Goal: Information Seeking & Learning: Learn about a topic

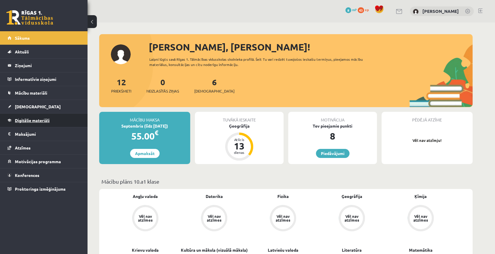
click at [34, 118] on span "Digitālie materiāli" at bounding box center [32, 120] width 35 height 5
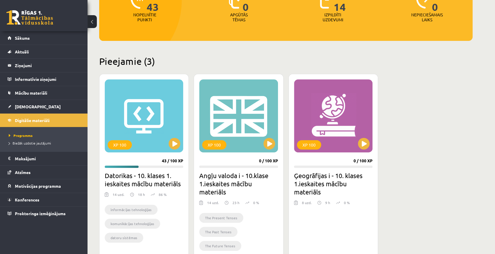
scroll to position [97, 0]
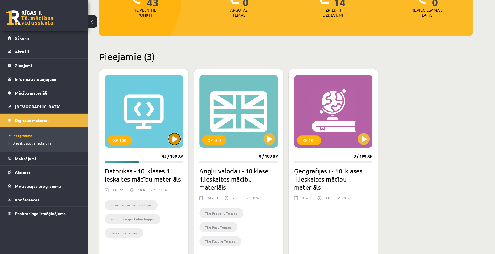
click at [174, 138] on button at bounding box center [175, 139] width 12 height 12
click at [167, 133] on div "XP 100" at bounding box center [144, 111] width 78 height 73
click at [146, 136] on div "XP 100" at bounding box center [144, 111] width 78 height 73
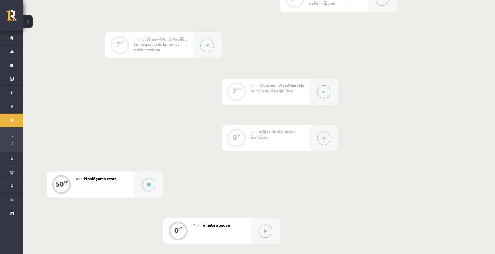
scroll to position [655, 0]
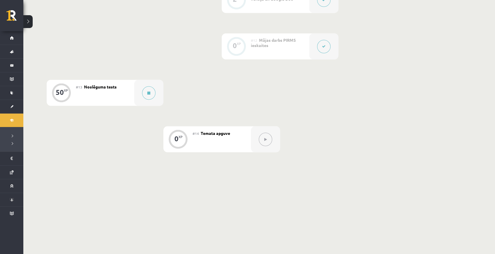
click at [116, 93] on div "#13 Noslēguma tests" at bounding box center [105, 93] width 58 height 26
click at [85, 85] on span "Noslēguma tests" at bounding box center [100, 86] width 33 height 5
click at [90, 85] on span "Noslēguma tests" at bounding box center [100, 86] width 33 height 5
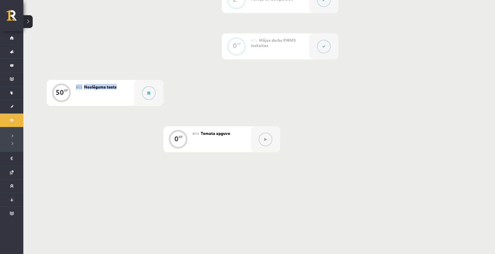
click at [90, 86] on span "Noslēguma tests" at bounding box center [100, 86] width 33 height 5
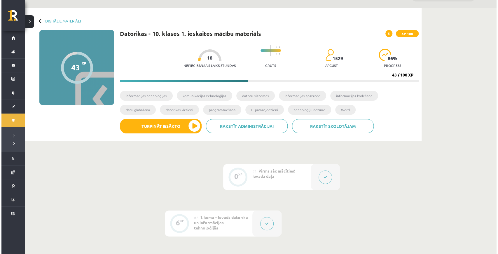
scroll to position [14, 0]
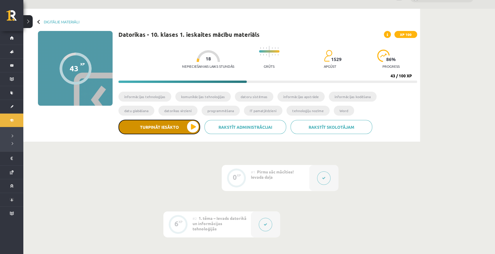
click at [168, 128] on button "Turpināt iesākto" at bounding box center [159, 127] width 82 height 15
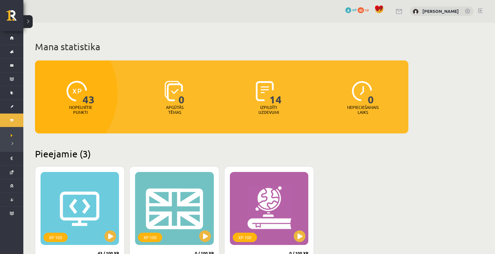
scroll to position [97, 0]
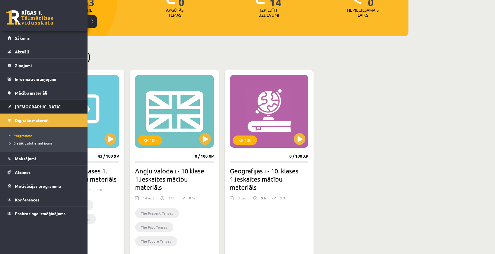
click at [28, 104] on span "[DEMOGRAPHIC_DATA]" at bounding box center [38, 106] width 46 height 5
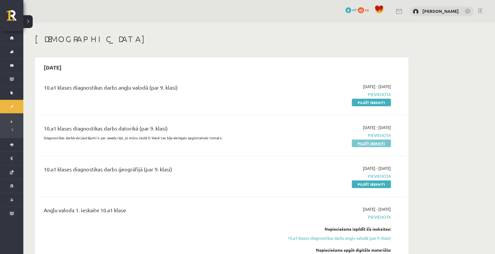
click at [372, 144] on link "Pildīt ieskaiti" at bounding box center [371, 143] width 39 height 8
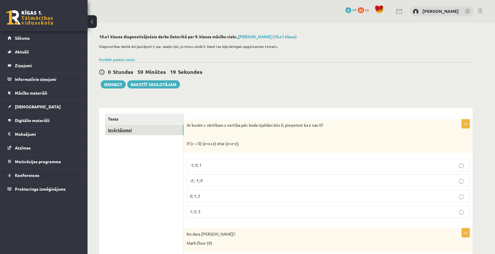
click at [148, 129] on link "Izvērtējums!" at bounding box center [144, 130] width 78 height 11
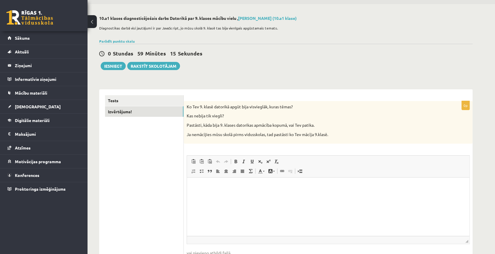
scroll to position [19, 0]
click at [200, 193] on html at bounding box center [328, 185] width 282 height 18
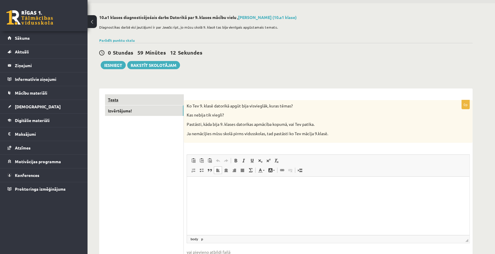
click at [122, 103] on link "Tests" at bounding box center [144, 99] width 78 height 11
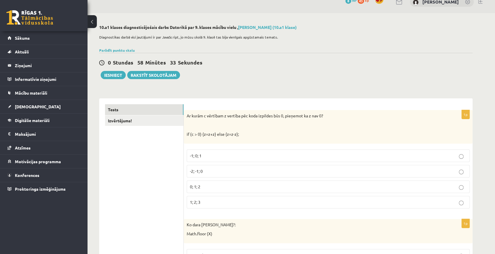
scroll to position [0, 0]
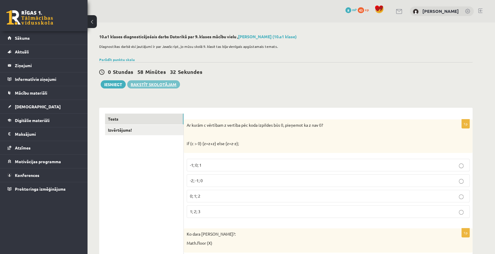
click at [143, 84] on link "Rakstīt skolotājam" at bounding box center [153, 84] width 53 height 8
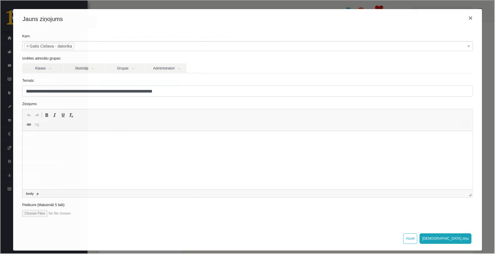
click at [55, 143] on p "Визуальный текстовый редактор, wiswyg-editor-47364027548140-1756875984-976" at bounding box center [247, 140] width 438 height 6
click at [76, 134] on html at bounding box center [247, 140] width 450 height 18
click at [467, 237] on button "Sūtīt ziņu" at bounding box center [445, 237] width 52 height 10
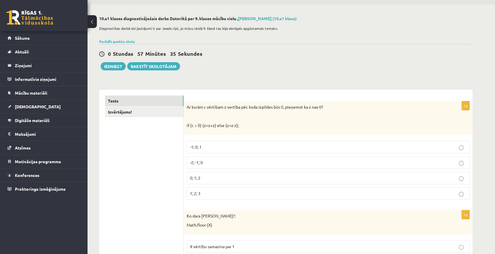
scroll to position [19, 0]
click at [170, 62] on link "Rakstīt skolotājam" at bounding box center [153, 65] width 53 height 8
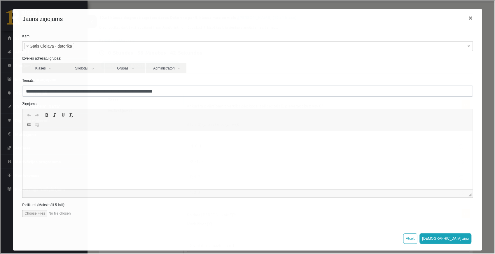
scroll to position [0, 0]
click at [464, 20] on button "×" at bounding box center [469, 17] width 13 height 16
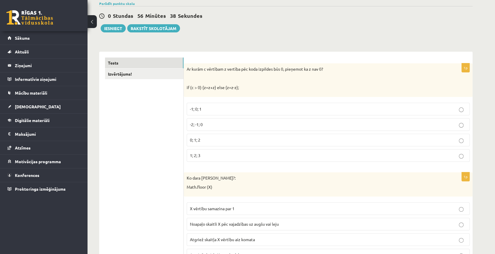
scroll to position [58, 0]
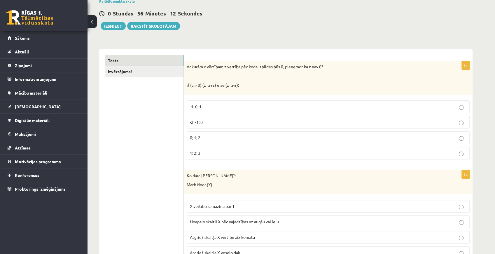
click at [211, 126] on label "-2; -1; 0" at bounding box center [328, 122] width 283 height 13
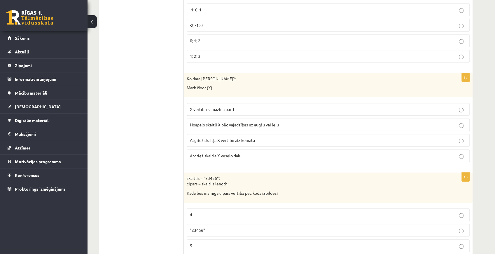
scroll to position [155, 0]
click at [225, 125] on p "Noapaļo skaitli X pēc vajadzības uz augšu vai leju" at bounding box center [328, 124] width 276 height 6
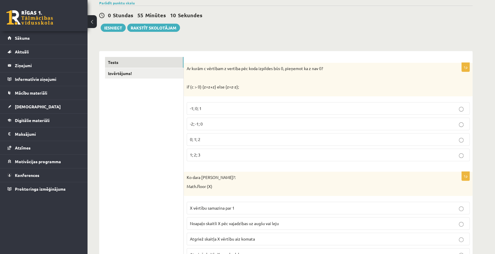
scroll to position [0, 0]
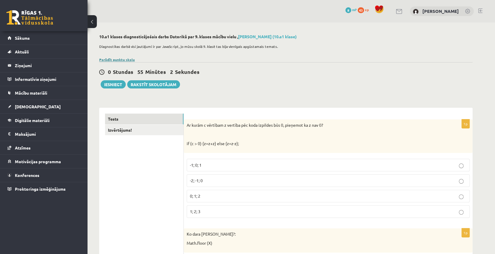
click at [125, 59] on link "Parādīt punktu skalu" at bounding box center [117, 59] width 36 height 5
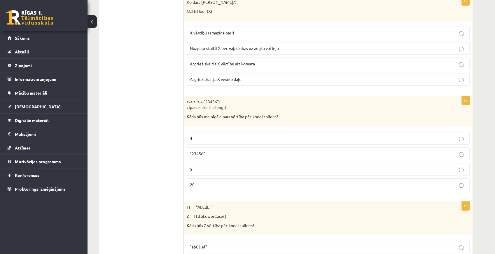
scroll to position [369, 0]
click at [212, 150] on p ""23456"" at bounding box center [328, 152] width 276 height 6
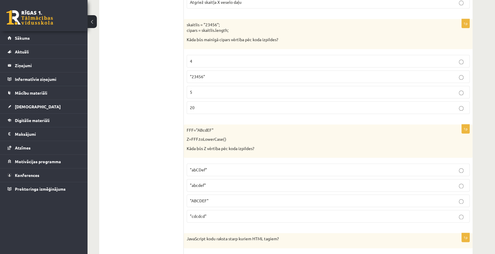
scroll to position [447, 0]
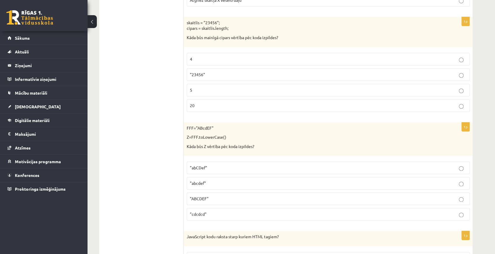
click at [213, 180] on p ""abcdef"" at bounding box center [328, 183] width 276 height 6
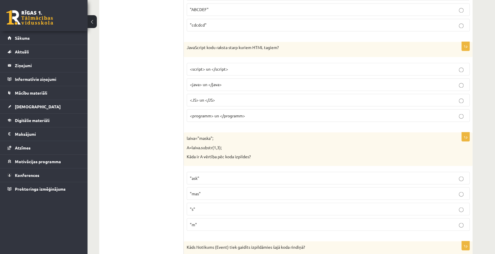
scroll to position [642, 0]
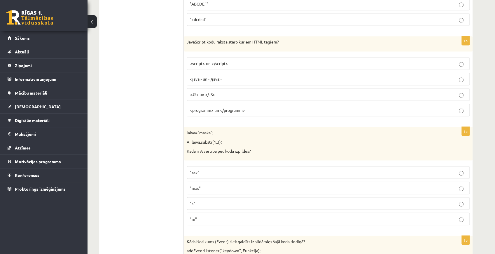
click at [201, 57] on label "<script> un </script>" at bounding box center [328, 63] width 283 height 13
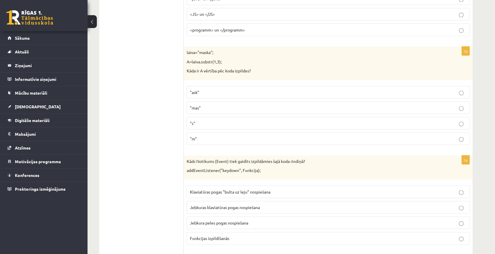
scroll to position [719, 0]
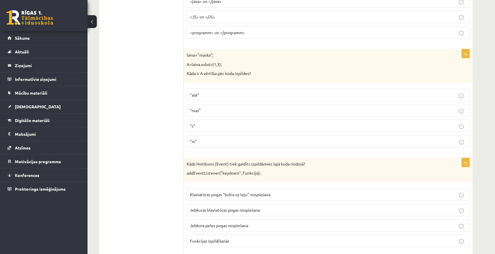
click at [233, 92] on p ""ask"" at bounding box center [328, 95] width 276 height 6
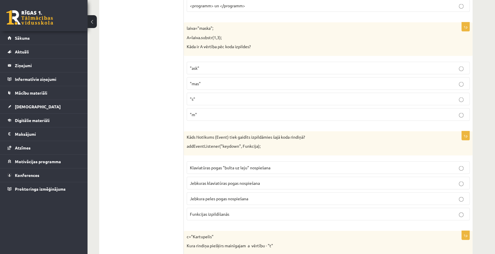
scroll to position [758, 0]
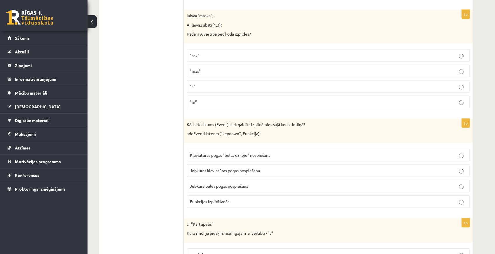
click at [219, 68] on p ""mas"" at bounding box center [328, 71] width 276 height 6
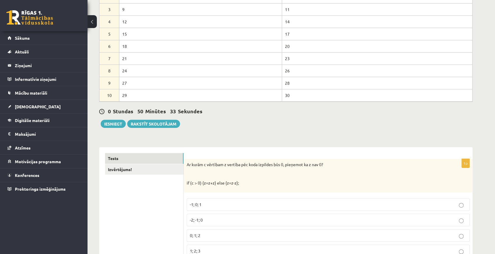
scroll to position [0, 0]
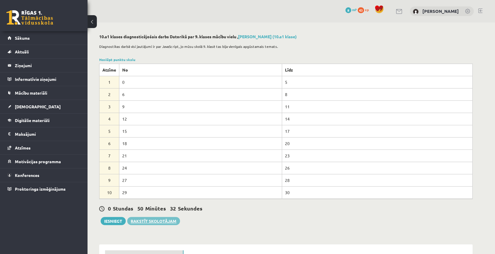
click at [162, 220] on link "Rakstīt skolotājam" at bounding box center [153, 221] width 53 height 8
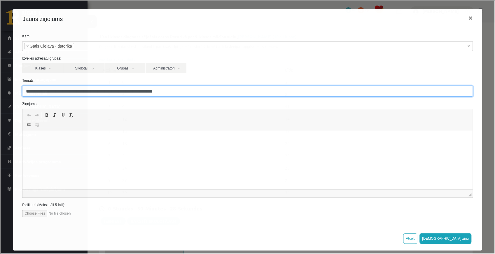
click at [177, 95] on input "**********" at bounding box center [247, 90] width 450 height 11
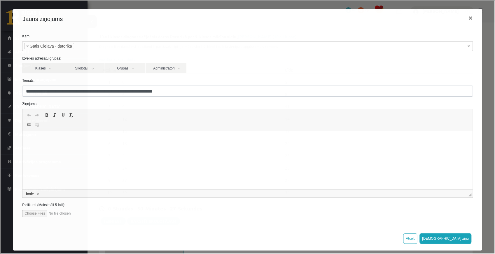
click at [175, 137] on p "Визуальный текстовый редактор, wiswyg-editor-47363869649260-1756876464-160" at bounding box center [247, 140] width 438 height 6
click at [467, 17] on button "×" at bounding box center [469, 17] width 13 height 16
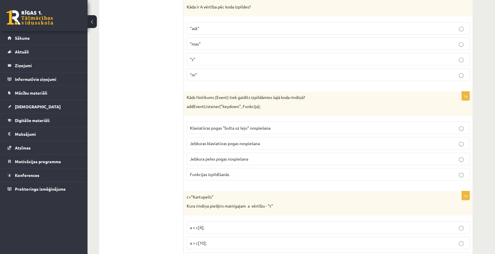
scroll to position [797, 0]
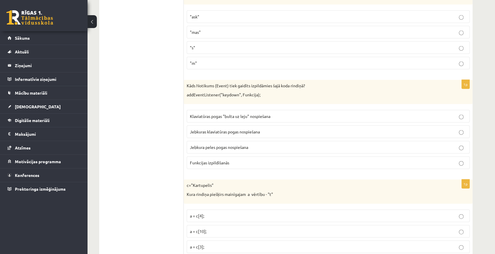
click at [272, 125] on label "Jebkuras klaviatūras pogas nospiešana" at bounding box center [328, 131] width 283 height 13
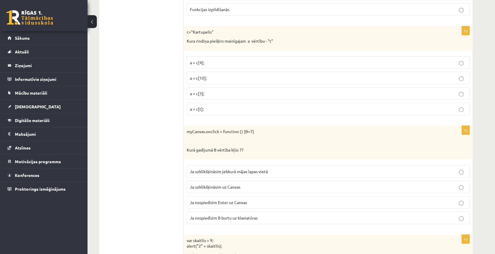
scroll to position [952, 0]
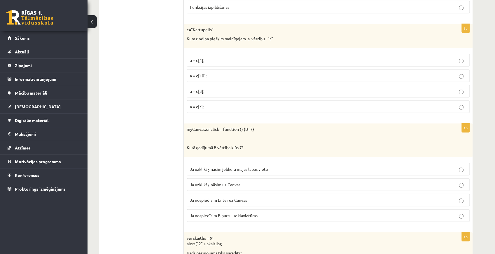
click at [197, 57] on span "a = c[4];" at bounding box center [197, 59] width 14 height 5
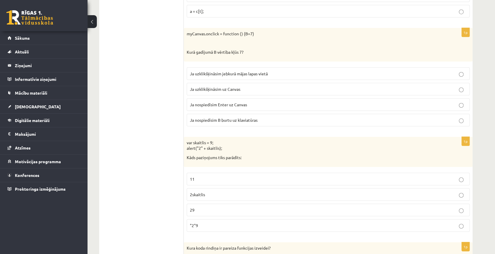
scroll to position [1050, 0]
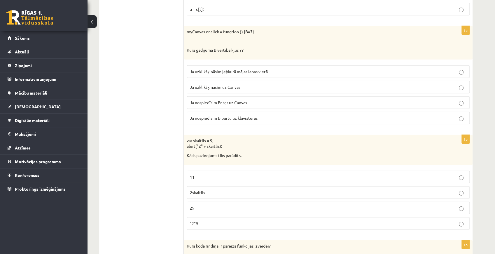
click at [261, 84] on p "Ja uzklikšķināsim uz Canvas" at bounding box center [328, 87] width 276 height 6
click at [216, 174] on p "11" at bounding box center [328, 177] width 276 height 6
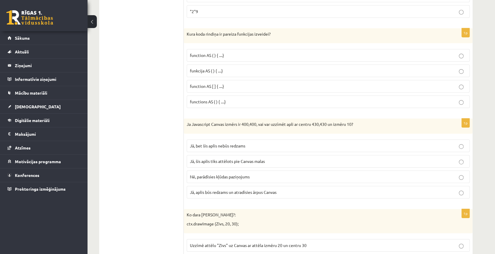
scroll to position [1264, 0]
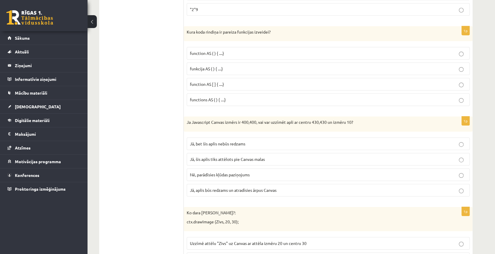
click at [235, 81] on p "function AS [ ] { ....}" at bounding box center [328, 84] width 276 height 6
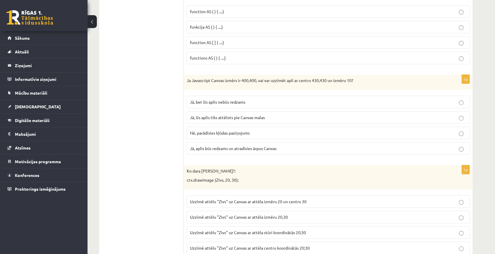
scroll to position [1308, 0]
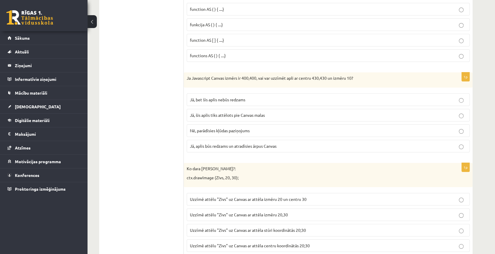
click at [311, 97] on p "Jā, bet šis aplis nebūs redzams" at bounding box center [328, 100] width 276 height 6
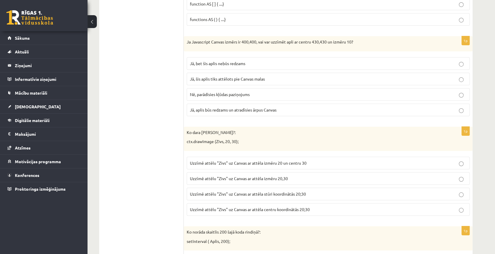
scroll to position [1347, 0]
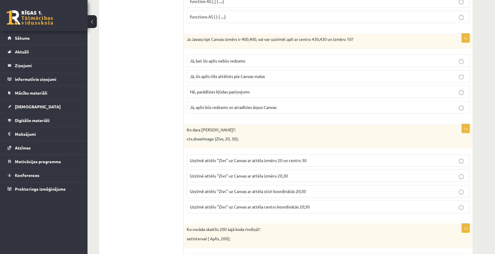
click at [319, 204] on p "Uzzīmē attēlu "Zivs" uz Canvas ar attēla centru koordinātās 20;30" at bounding box center [328, 207] width 276 height 6
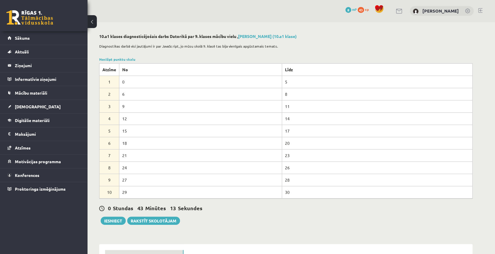
scroll to position [0, 0]
click at [131, 58] on link "Noslēpt punktu skalu" at bounding box center [117, 59] width 36 height 5
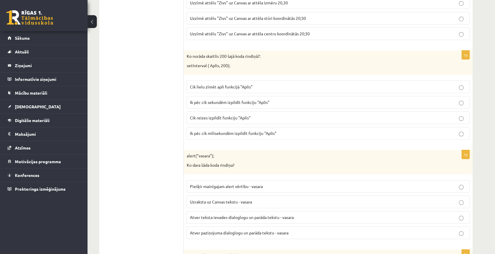
scroll to position [1380, 0]
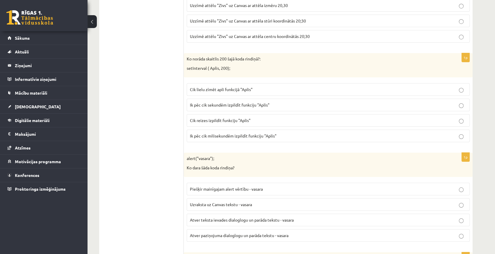
click at [233, 133] on span "Ik pēc cik milisekundēm izpildīt funkciju "Aplis"" at bounding box center [233, 135] width 87 height 5
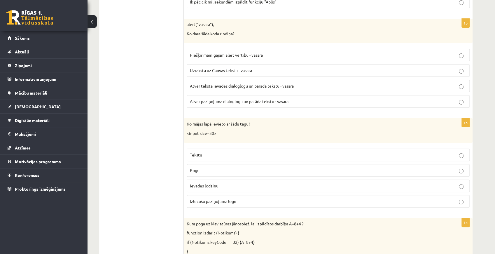
scroll to position [1517, 0]
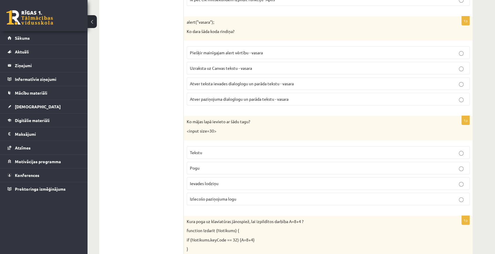
click at [225, 81] on span "Atver teksta ievades dialoglogu un parāda tekstu - vasara" at bounding box center [242, 83] width 104 height 5
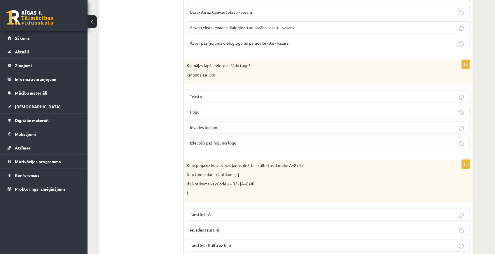
scroll to position [1575, 0]
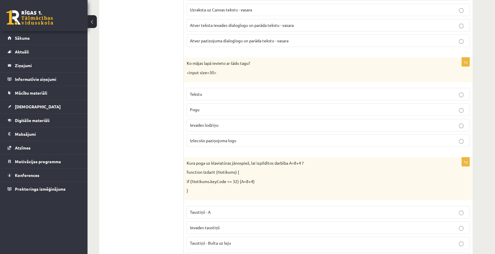
click at [222, 122] on p "Ievades lodziņu" at bounding box center [328, 125] width 276 height 6
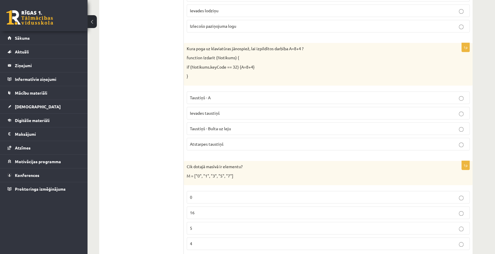
scroll to position [1692, 0]
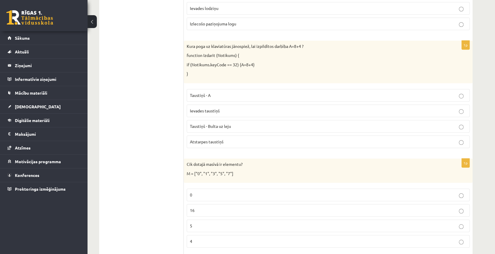
click at [225, 108] on p "Ievades taustiņš" at bounding box center [328, 111] width 276 height 6
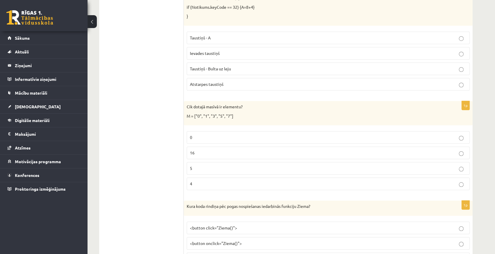
scroll to position [1750, 0]
click at [217, 164] on p "5" at bounding box center [328, 167] width 276 height 6
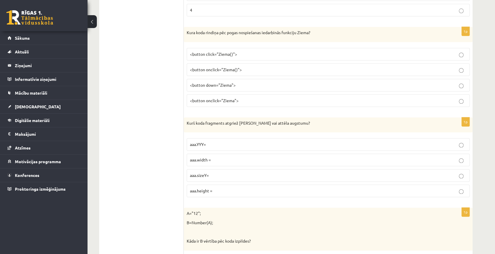
scroll to position [1925, 0]
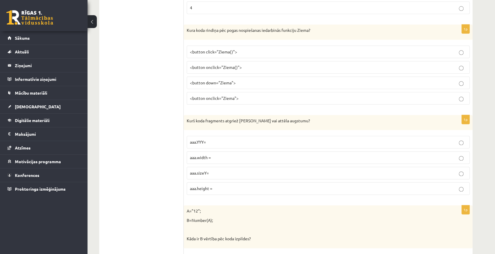
click at [244, 49] on p "<button click="Ziema()">" at bounding box center [328, 52] width 276 height 6
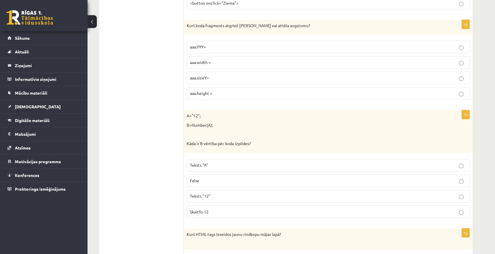
scroll to position [2022, 0]
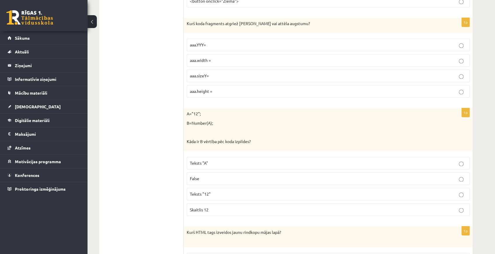
click at [228, 88] on p "aaa.height =" at bounding box center [328, 91] width 276 height 6
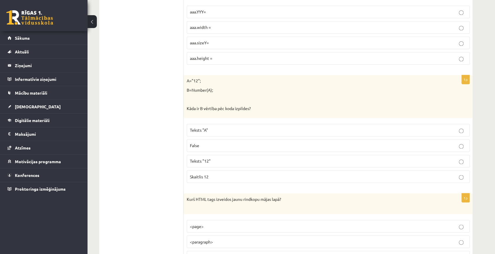
scroll to position [2061, 0]
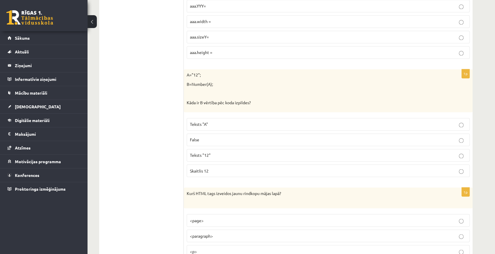
drag, startPoint x: 223, startPoint y: 153, endPoint x: 210, endPoint y: 152, distance: 13.2
click at [210, 167] on p "Skaitlis 12" at bounding box center [328, 170] width 276 height 6
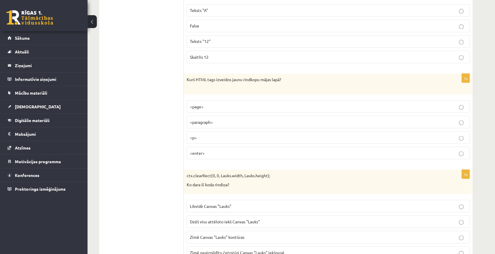
scroll to position [2177, 0]
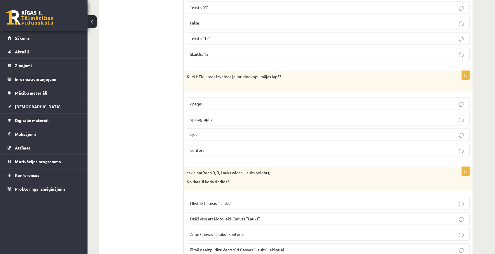
click at [217, 131] on p "<p>" at bounding box center [328, 134] width 276 height 6
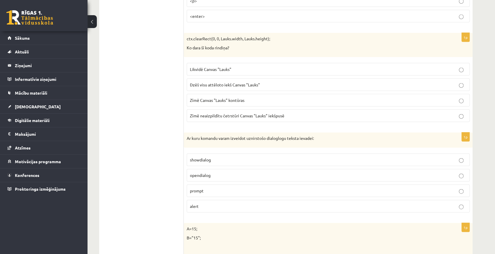
scroll to position [2314, 0]
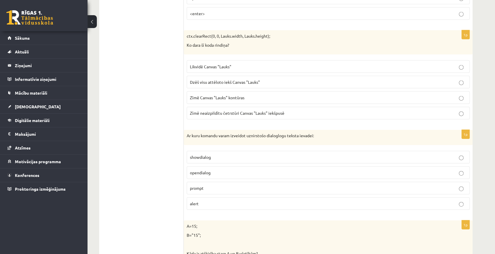
click at [223, 64] on span "Likvidē Canvas "Lauks"" at bounding box center [210, 66] width 41 height 5
click at [227, 79] on span "Dzēš visu attēloto iekš Canvas "Lauks"" at bounding box center [225, 81] width 70 height 5
click at [228, 64] on span "Likvidē Canvas "Lauks"" at bounding box center [210, 66] width 41 height 5
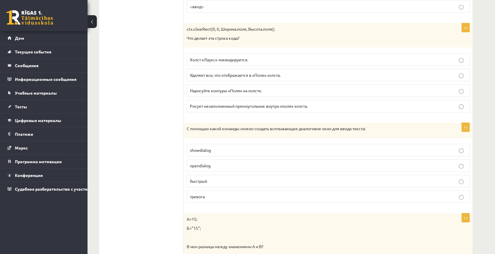
scroll to position [2333, 0]
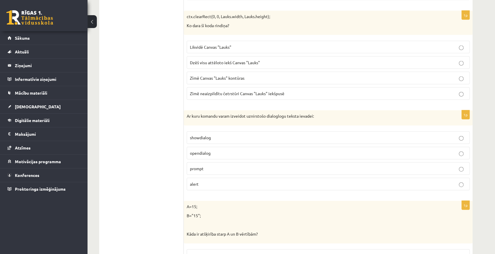
click at [243, 181] on p "alert" at bounding box center [328, 184] width 276 height 6
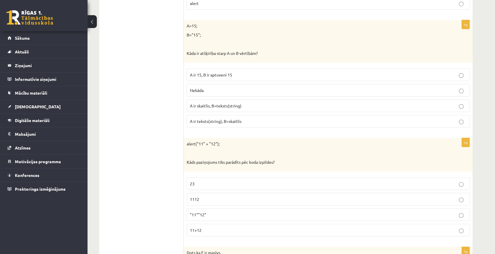
scroll to position [2516, 0]
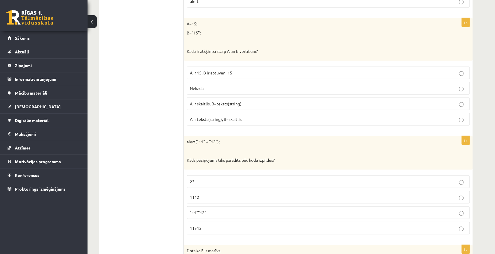
click at [217, 101] on span "A ir skaitlis, B=teksts(string)" at bounding box center [216, 103] width 52 height 5
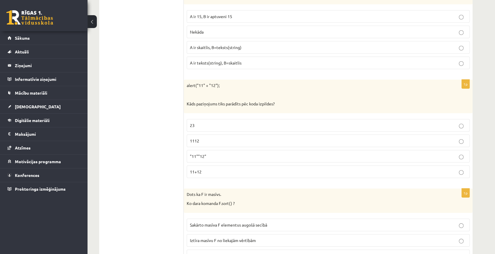
scroll to position [2574, 0]
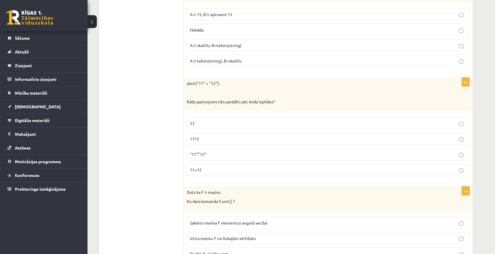
click at [205, 136] on p "1112" at bounding box center [328, 139] width 276 height 6
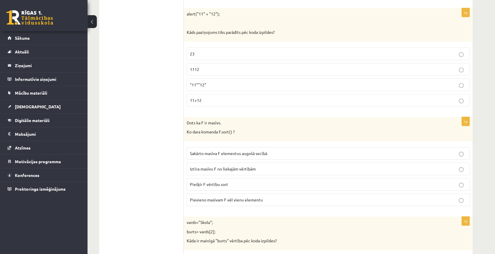
scroll to position [2640, 0]
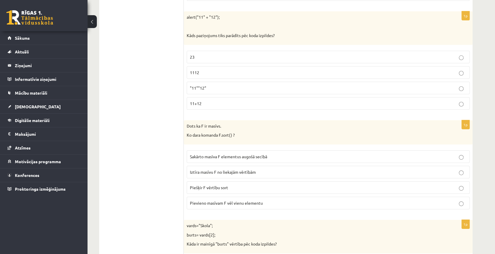
click at [265, 153] on p "Sakārto masīva F elementus augošā secībā" at bounding box center [328, 156] width 276 height 6
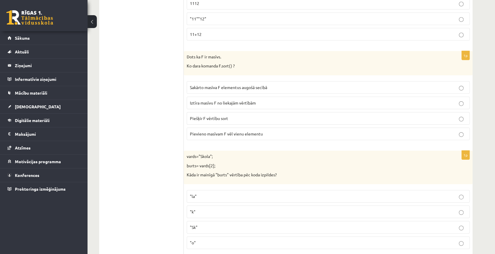
scroll to position [2757, 0]
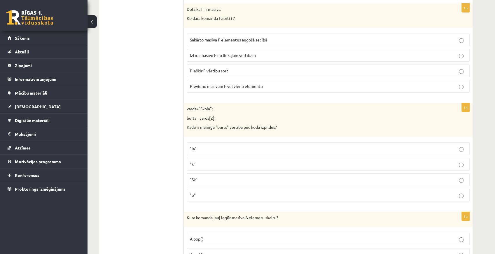
click at [210, 176] on p ""Sk"" at bounding box center [328, 179] width 276 height 6
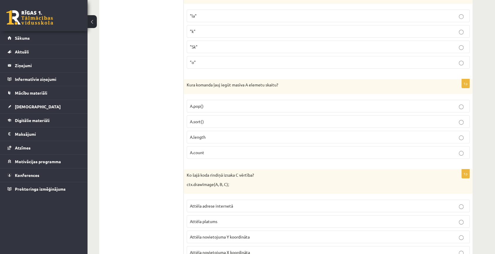
scroll to position [2893, 0]
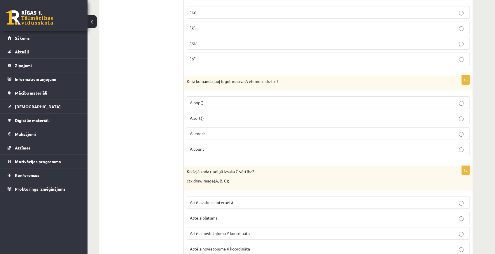
click at [225, 146] on p "A.count" at bounding box center [328, 149] width 276 height 6
click at [253, 230] on p "Attēla novietojuma Y koordināta" at bounding box center [328, 233] width 276 height 6
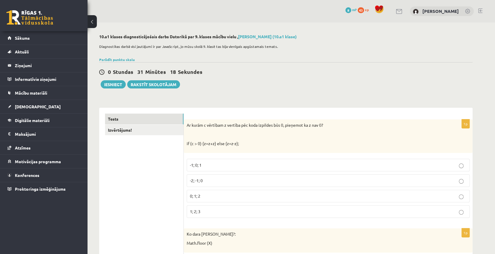
scroll to position [0, 0]
click at [117, 83] on button "Iesniegt" at bounding box center [113, 84] width 25 height 8
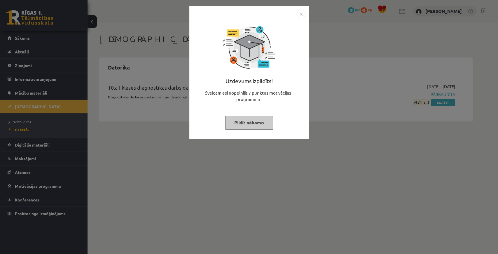
click at [245, 122] on button "Pildīt nākamo" at bounding box center [249, 122] width 48 height 13
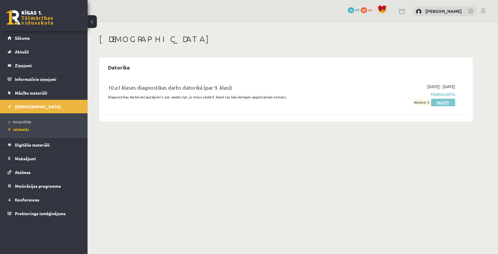
click at [437, 101] on link "Skatīt" at bounding box center [443, 103] width 24 height 8
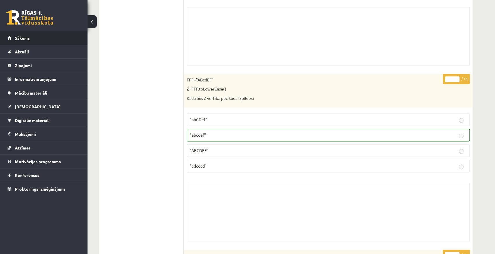
scroll to position [544, 0]
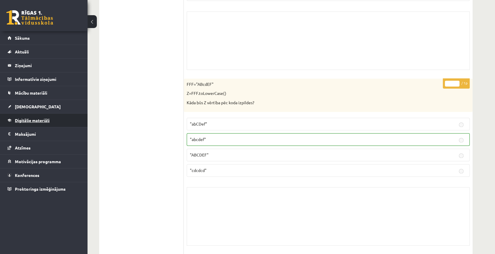
click at [25, 120] on span "Digitālie materiāli" at bounding box center [32, 120] width 35 height 5
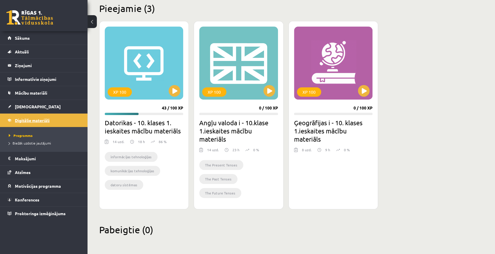
scroll to position [145, 0]
click at [172, 89] on button at bounding box center [175, 91] width 12 height 12
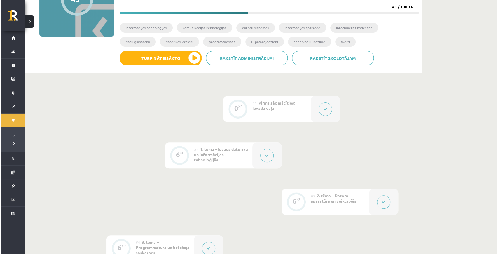
scroll to position [78, 0]
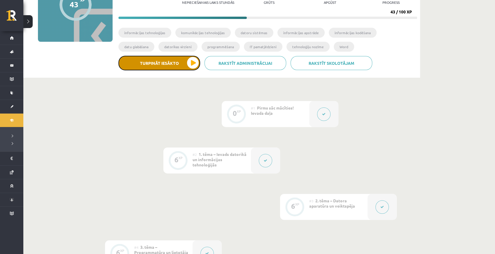
click at [167, 63] on button "Turpināt iesākto" at bounding box center [159, 63] width 82 height 15
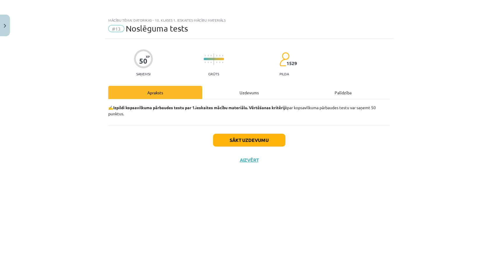
click at [248, 87] on div "Uzdevums" at bounding box center [249, 92] width 94 height 13
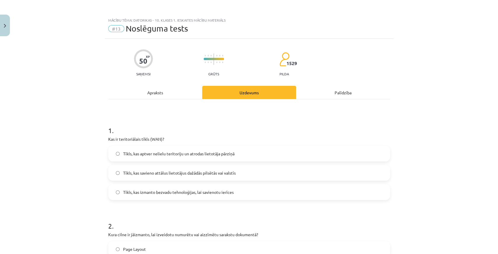
click at [164, 93] on div "Apraksts" at bounding box center [155, 92] width 94 height 13
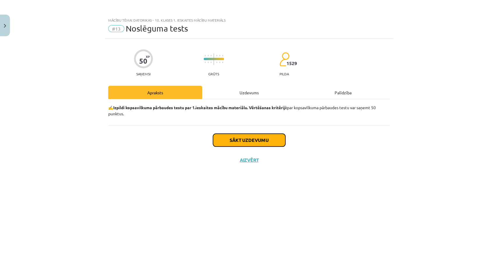
click at [235, 143] on button "Sākt uzdevumu" at bounding box center [249, 140] width 72 height 13
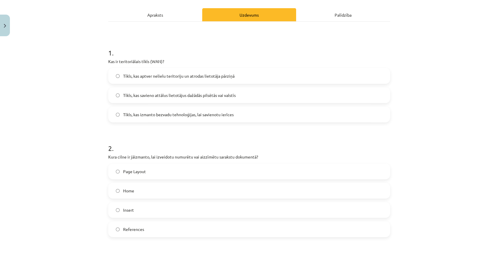
click at [113, 189] on label "Home" at bounding box center [249, 190] width 281 height 15
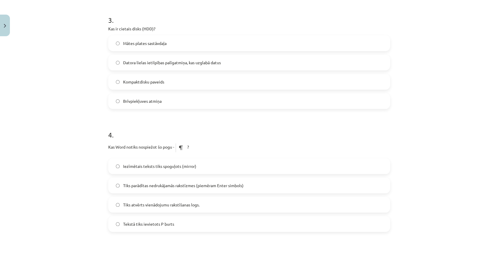
scroll to position [334, 0]
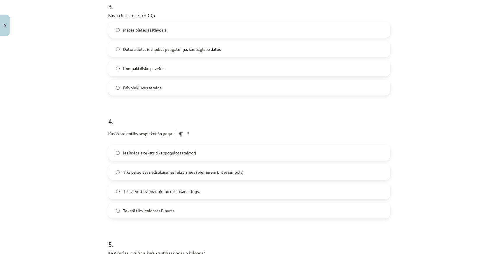
click at [164, 174] on span "Tiks parādītas nedrukājamās rakstīzmes (piemēram Enter simbols)" at bounding box center [183, 172] width 120 height 6
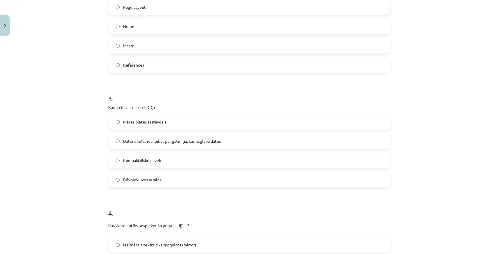
scroll to position [237, 0]
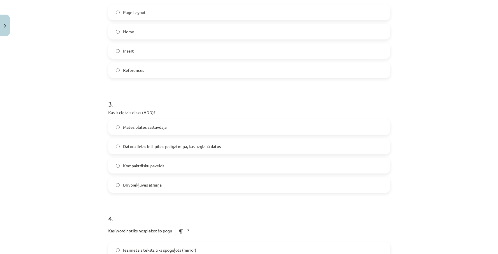
click at [204, 148] on span "Datora lielas ietilpības palīgatmiņa, kas uzglabā datus" at bounding box center [172, 146] width 98 height 6
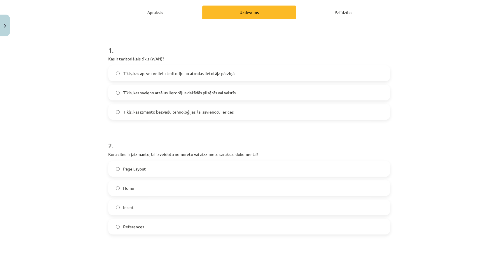
scroll to position [62, 0]
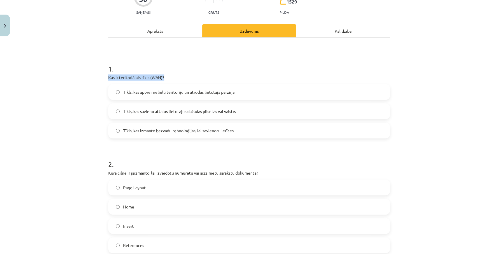
drag, startPoint x: 106, startPoint y: 77, endPoint x: 177, endPoint y: 75, distance: 70.9
click at [177, 75] on p "Kas ir teritoriālais tīkls (WAN)?" at bounding box center [249, 77] width 282 height 6
copy p "Kas ir teritoriālais tīkls (WAN)?"
click at [174, 153] on h1 "2 ." at bounding box center [249, 159] width 282 height 18
click at [194, 111] on span "Tīkls, kas savieno attālus lietotājus dažādās pilsētās vai valstīs" at bounding box center [179, 111] width 113 height 6
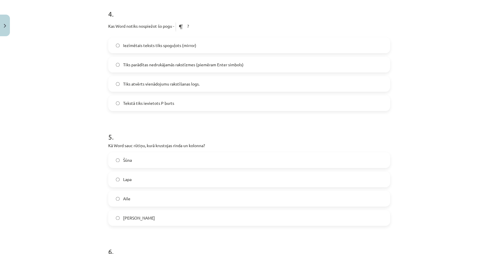
scroll to position [431, 0]
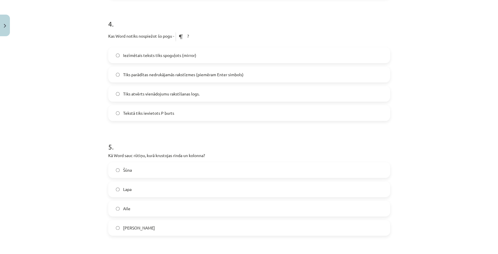
click at [192, 173] on label "Šūna" at bounding box center [249, 169] width 281 height 15
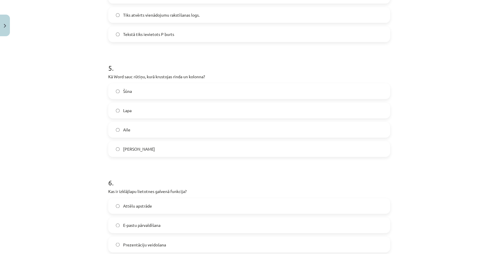
scroll to position [586, 0]
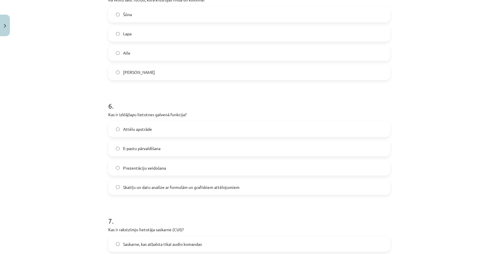
click at [78, 188] on div "Mācību tēma: Datorikas - 10. klases 1. ieskaites mācību materiāls #13 Noslēguma…" at bounding box center [249, 127] width 498 height 254
click at [119, 186] on label "Skaitļu un datu analīze ar formulām un grafiskiem attēlojumiem" at bounding box center [249, 186] width 281 height 15
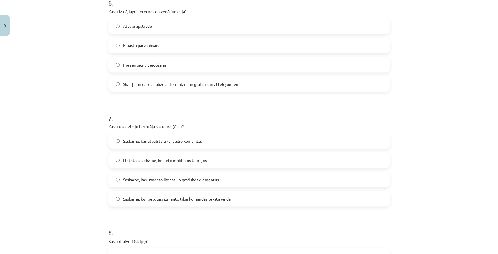
scroll to position [700, 0]
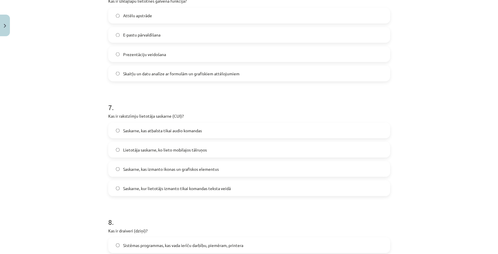
click at [465, 36] on div "Mācību tēma: Datorikas - 10. klases 1. ieskaites mācību materiāls #13 Noslēguma…" at bounding box center [249, 127] width 498 height 254
click at [448, 181] on div "Mācību tēma: Datorikas - 10. klases 1. ieskaites mācību materiāls #13 Noslēguma…" at bounding box center [249, 127] width 498 height 254
click at [195, 170] on span "Saskarne, kas izmanto ikonas un grafiskos elementus" at bounding box center [171, 169] width 96 height 6
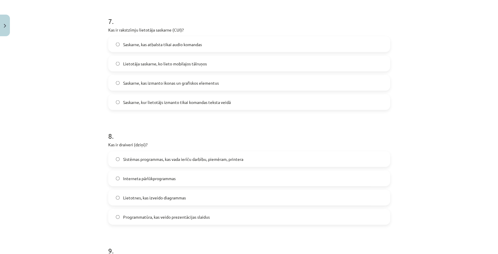
scroll to position [817, 0]
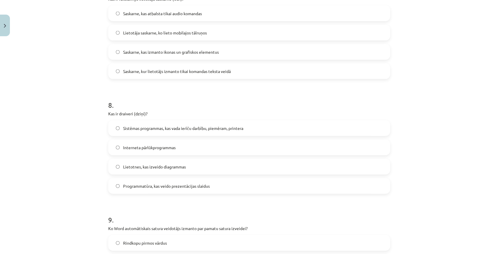
click at [188, 127] on span "Sistēmas programmas, kas vada ierīču darbību, piemēram, printera" at bounding box center [183, 128] width 120 height 6
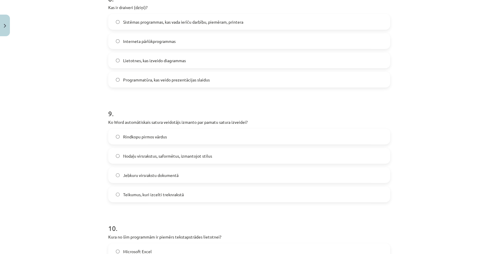
scroll to position [933, 0]
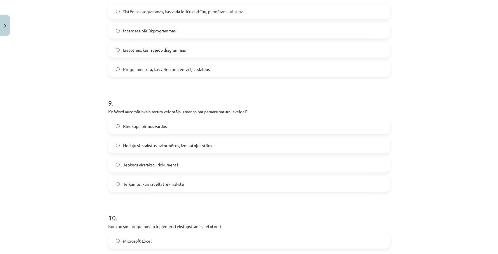
click at [451, 47] on div "Mācību tēma: Datorikas - 10. klases 1. ieskaites mācību materiāls #13 Noslēguma…" at bounding box center [249, 127] width 498 height 254
click at [283, 94] on h1 "9 ." at bounding box center [249, 98] width 282 height 18
click at [187, 168] on label "Jebkuru virsrakstu dokumentā" at bounding box center [249, 164] width 281 height 15
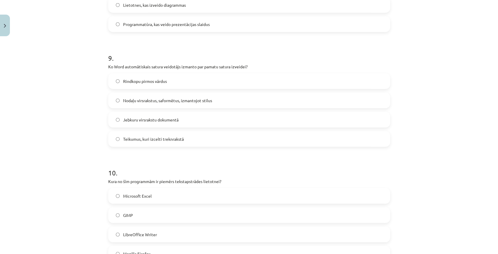
scroll to position [972, 0]
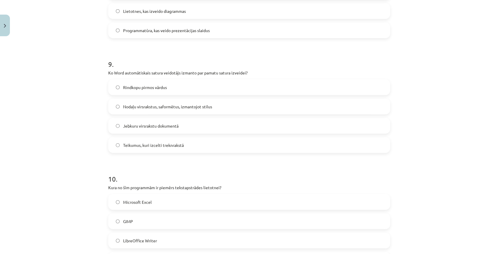
click at [177, 104] on span "Nodaļu virsrakstus, saformētus, izmantojot stilus" at bounding box center [167, 107] width 89 height 6
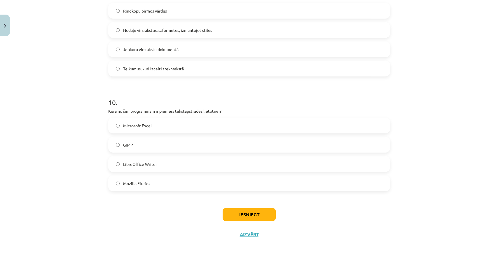
scroll to position [1050, 0]
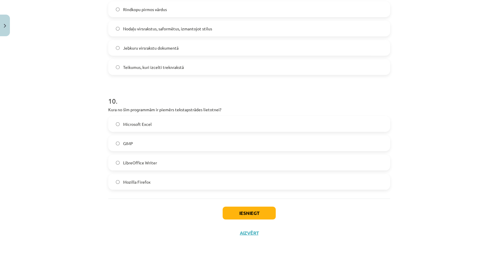
click at [419, 124] on div "Mācību tēma: Datorikas - 10. klases 1. ieskaites mācību materiāls #13 Noslēguma…" at bounding box center [249, 127] width 498 height 254
click at [138, 164] on span "LibreOffice Writer" at bounding box center [140, 163] width 34 height 6
click at [230, 211] on button "Iesniegt" at bounding box center [249, 212] width 53 height 13
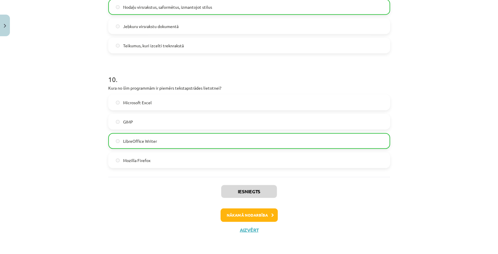
scroll to position [1052, 0]
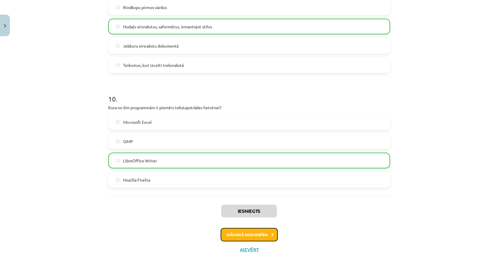
click at [224, 236] on button "Nākamā nodarbība" at bounding box center [248, 234] width 57 height 13
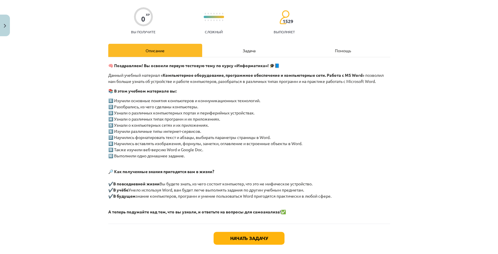
scroll to position [53, 0]
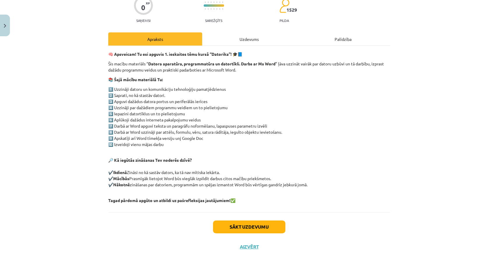
click at [370, 74] on div "🧠 Apsveicam! Tu esi apguvis 1. ieskaites tēmu kursā “Datorika”! 🎓📘 Šis macību m…" at bounding box center [249, 127] width 282 height 152
click at [250, 231] on button "Sākt uzdevumu" at bounding box center [249, 226] width 72 height 13
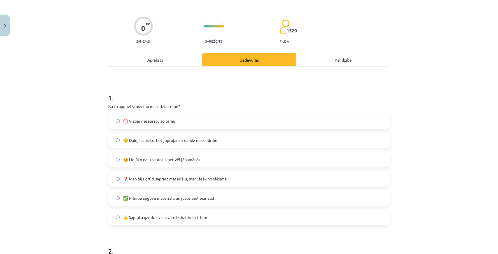
scroll to position [34, 0]
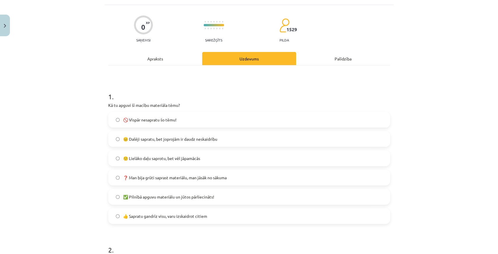
click at [171, 198] on span "✅ Pilnībā apguvu materiālu un jūtos pārliecināts!" at bounding box center [168, 197] width 91 height 6
click at [174, 218] on span "👍 Sapratu gandrīz visu, varu izskaidrot citiem" at bounding box center [165, 216] width 84 height 6
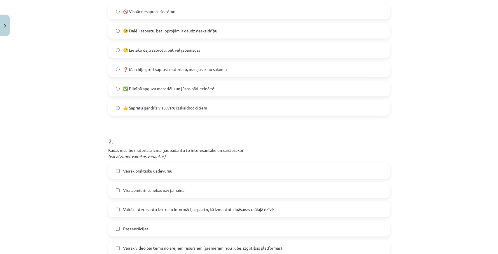
scroll to position [150, 0]
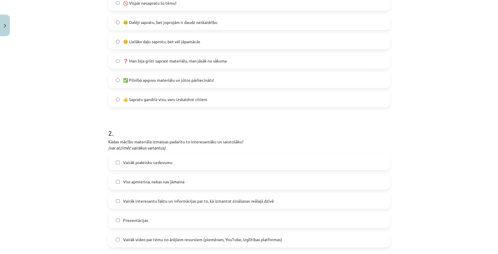
click at [194, 129] on h1 "2 ." at bounding box center [249, 128] width 282 height 18
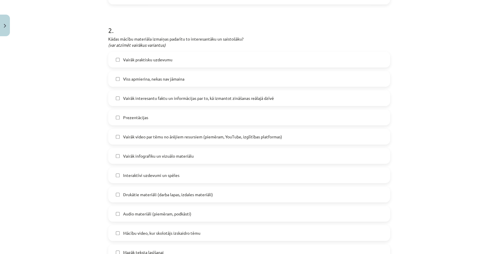
scroll to position [267, 0]
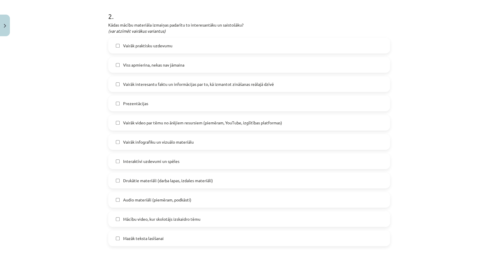
click at [118, 121] on label "Vairāk video par tēmu no ārējiem resursiem (piemēram, YouTube, izglītības platf…" at bounding box center [249, 122] width 281 height 15
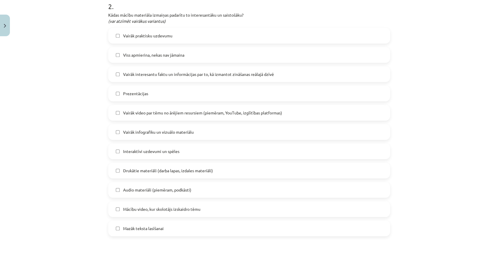
scroll to position [306, 0]
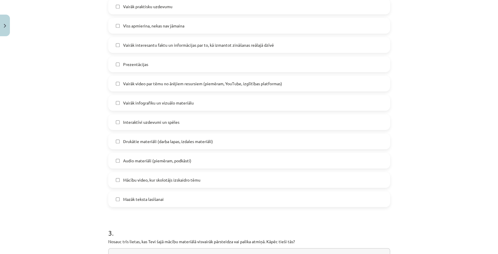
click at [214, 121] on label "Interaktīvi uzdevumi un spēles" at bounding box center [249, 122] width 281 height 15
click at [226, 183] on label "Образовательное видео, в котором учитель объясняет тему" at bounding box center [249, 179] width 281 height 15
click at [149, 199] on font "Меньше текста для чтения" at bounding box center [148, 198] width 51 height 5
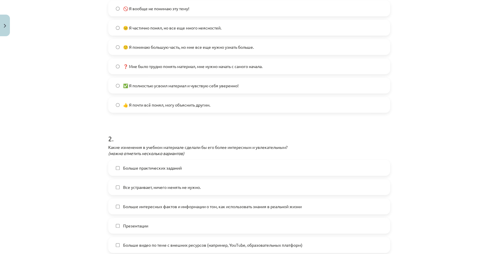
scroll to position [112, 0]
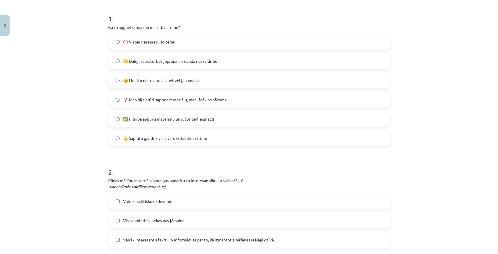
click at [444, 125] on div "Mācību tēma: Datorikas - 10. klases 1. ieskaites mācību materiāls #14 Temata ap…" at bounding box center [249, 127] width 498 height 254
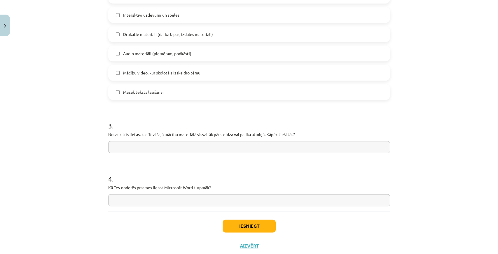
scroll to position [429, 0]
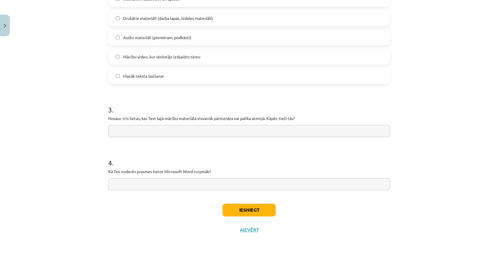
click at [409, 170] on div "Mācību tēma: Datorikas - 10. klases 1. ieskaites mācību materiāls #14 Temata ap…" at bounding box center [249, 127] width 498 height 254
click at [311, 131] on input "text" at bounding box center [249, 131] width 282 height 12
drag, startPoint x: 297, startPoint y: 186, endPoint x: 297, endPoint y: 172, distance: 14.0
click at [297, 186] on input "text" at bounding box center [249, 184] width 282 height 12
drag, startPoint x: 304, startPoint y: 134, endPoint x: 303, endPoint y: 160, distance: 26.9
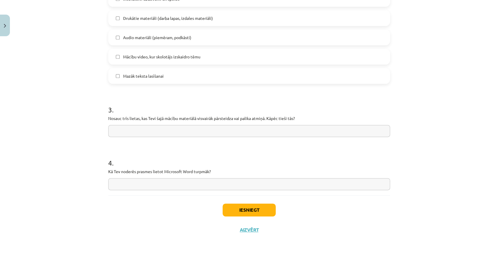
drag, startPoint x: 303, startPoint y: 179, endPoint x: 303, endPoint y: 163, distance: 16.3
click at [303, 181] on input "text" at bounding box center [249, 184] width 282 height 12
click at [308, 131] on input "text" at bounding box center [249, 131] width 282 height 12
drag, startPoint x: 305, startPoint y: 182, endPoint x: 308, endPoint y: 148, distance: 34.2
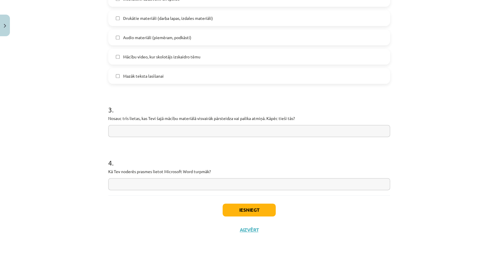
click at [306, 170] on div "4 . Kā Tev noderēs prasmes lietot Microsoft Word turpmāk?" at bounding box center [249, 168] width 282 height 41
click at [310, 129] on input "text" at bounding box center [249, 131] width 282 height 12
click at [307, 185] on input "text" at bounding box center [249, 184] width 282 height 12
click at [161, 133] on input "text" at bounding box center [249, 131] width 282 height 12
click at [283, 129] on input "text" at bounding box center [249, 131] width 282 height 12
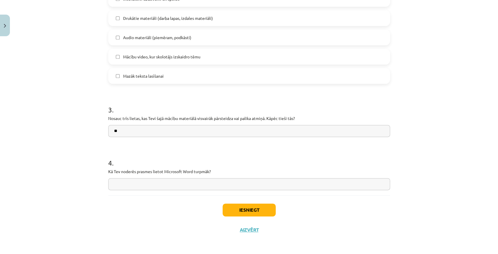
type input "*"
click at [174, 129] on input "**********" at bounding box center [249, 131] width 282 height 12
click at [189, 134] on input "**********" at bounding box center [249, 131] width 282 height 12
click at [146, 131] on input "**********" at bounding box center [249, 131] width 282 height 12
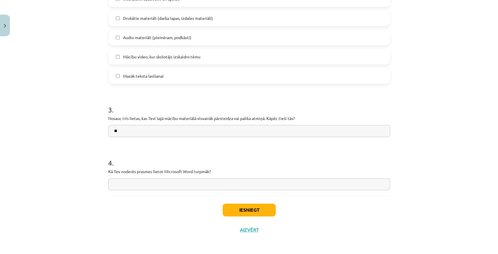
type input "*"
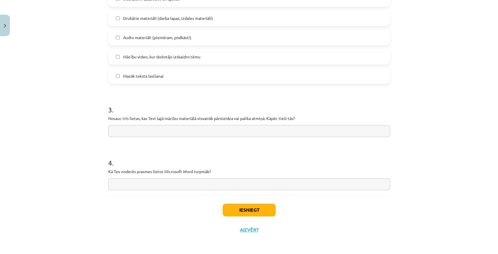
type input "*"
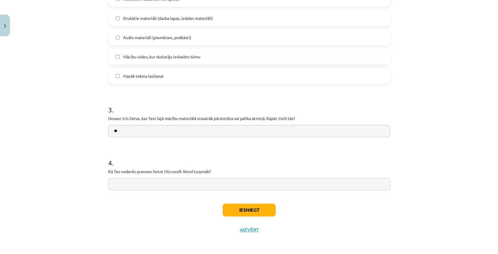
type input "*"
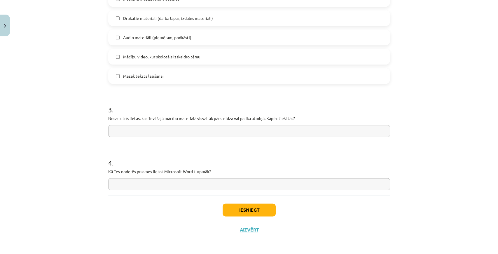
type input "*"
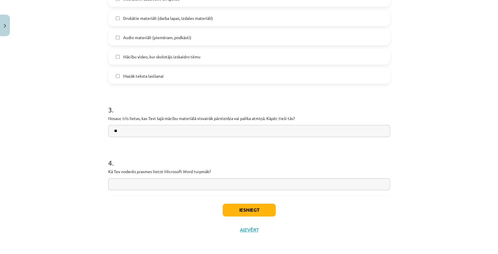
type input "*"
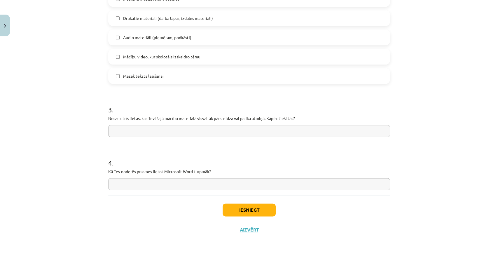
click at [325, 214] on div "Iesniegt Aizvērt" at bounding box center [249, 215] width 282 height 41
click at [268, 131] on input "text" at bounding box center [249, 131] width 282 height 12
click at [409, 105] on div "Mācību tēma: Datorikas - 10. klases 1. ieskaites mācību materiāls #14 Temata ap…" at bounding box center [249, 127] width 498 height 254
click at [174, 132] on input "text" at bounding box center [249, 131] width 282 height 12
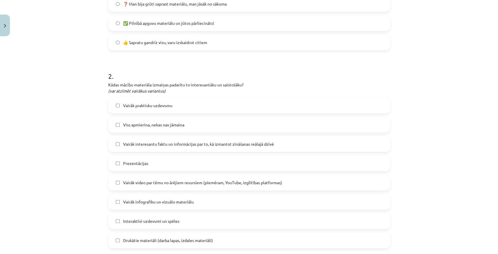
type input "***"
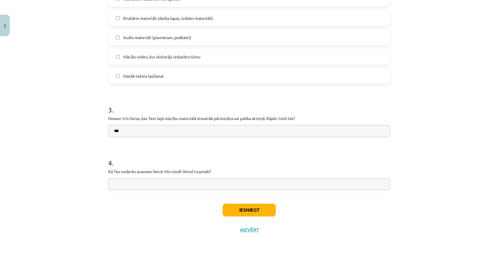
drag, startPoint x: 167, startPoint y: 132, endPoint x: 52, endPoint y: 135, distance: 114.7
click at [52, 135] on div "Mācību tēma: Datorikas - 10. klases 1. ieskaites mācību materiāls #14 Temata ap…" at bounding box center [249, 127] width 498 height 254
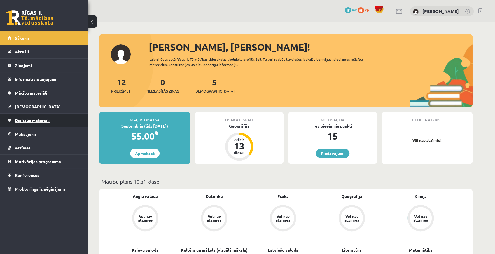
click at [34, 119] on span "Digitālie materiāli" at bounding box center [32, 120] width 35 height 5
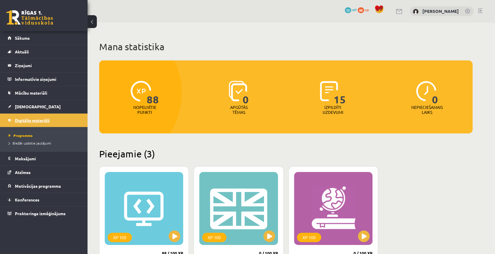
drag, startPoint x: 34, startPoint y: 119, endPoint x: 20, endPoint y: 120, distance: 13.5
click at [20, 120] on span "Digitālie materiāli" at bounding box center [32, 120] width 35 height 5
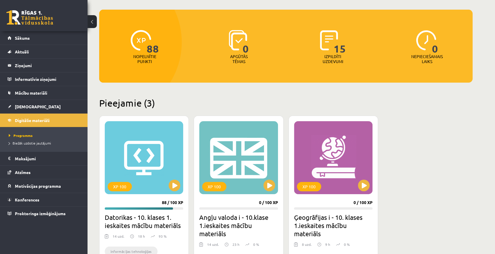
scroll to position [58, 0]
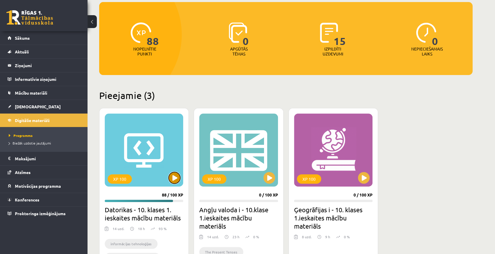
click at [177, 175] on button at bounding box center [175, 178] width 12 height 12
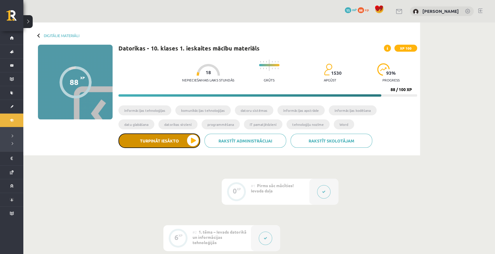
click at [177, 142] on button "Turpināt iesākto" at bounding box center [159, 140] width 82 height 15
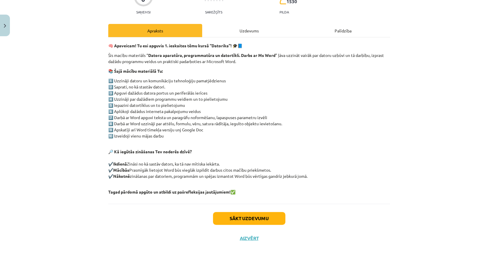
scroll to position [70, 0]
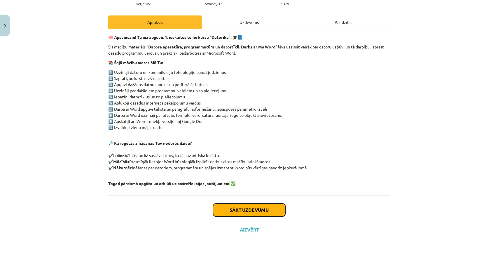
click at [231, 207] on button "Sākt uzdevumu" at bounding box center [249, 209] width 72 height 13
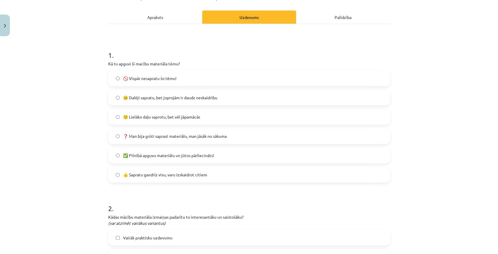
scroll to position [92, 0]
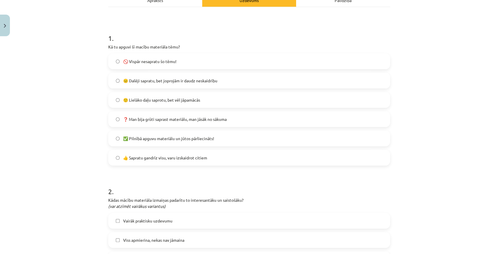
click at [159, 158] on span "👍 Sapratu gandrīz visu, varu izskaidrot citiem" at bounding box center [165, 158] width 84 height 6
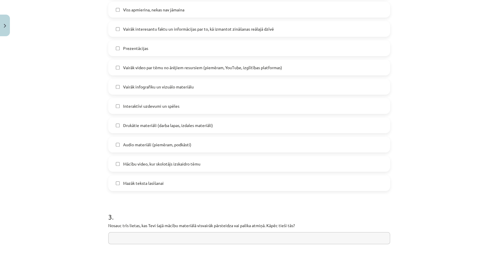
scroll to position [325, 0]
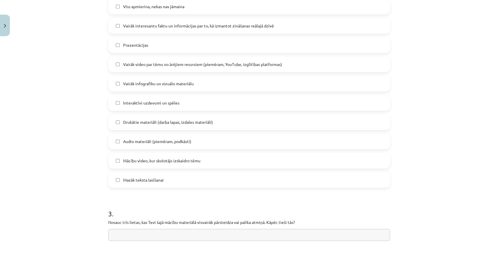
click at [152, 179] on span "Mazāk teksta lasīšanai" at bounding box center [143, 180] width 41 height 6
click at [156, 162] on span "Mācību video, kur skolotājs izskaidro tēmu" at bounding box center [161, 160] width 77 height 6
click at [153, 102] on span "Interaktīvi uzdevumi un spēles" at bounding box center [151, 103] width 56 height 6
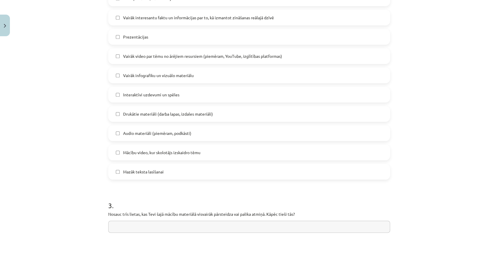
scroll to position [332, 0]
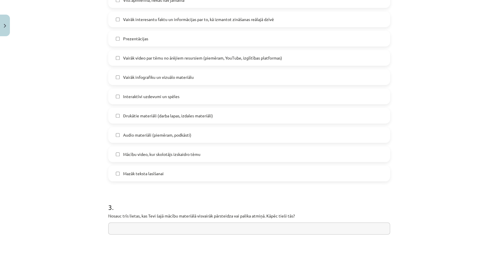
click at [152, 57] on span "Vairāk video par tēmu no ārējiem resursiem (piemēram, YouTube, izglītības platf…" at bounding box center [202, 58] width 159 height 6
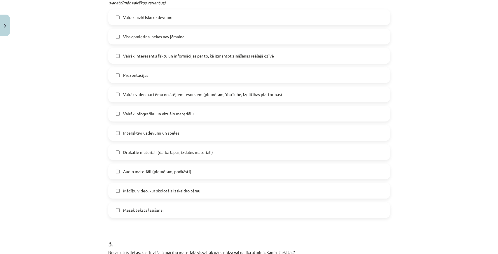
scroll to position [274, 0]
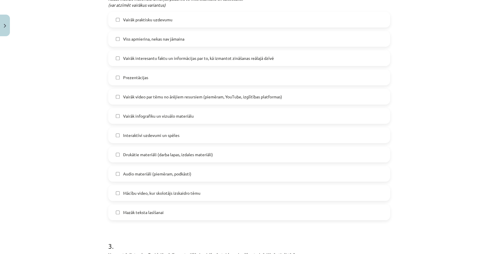
click at [153, 111] on label "Vairāk infografiku un vizuālo materiālu" at bounding box center [249, 115] width 281 height 15
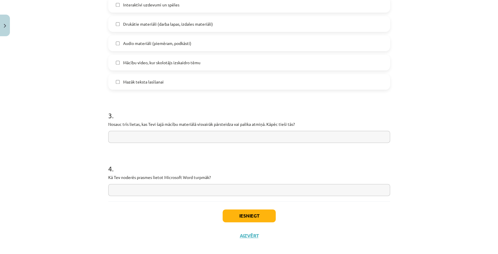
scroll to position [429, 0]
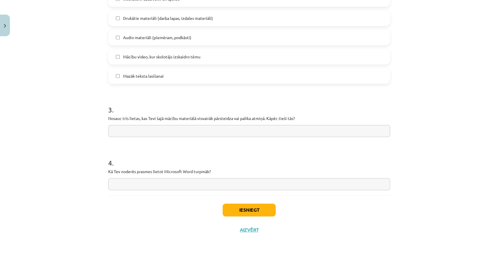
click at [153, 129] on input "text" at bounding box center [249, 131] width 282 height 12
click at [352, 219] on div "Iesniegt Aizvērt" at bounding box center [249, 215] width 282 height 41
drag, startPoint x: 164, startPoint y: 133, endPoint x: 33, endPoint y: 141, distance: 131.5
click at [33, 141] on div "Mācību tēma: Datorikas - 10. klases 1. ieskaites mācību materiāls #14 Temata ap…" at bounding box center [249, 127] width 498 height 254
click at [112, 129] on input "**********" at bounding box center [249, 131] width 282 height 12
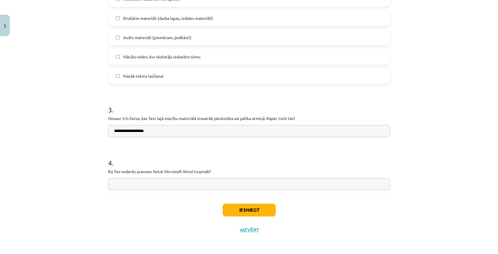
click at [114, 130] on input "**********" at bounding box center [249, 131] width 282 height 12
click at [120, 129] on input "**********" at bounding box center [249, 131] width 282 height 12
click at [112, 130] on input "**********" at bounding box center [249, 131] width 282 height 12
click at [153, 131] on input "**********" at bounding box center [249, 131] width 282 height 12
click at [160, 131] on input "**********" at bounding box center [249, 131] width 282 height 12
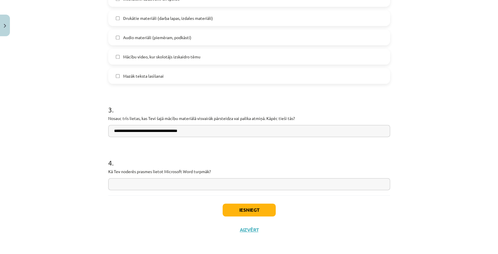
click at [189, 132] on input "**********" at bounding box center [249, 131] width 282 height 12
click at [206, 131] on input "**********" at bounding box center [249, 131] width 282 height 12
click at [216, 131] on input "**********" at bounding box center [249, 131] width 282 height 12
click at [220, 130] on input "**********" at bounding box center [249, 131] width 282 height 12
click at [116, 131] on input "**********" at bounding box center [249, 131] width 282 height 12
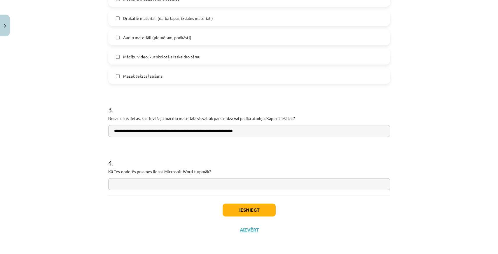
click at [117, 130] on input "**********" at bounding box center [249, 131] width 282 height 12
type input "**********"
click at [123, 186] on input "text" at bounding box center [249, 184] width 282 height 12
click at [164, 181] on input "text" at bounding box center [249, 184] width 282 height 12
type input "*"
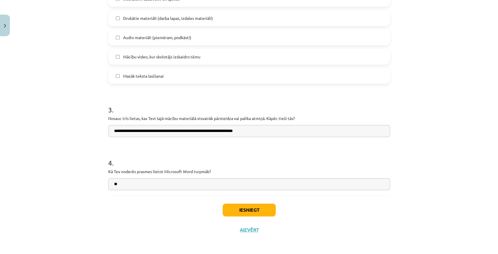
type input "*"
type input "**********"
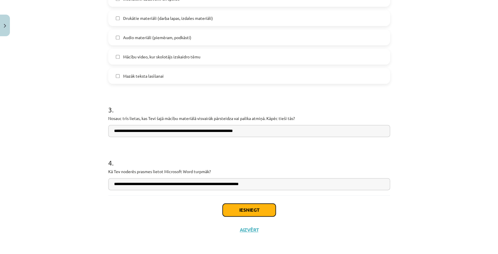
click at [228, 207] on button "Iesniegt" at bounding box center [249, 209] width 53 height 13
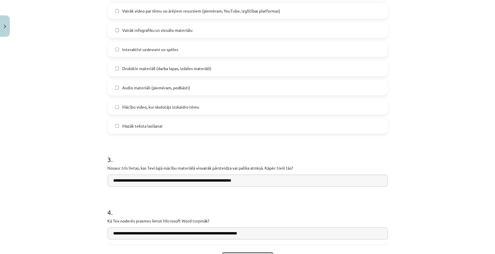
scroll to position [390, 0]
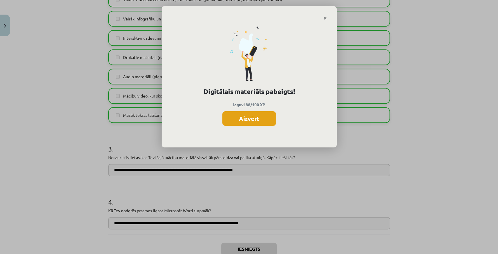
click at [249, 118] on button "Aizvērt" at bounding box center [249, 118] width 54 height 15
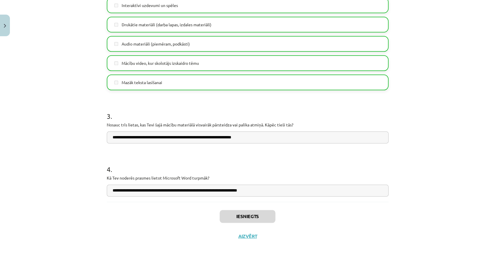
scroll to position [429, 0]
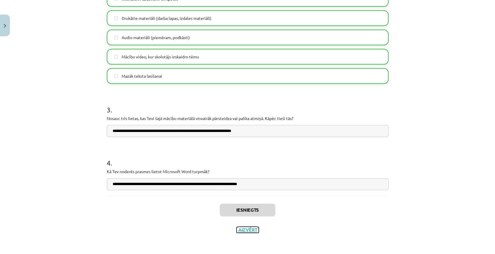
click at [244, 229] on button "Aizvērt" at bounding box center [248, 230] width 22 height 6
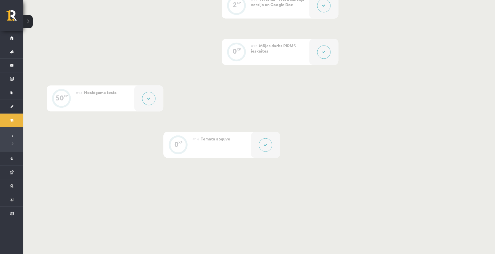
scroll to position [655, 0]
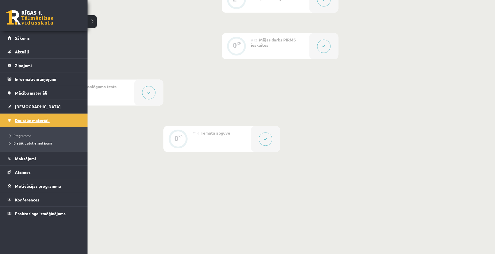
click at [26, 120] on span "Digitālie materiāli" at bounding box center [32, 120] width 35 height 5
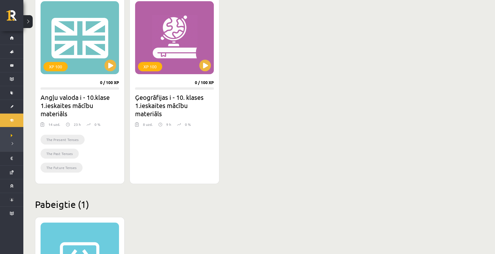
scroll to position [169, 0]
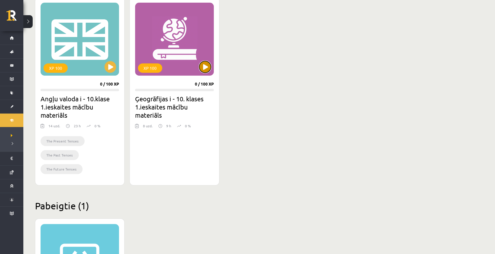
click at [206, 66] on button at bounding box center [205, 67] width 12 height 12
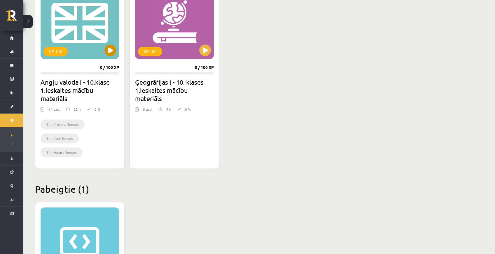
scroll to position [169, 0]
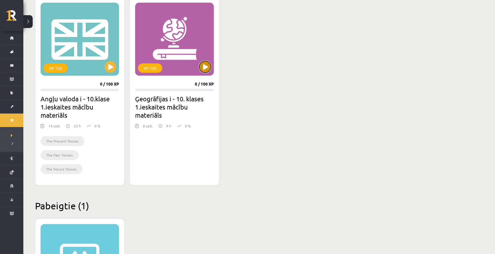
click at [206, 65] on button at bounding box center [205, 67] width 12 height 12
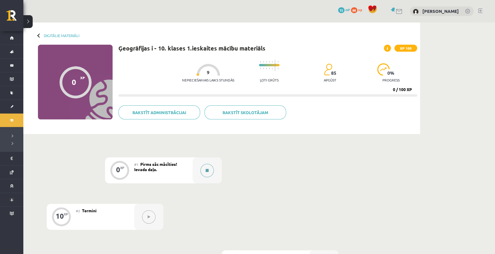
click at [210, 169] on button at bounding box center [206, 170] width 13 height 13
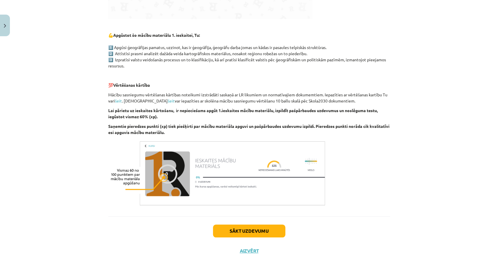
scroll to position [295, 0]
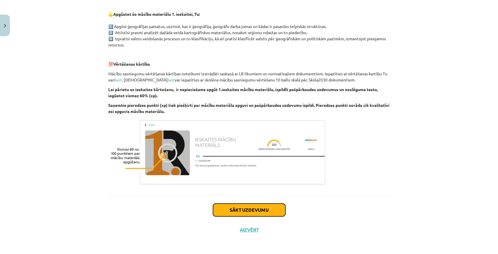
click at [254, 208] on button "Sākt uzdevumu" at bounding box center [249, 209] width 72 height 13
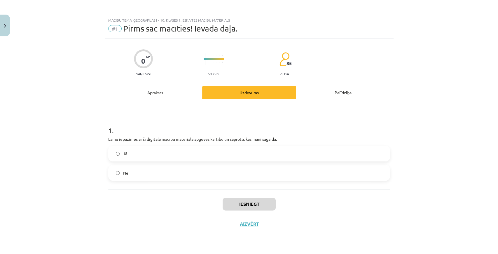
click at [226, 151] on label "Jā" at bounding box center [249, 153] width 281 height 15
click at [239, 201] on button "Iesniegt" at bounding box center [249, 203] width 53 height 13
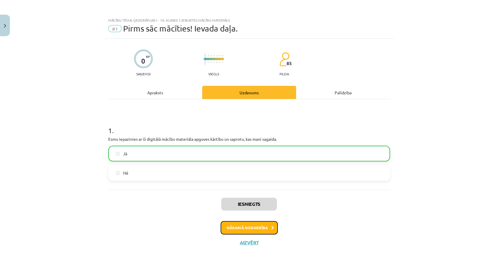
click at [232, 227] on button "Nākamā nodarbība" at bounding box center [248, 227] width 57 height 13
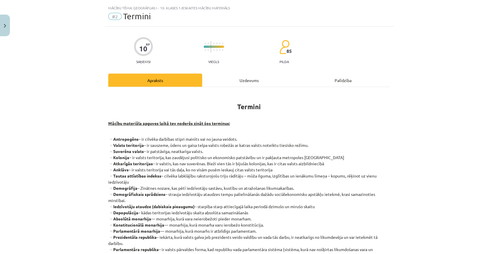
click at [228, 79] on div "Uzdevums" at bounding box center [249, 79] width 94 height 13
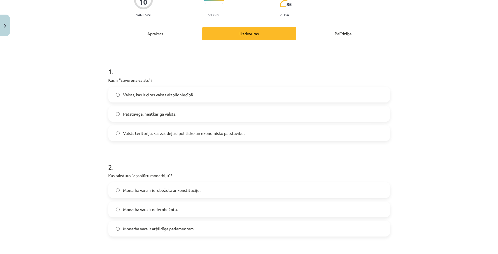
scroll to position [0, 0]
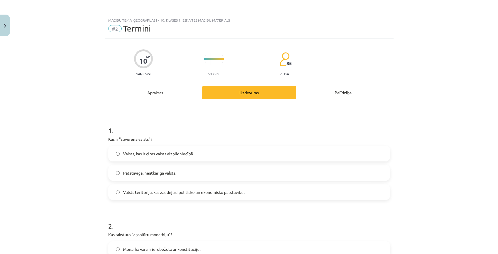
click at [155, 90] on div "Apraksts" at bounding box center [155, 92] width 94 height 13
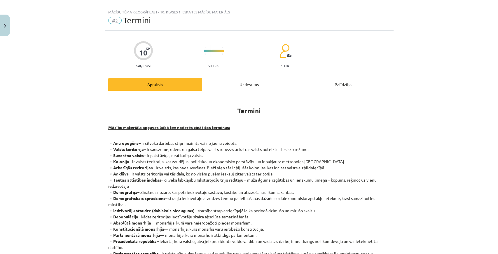
scroll to position [15, 0]
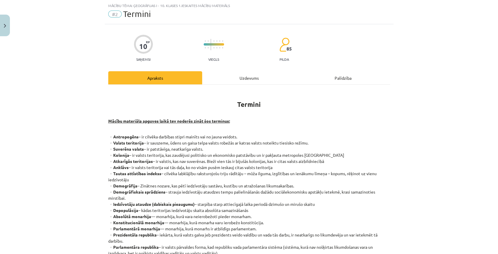
click at [219, 77] on div "Uzdevums" at bounding box center [249, 77] width 94 height 13
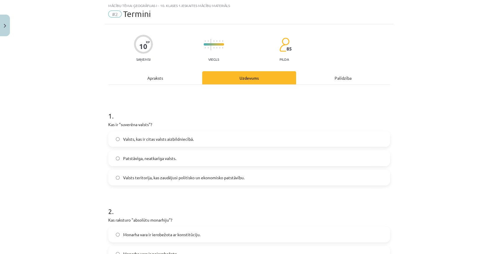
click at [147, 72] on div "Apraksts" at bounding box center [155, 77] width 94 height 13
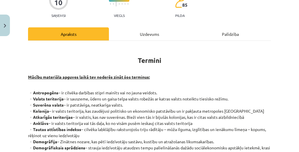
scroll to position [0, 0]
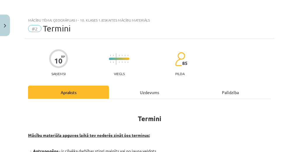
click at [137, 92] on div "Uzdevums" at bounding box center [149, 92] width 81 height 13
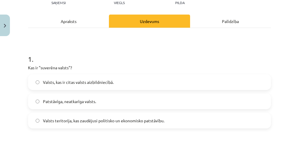
scroll to position [73, 0]
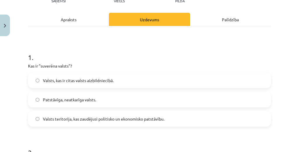
click at [120, 101] on label "Patstāvīga, neatkarīga valsts." at bounding box center [149, 99] width 241 height 15
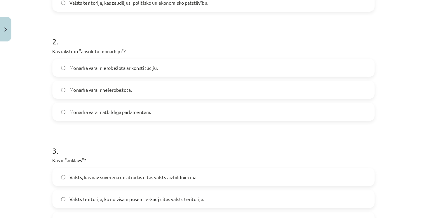
scroll to position [190, 0]
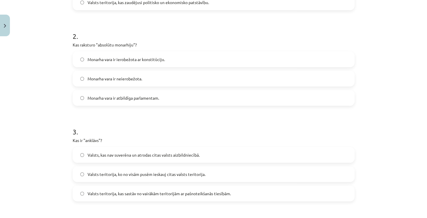
click at [15, 116] on div "Mācību tēma: Ģeogrāfijas i - 10. klases 1.ieskaites mācību materiāls #2 Termini…" at bounding box center [213, 109] width 427 height 218
click at [156, 77] on label "Monarha vara ir neierobežota." at bounding box center [213, 78] width 281 height 15
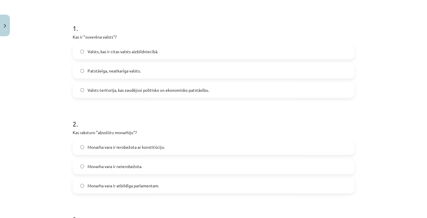
scroll to position [6, 0]
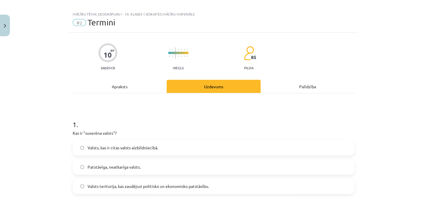
click at [124, 86] on div "Apraksts" at bounding box center [120, 86] width 94 height 13
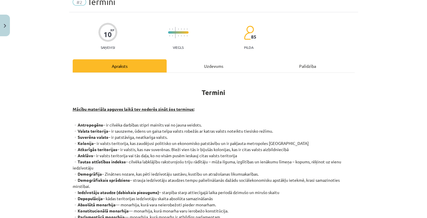
scroll to position [81, 0]
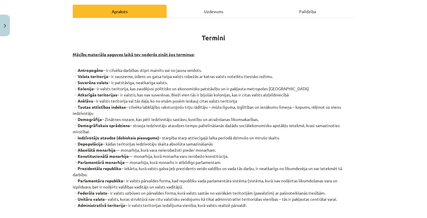
click at [221, 12] on div "Uzdevums" at bounding box center [214, 11] width 94 height 13
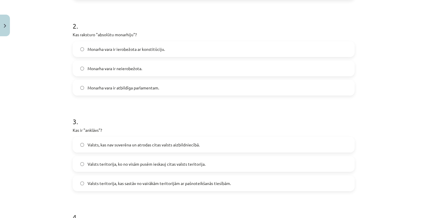
scroll to position [215, 0]
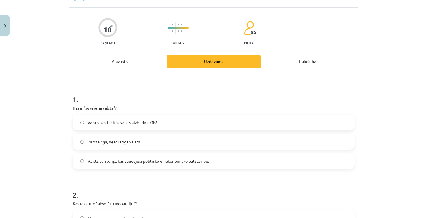
click at [143, 61] on div "Apraksts" at bounding box center [120, 61] width 94 height 13
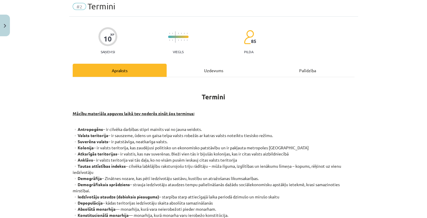
scroll to position [15, 0]
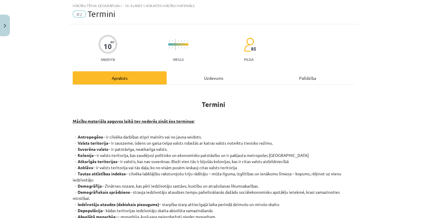
click at [202, 78] on div "Uzdevums" at bounding box center [214, 77] width 94 height 13
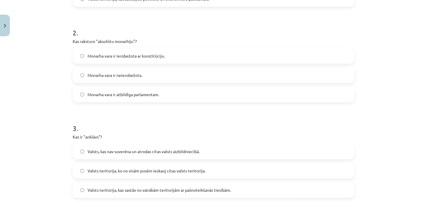
scroll to position [198, 0]
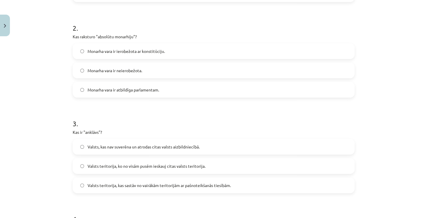
click at [188, 166] on span "Valsts teritorija, ko no visām pusēm ieskauj citas valsts teritorija." at bounding box center [146, 166] width 118 height 6
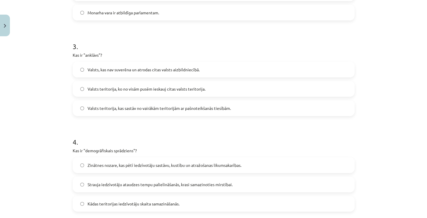
scroll to position [314, 0]
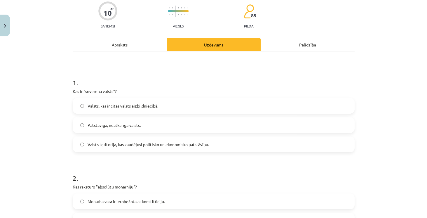
click at [126, 43] on div "Apraksts" at bounding box center [120, 44] width 94 height 13
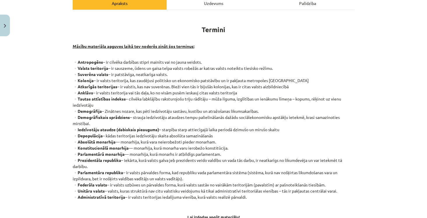
scroll to position [98, 0]
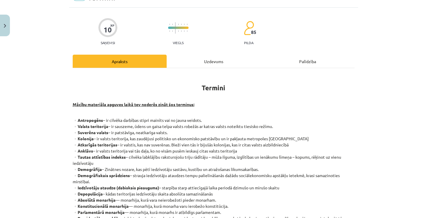
click at [214, 56] on div "Uzdevums" at bounding box center [214, 61] width 94 height 13
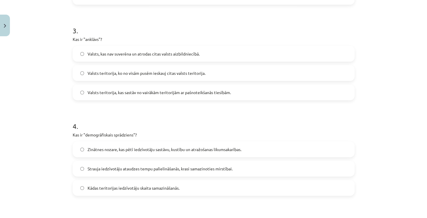
scroll to position [331, 0]
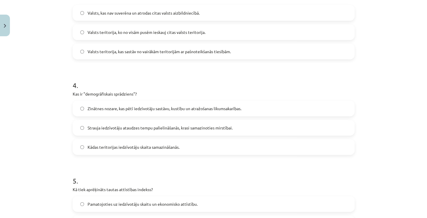
click at [147, 129] on span "Strauja iedzīvotāju ataudzes tempu palielināšanās, krasi samazinoties mirstībai." at bounding box center [159, 128] width 145 height 6
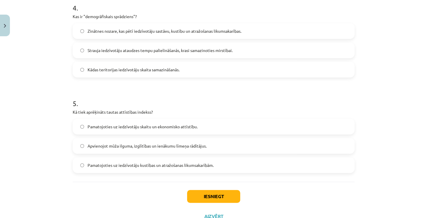
scroll to position [431, 0]
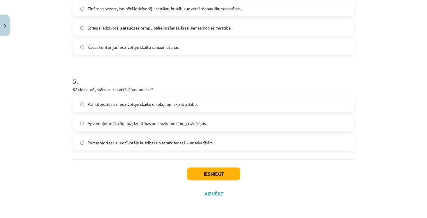
click at [126, 126] on label "Apvienojot mūža ilguma, izglītības un ienākumu līmeņa rādītājus." at bounding box center [213, 123] width 281 height 15
click at [192, 173] on button "Iesniegt" at bounding box center [213, 173] width 53 height 13
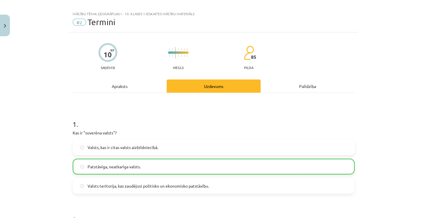
scroll to position [0, 0]
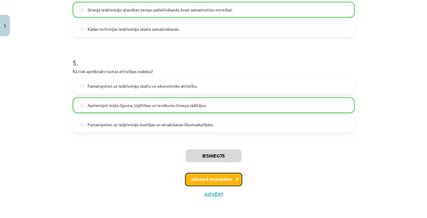
click at [201, 181] on button "Nākamā nodarbība" at bounding box center [213, 178] width 57 height 13
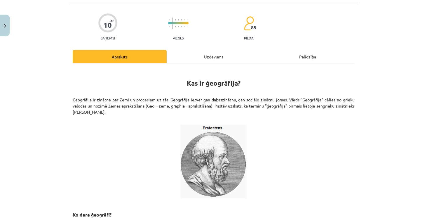
scroll to position [15, 0]
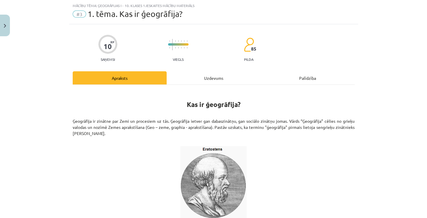
click at [207, 81] on div "Uzdevums" at bounding box center [214, 77] width 94 height 13
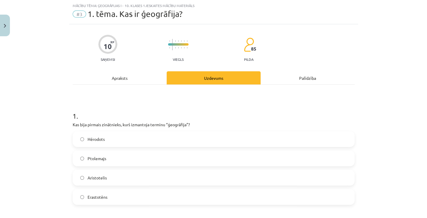
click at [143, 75] on div "Apraksts" at bounding box center [120, 77] width 94 height 13
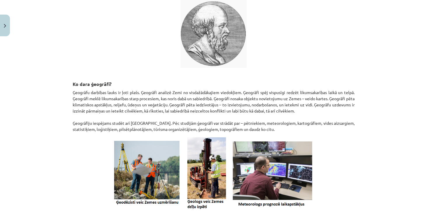
scroll to position [164, 0]
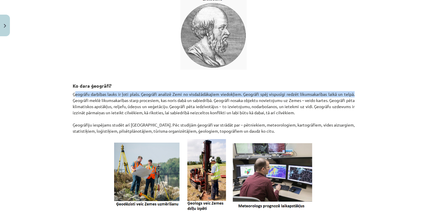
drag, startPoint x: 73, startPoint y: 94, endPoint x: 363, endPoint y: 96, distance: 290.8
click at [363, 96] on div "Mācību tēma: Ģeogrāfijas i - 10. klases 1.ieskaites mācību materiāls #3 1. tēma…" at bounding box center [213, 109] width 427 height 218
click at [178, 92] on p "Ģeogrāfu darbības lauks ir ļoti plašs. Ģeogrāfi analizē Zemi no visdažādākajiem…" at bounding box center [214, 112] width 282 height 43
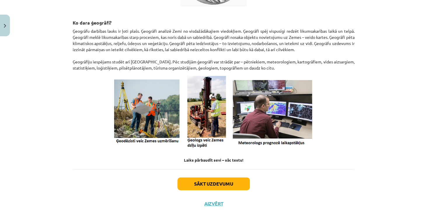
scroll to position [237, 0]
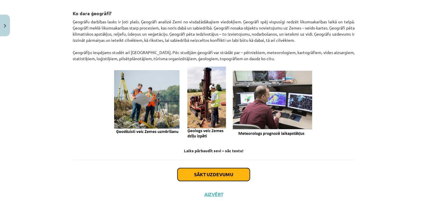
click at [202, 170] on button "Sākt uzdevumu" at bounding box center [213, 174] width 72 height 13
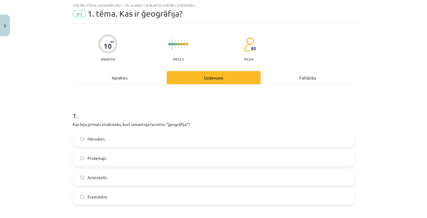
scroll to position [15, 0]
click at [128, 78] on div "Apraksts" at bounding box center [120, 77] width 94 height 13
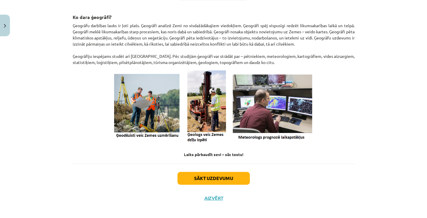
scroll to position [237, 0]
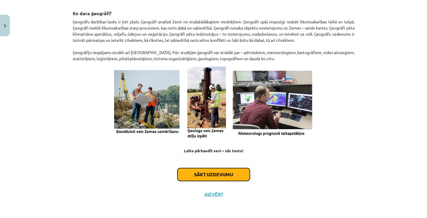
click at [184, 174] on button "Sākt uzdevumu" at bounding box center [213, 174] width 72 height 13
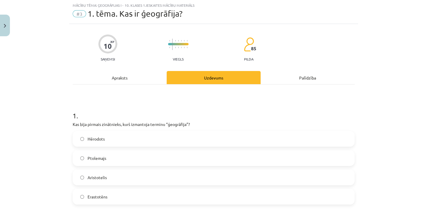
scroll to position [15, 0]
drag, startPoint x: 102, startPoint y: 197, endPoint x: 84, endPoint y: 199, distance: 18.2
click at [84, 199] on label "Erastotēns" at bounding box center [213, 196] width 281 height 15
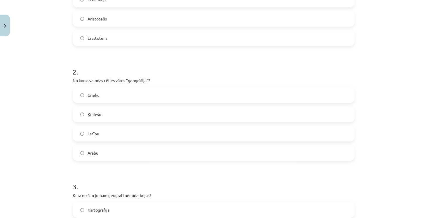
scroll to position [181, 0]
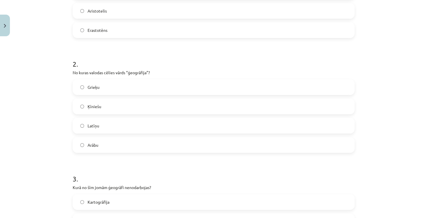
click at [100, 87] on label "Grieķu" at bounding box center [213, 87] width 281 height 15
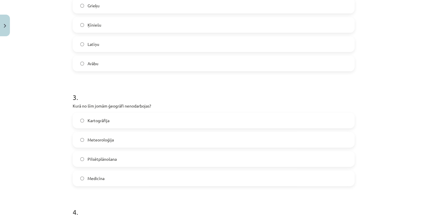
scroll to position [265, 0]
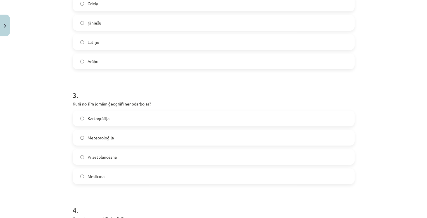
click at [111, 178] on label "Medicīna" at bounding box center [213, 176] width 281 height 15
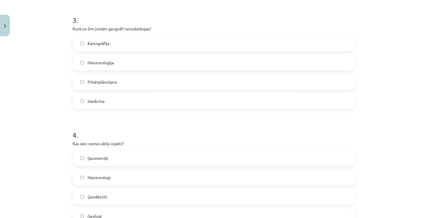
scroll to position [365, 0]
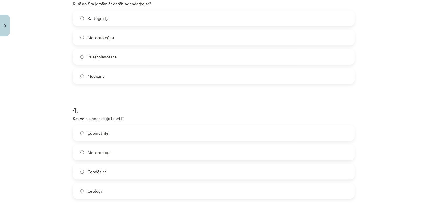
click at [94, 190] on span "Ģeologi" at bounding box center [94, 191] width 14 height 6
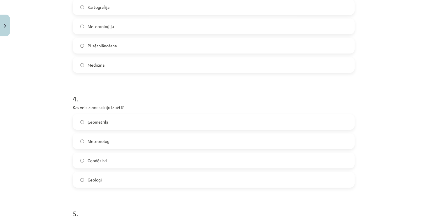
scroll to position [448, 0]
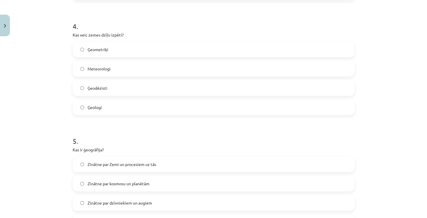
click at [81, 51] on label "Ģeometriķi" at bounding box center [213, 49] width 281 height 15
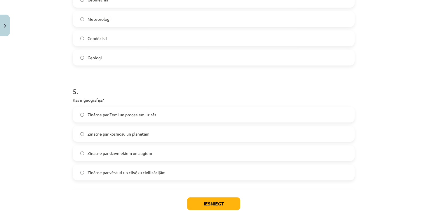
scroll to position [498, 0]
click at [121, 108] on label "Zinātne par Zemi un procesiem uz tās" at bounding box center [213, 114] width 281 height 15
click at [201, 199] on button "Iesniegt" at bounding box center [213, 203] width 53 height 13
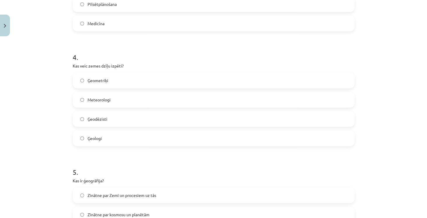
scroll to position [414, 0]
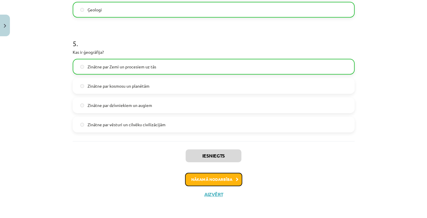
click at [199, 179] on button "Nākamā nodarbība" at bounding box center [213, 178] width 57 height 13
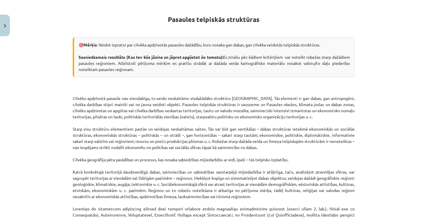
scroll to position [95, 0]
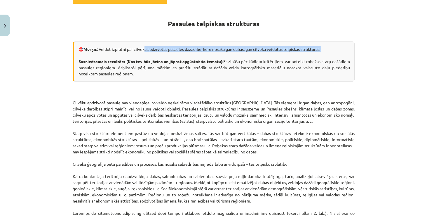
drag, startPoint x: 144, startPoint y: 48, endPoint x: 213, endPoint y: 53, distance: 68.8
click at [213, 53] on div "🎯 Mērķis : Veidot izpratni par cilvēka apdzīvotās pasaules dažādību, kuru nosak…" at bounding box center [214, 61] width 282 height 40
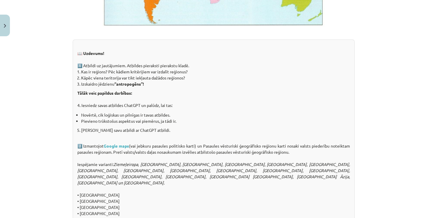
scroll to position [479, 0]
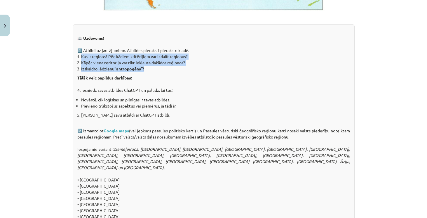
drag, startPoint x: 74, startPoint y: 54, endPoint x: 147, endPoint y: 70, distance: 74.6
click at [147, 70] on div "📖 Uzdevums! 1️⃣ Atbildi uz jautājumiem. Atbildes pieraksti pierakstu kladē. Kas…" at bounding box center [214, 157] width 282 height 267
copy ol "Kas ir reģions? Pēc kādiem kritērijiem var izdalīt reģionus? Kāpēc viena terito…"
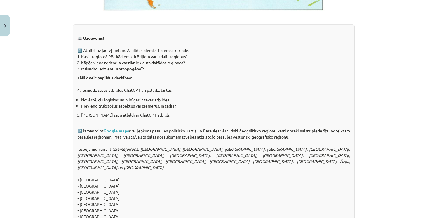
drag, startPoint x: 307, startPoint y: 119, endPoint x: 336, endPoint y: 65, distance: 61.6
click at [312, 111] on div "📖 Uzdevums! 1️⃣ Atbildi uz jautājumiem. Atbildes pieraksti pierakstu kladē. Kas…" at bounding box center [214, 157] width 282 height 267
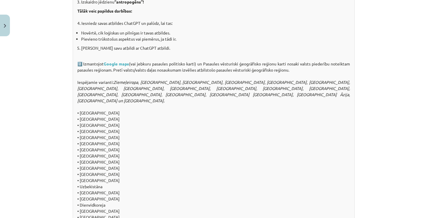
scroll to position [545, 0]
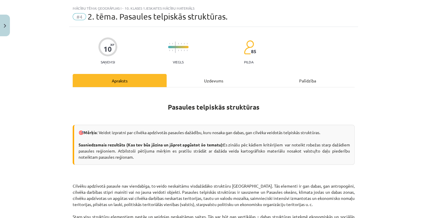
click at [183, 83] on div "Uzdevums" at bounding box center [214, 80] width 94 height 13
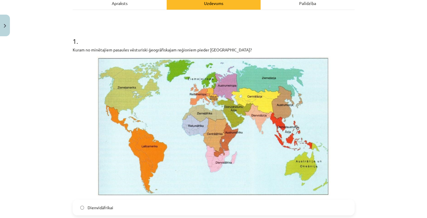
scroll to position [81, 0]
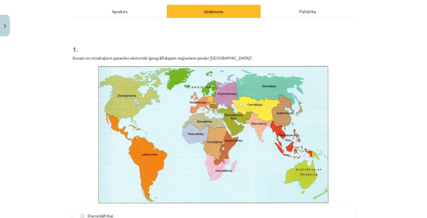
click at [122, 6] on div "Apraksts" at bounding box center [120, 11] width 94 height 13
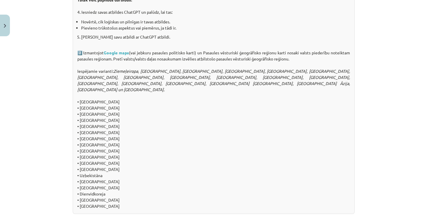
scroll to position [581, 0]
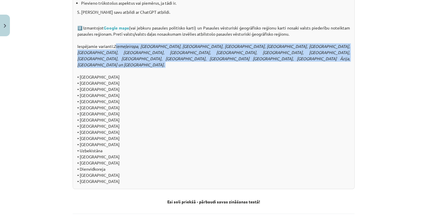
drag, startPoint x: 117, startPoint y: 44, endPoint x: 120, endPoint y: 62, distance: 18.4
click at [120, 62] on div "📖 Uzdevums! 1️⃣ Atbildi uz jautājumiem. Atbildes pieraksti pierakstu kladē. Kas…" at bounding box center [214, 55] width 282 height 267
click at [124, 61] on div "📖 Uzdevums! 1️⃣ Atbildi uz jautājumiem. Atbildes pieraksti pierakstu kladē. Kas…" at bounding box center [214, 55] width 282 height 267
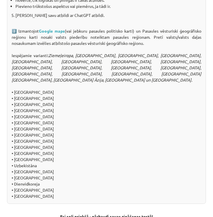
scroll to position [642, 0]
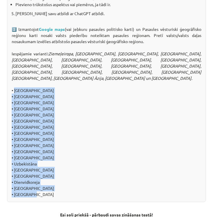
drag, startPoint x: 13, startPoint y: 83, endPoint x: 48, endPoint y: 192, distance: 114.6
click at [48, 192] on div "📖 Uzdevums! 1️⃣ Atbildi uz jautājumiem. Atbildes pieraksti pierakstu kladē. Kas…" at bounding box center [106, 62] width 199 height 279
copy div "Latvija • Brazīlija • Tanzānija • Kanāda • Ēģipte • Mozambika • Francija • Taiz…"
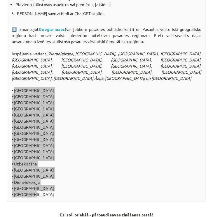
click at [66, 94] on div "📖 Uzdevums! 1️⃣ Atbildi uz jautājumiem. Atbildes pieraksti pierakstu kladē. Kas…" at bounding box center [106, 62] width 199 height 279
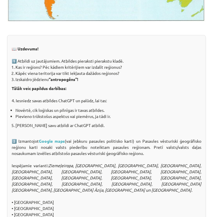
scroll to position [575, 0]
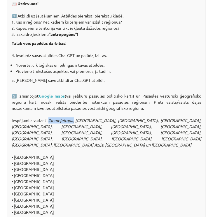
drag, startPoint x: 52, startPoint y: 118, endPoint x: 77, endPoint y: 119, distance: 25.7
click at [77, 119] on em "Ziemeļeiropa, Austrumeiropa, Rietumeiropa, Viduseiropa, Ziemeļamerika, Latīņame…" at bounding box center [107, 133] width 190 height 30
copy em "Ziemeļeiropa"
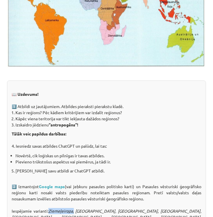
scroll to position [542, 0]
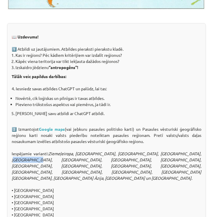
drag, startPoint x: 12, startPoint y: 159, endPoint x: 34, endPoint y: 160, distance: 22.8
click at [34, 160] on em "Ziemeļeiropa, Austrumeiropa, Rietumeiropa, Viduseiropa, Ziemeļamerika, Latīņame…" at bounding box center [107, 166] width 190 height 30
copy em "Latīņamerika"
drag, startPoint x: 14, startPoint y: 195, endPoint x: 34, endPoint y: 195, distance: 20.1
click at [34, 195] on div "📖 Uzdevums! 1️⃣ Atbildi uz jautājumiem. Atbildes pieraksti pierakstu kladē. Kas…" at bounding box center [106, 162] width 199 height 279
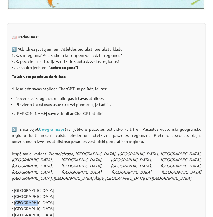
copy div "Tanzānija"
drag, startPoint x: 92, startPoint y: 158, endPoint x: 118, endPoint y: 160, distance: 26.6
click at [118, 160] on em "Ziemeļeiropa, Austrumeiropa, Rietumeiropa, Viduseiropa, Ziemeļamerika, Latīņame…" at bounding box center [107, 166] width 190 height 30
copy em "Austrumāfrika"
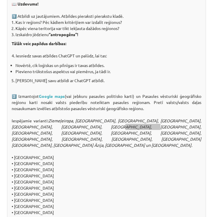
scroll to position [592, 0]
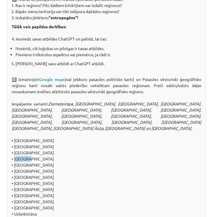
drag, startPoint x: 14, startPoint y: 152, endPoint x: 32, endPoint y: 152, distance: 17.5
click at [32, 152] on div "📖 Uzdevums! 1️⃣ Atbildi uz jautājumiem. Atbildes pieraksti pierakstu kladē. Kas…" at bounding box center [106, 112] width 199 height 279
copy div "Kanāda"
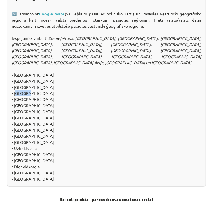
scroll to position [659, 0]
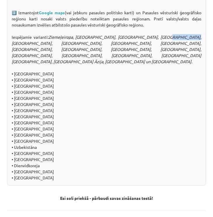
drag, startPoint x: 171, startPoint y: 35, endPoint x: 197, endPoint y: 37, distance: 26.3
click at [197, 37] on em "Ziemeļeiropa, Austrumeiropa, Rietumeiropa, Viduseiropa, Ziemeļamerika, Latīņame…" at bounding box center [107, 49] width 190 height 30
copy em "Ziemeļamerika"
drag, startPoint x: 14, startPoint y: 92, endPoint x: 26, endPoint y: 92, distance: 12.0
click at [26, 92] on div "📖 Uzdevums! 1️⃣ Atbildi uz jautājumiem. Atbildes pieraksti pierakstu kladē. Kas…" at bounding box center [106, 45] width 199 height 279
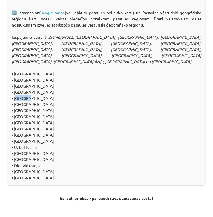
copy div "Ēģipte"
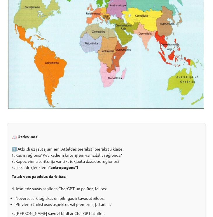
scroll to position [559, 0]
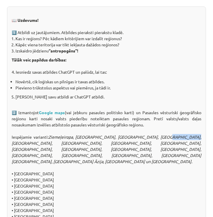
drag, startPoint x: 170, startPoint y: 136, endPoint x: 198, endPoint y: 136, distance: 28.0
click at [198, 136] on em "Ziemeļeiropa, Austrumeiropa, Rietumeiropa, Viduseiropa, Ziemeļamerika, Latīņame…" at bounding box center [107, 149] width 190 height 30
copy em "Ziemeļamerika"
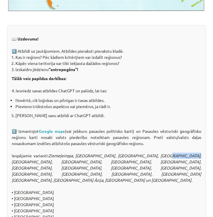
scroll to position [542, 0]
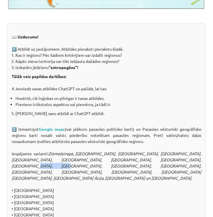
drag, startPoint x: 177, startPoint y: 158, endPoint x: 197, endPoint y: 156, distance: 19.9
click at [197, 156] on div "📖 Uzdevums! 1️⃣ Atbildi uz jautājumiem. Atbildes pieraksti pierakstu kladē. Kas…" at bounding box center [106, 162] width 199 height 279
drag, startPoint x: 38, startPoint y: 159, endPoint x: 62, endPoint y: 160, distance: 23.1
click at [62, 160] on em "Ziemeļeiropa, Austrumeiropa, Rietumeiropa, Viduseiropa, Ziemeļamerika, Latīņame…" at bounding box center [107, 166] width 190 height 30
drag, startPoint x: 93, startPoint y: 157, endPoint x: 119, endPoint y: 156, distance: 26.6
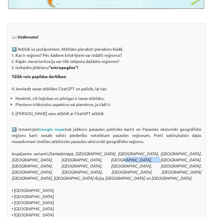
click at [119, 156] on div "📖 Uzdevums! 1️⃣ Atbildi uz jautājumiem. Atbildes pieraksti pierakstu kladē. Kas…" at bounding box center [106, 162] width 199 height 279
drag, startPoint x: 113, startPoint y: 152, endPoint x: 139, endPoint y: 155, distance: 26.1
click at [139, 155] on em "Ziemeļeiropa, Austrumeiropa, Rietumeiropa, Viduseiropa, Ziemeļamerika, Latīņame…" at bounding box center [107, 166] width 190 height 30
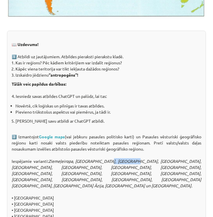
scroll to position [575, 0]
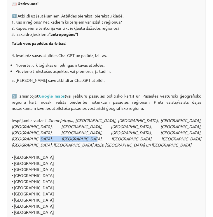
drag, startPoint x: 128, startPoint y: 131, endPoint x: 171, endPoint y: 131, distance: 43.5
click at [171, 131] on em "Ziemeļeiropa, Austrumeiropa, Rietumeiropa, Viduseiropa, Ziemeļamerika, Latīņame…" at bounding box center [107, 133] width 190 height 30
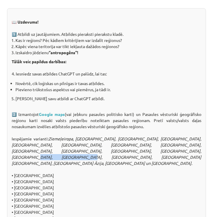
scroll to position [559, 0]
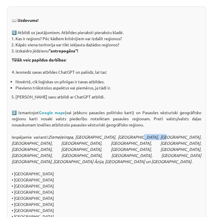
drag, startPoint x: 144, startPoint y: 135, endPoint x: 166, endPoint y: 137, distance: 21.9
click at [166, 137] on em "Ziemeļeiropa, Austrumeiropa, Rietumeiropa, Viduseiropa, Ziemeļamerika, Latīņame…" at bounding box center [107, 149] width 190 height 30
drag, startPoint x: 92, startPoint y: 142, endPoint x: 97, endPoint y: 140, distance: 5.5
click at [97, 140] on em "Ziemeļeiropa, Austrumeiropa, Rietumeiropa, Viduseiropa, Ziemeļamerika, Latīņame…" at bounding box center [107, 149] width 190 height 30
drag, startPoint x: 81, startPoint y: 137, endPoint x: 109, endPoint y: 136, distance: 28.3
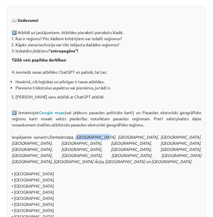
click at [109, 136] on em "Ziemeļeiropa, Austrumeiropa, Rietumeiropa, Viduseiropa, Ziemeļamerika, Latīņame…" at bounding box center [107, 149] width 190 height 30
drag, startPoint x: 122, startPoint y: 142, endPoint x: 146, endPoint y: 141, distance: 23.7
click at [146, 141] on em "Ziemeļeiropa, Austrumeiropa, Rietumeiropa, Viduseiropa, Ziemeļamerika, Latīņame…" at bounding box center [107, 149] width 190 height 30
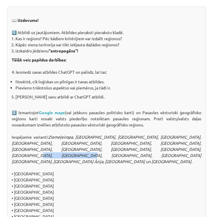
drag, startPoint x: 132, startPoint y: 148, endPoint x: 171, endPoint y: 148, distance: 39.7
click at [171, 148] on em "Ziemeļeiropa, Austrumeiropa, Rietumeiropa, Viduseiropa, Ziemeļamerika, Latīņame…" at bounding box center [107, 149] width 190 height 30
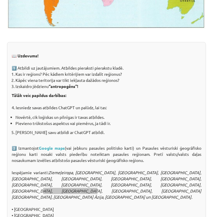
scroll to position [526, 0]
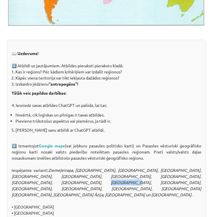
drag, startPoint x: 37, startPoint y: 181, endPoint x: 61, endPoint y: 181, distance: 23.3
click at [61, 181] on em "Ziemeļeiropa, Austrumeiropa, Rietumeiropa, Viduseiropa, Ziemeļamerika, Latīņame…" at bounding box center [107, 183] width 190 height 30
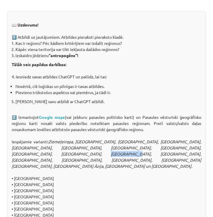
scroll to position [575, 0]
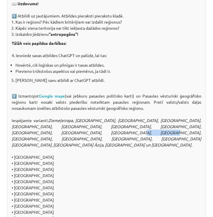
drag, startPoint x: 64, startPoint y: 131, endPoint x: 84, endPoint y: 129, distance: 20.2
click at [84, 129] on div "📖 Uzdevums! 1️⃣ Atbildi uz jautājumiem. Atbildes pieraksti pierakstu kladē. Kas…" at bounding box center [106, 129] width 199 height 279
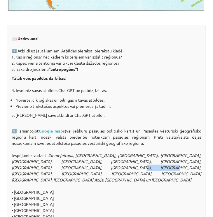
scroll to position [542, 0]
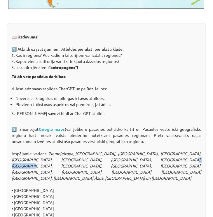
drag, startPoint x: 150, startPoint y: 158, endPoint x: 174, endPoint y: 160, distance: 24.1
click at [174, 160] on em "Ziemeļeiropa, Austrumeiropa, Rietumeiropa, Viduseiropa, Ziemeļamerika, Latīņame…" at bounding box center [107, 166] width 190 height 30
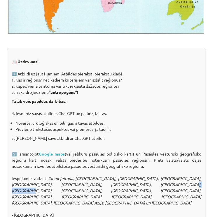
scroll to position [559, 0]
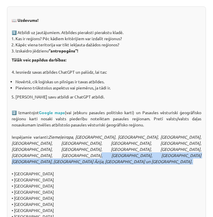
drag, startPoint x: 175, startPoint y: 148, endPoint x: 87, endPoint y: 158, distance: 87.7
click at [87, 158] on div "📖 Uzdevums! 1️⃣ Atbildi uz jautājumiem. Atbildes pieraksti pierakstu kladē. Kas…" at bounding box center [106, 145] width 199 height 279
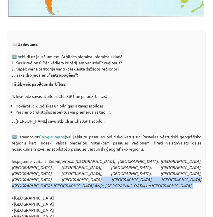
scroll to position [575, 0]
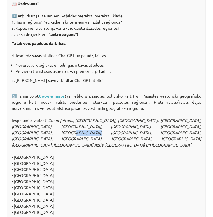
drag, startPoint x: 11, startPoint y: 132, endPoint x: 35, endPoint y: 134, distance: 23.7
click at [35, 134] on div "📖 Uzdevums! 1️⃣ Atbildi uz jautājumiem. Atbildes pieraksti pierakstu kladē. Kas…" at bounding box center [106, 129] width 199 height 279
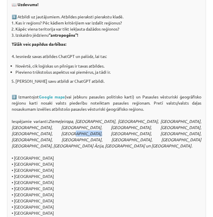
scroll to position [592, 0]
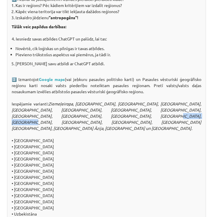
drag, startPoint x: 87, startPoint y: 114, endPoint x: 127, endPoint y: 115, distance: 40.0
click at [127, 115] on em "Ziemeļeiropa, Austrumeiropa, Rietumeiropa, Viduseiropa, Ziemeļamerika, Latīņame…" at bounding box center [107, 116] width 190 height 30
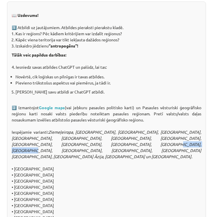
scroll to position [626, 0]
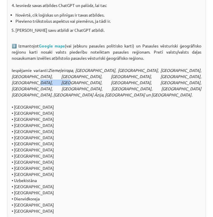
drag, startPoint x: 176, startPoint y: 75, endPoint x: 197, endPoint y: 76, distance: 21.0
click at [197, 76] on em "Ziemeļeiropa, Austrumeiropa, Rietumeiropa, Viduseiropa, Ziemeļamerika, Latīņame…" at bounding box center [107, 83] width 190 height 30
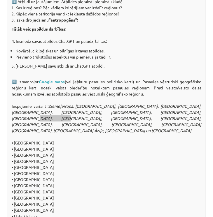
scroll to position [575, 0]
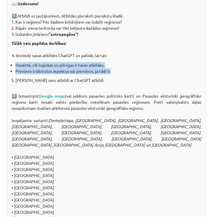
drag, startPoint x: 14, startPoint y: 63, endPoint x: 114, endPoint y: 72, distance: 100.5
click at [114, 72] on ul "Novērtē, cik loģiskas un pilnīgas ir tavas atbildes. Pievieno trūkstošus aspekt…" at bounding box center [107, 68] width 190 height 12
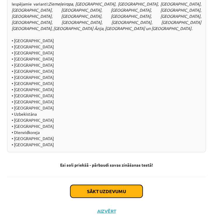
click at [101, 185] on button "Sākt uzdevumu" at bounding box center [106, 191] width 72 height 13
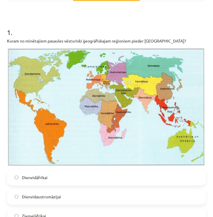
scroll to position [103, 0]
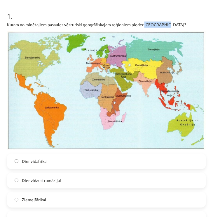
drag, startPoint x: 145, startPoint y: 24, endPoint x: 169, endPoint y: 22, distance: 24.3
click at [169, 22] on p "Kuram no minētajiem pasaules vēsturiski ģeogrāfiskajam reģioniem pieder Madagas…" at bounding box center [106, 25] width 199 height 6
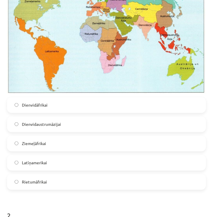
scroll to position [170, 0]
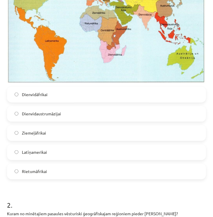
click at [47, 97] on label "Dienvidāfrikai" at bounding box center [107, 94] width 198 height 15
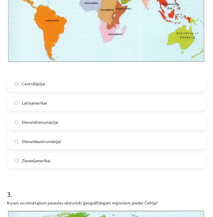
scroll to position [453, 0]
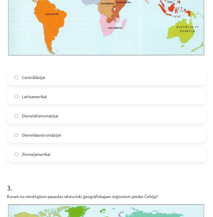
click at [48, 115] on label "Dienvidrietumāzijai" at bounding box center [107, 115] width 198 height 15
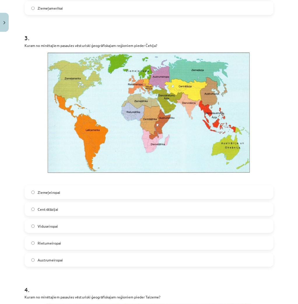
scroll to position [651, 0]
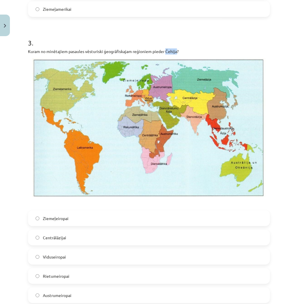
drag, startPoint x: 166, startPoint y: 50, endPoint x: 177, endPoint y: 50, distance: 11.1
click at [177, 50] on p "Kuram no minētajiem pasaules vēsturiski ģeogrāfiskajam reģioniem pieder Čehija?" at bounding box center [149, 51] width 242 height 6
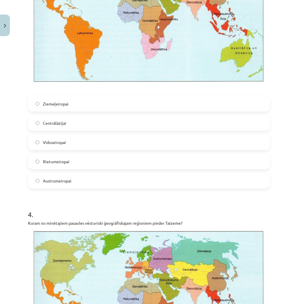
scroll to position [767, 0]
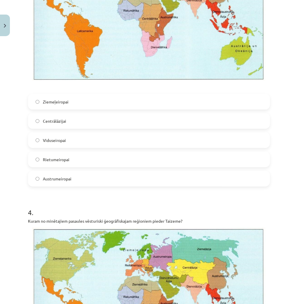
click at [71, 124] on label "Centrālāzijai" at bounding box center [149, 121] width 241 height 15
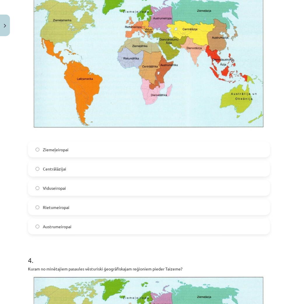
scroll to position [721, 0]
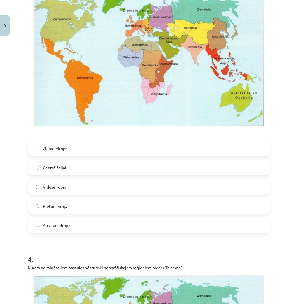
click at [89, 188] on label "Viduseiropai" at bounding box center [149, 187] width 241 height 15
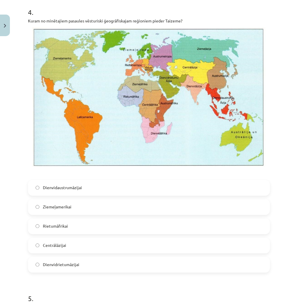
scroll to position [1024, 0]
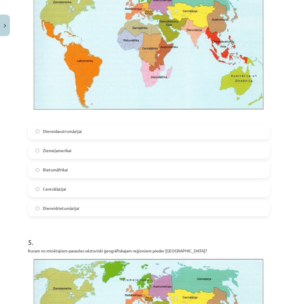
click at [95, 210] on label "Dienvidrietumāzijai" at bounding box center [149, 209] width 241 height 15
click at [70, 135] on label "Dienvidaustrumāzijai" at bounding box center [149, 132] width 241 height 15
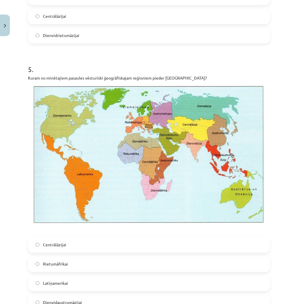
scroll to position [1211, 0]
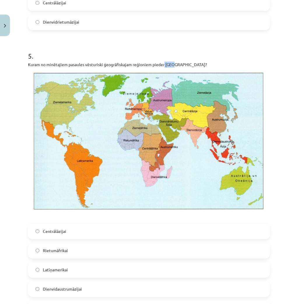
drag, startPoint x: 165, startPoint y: 65, endPoint x: 175, endPoint y: 65, distance: 9.4
click at [175, 65] on p "Kuram no minētajiem pasaules vēsturiski ģeogrāfiskajam reģioniem pieder Peru?" at bounding box center [149, 65] width 242 height 6
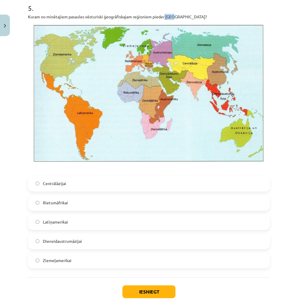
scroll to position [1281, 0]
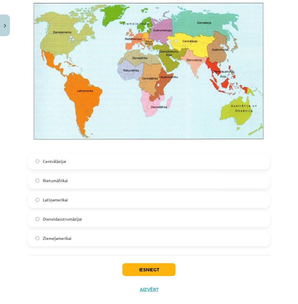
click at [87, 205] on label "Latīņamerikai" at bounding box center [149, 200] width 241 height 15
click at [130, 253] on button "Iesniegt" at bounding box center [148, 269] width 53 height 13
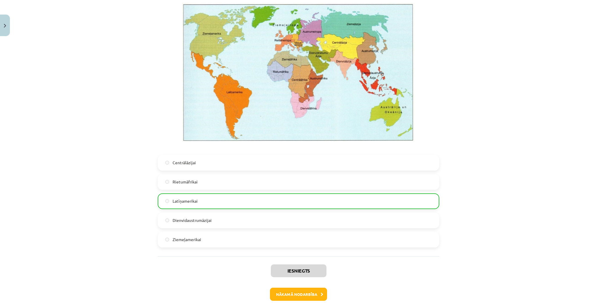
scroll to position [1308, 0]
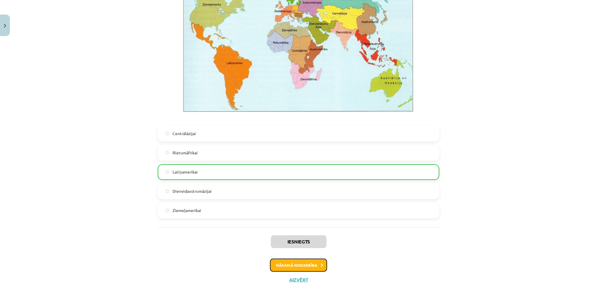
click at [303, 253] on button "Nākamā nodarbība" at bounding box center [298, 265] width 57 height 13
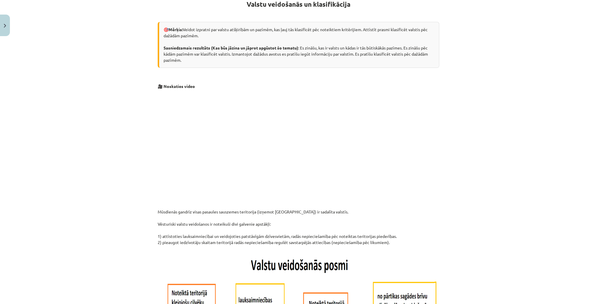
scroll to position [155, 0]
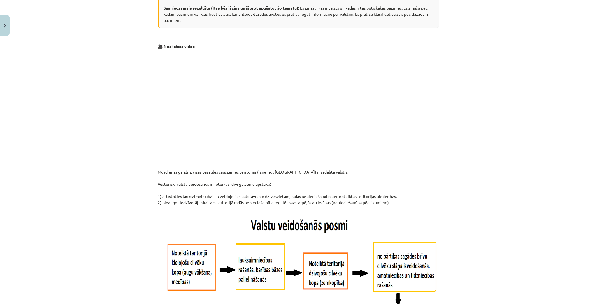
drag, startPoint x: 494, startPoint y: 178, endPoint x: 477, endPoint y: 171, distance: 18.0
click at [494, 178] on div "Mācību tēma: Ģeogrāfijas i - 10. klases 1.ieskaites mācību materiāls #5 3. tēma…" at bounding box center [298, 152] width 597 height 304
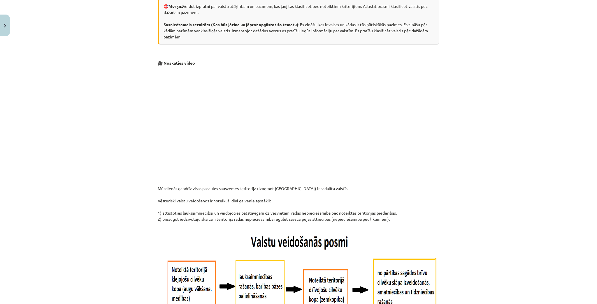
scroll to position [0, 0]
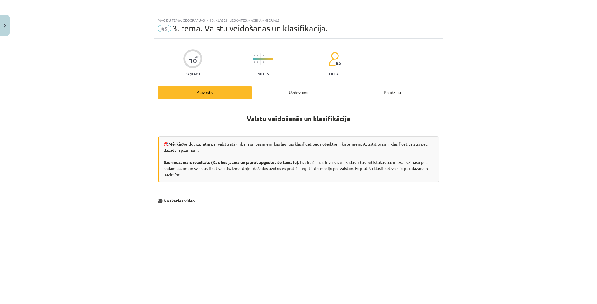
click at [266, 89] on div "Uzdevums" at bounding box center [299, 92] width 94 height 13
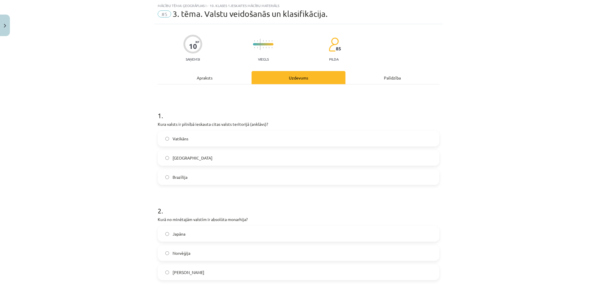
click at [180, 136] on span "Vatikāns" at bounding box center [181, 139] width 16 height 6
drag, startPoint x: 209, startPoint y: 219, endPoint x: 246, endPoint y: 218, distance: 37.1
click at [246, 218] on p "Kurā no minētajām valstīm ir absolūta monarhija?" at bounding box center [299, 220] width 282 height 6
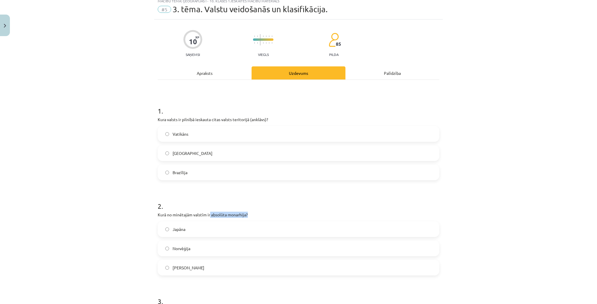
scroll to position [0, 0]
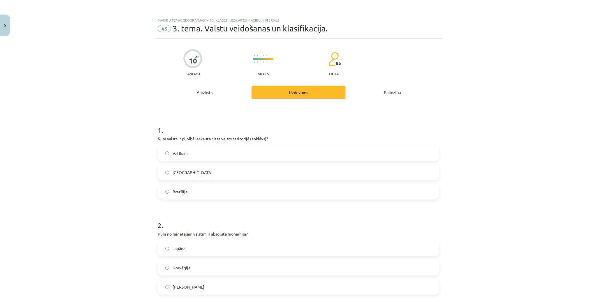
click at [216, 96] on div "Apraksts" at bounding box center [205, 92] width 94 height 13
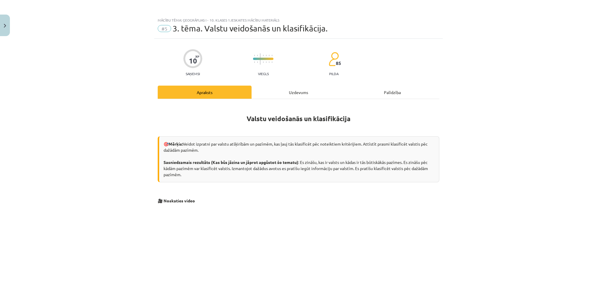
click at [282, 88] on div "Uzdevums" at bounding box center [299, 92] width 94 height 13
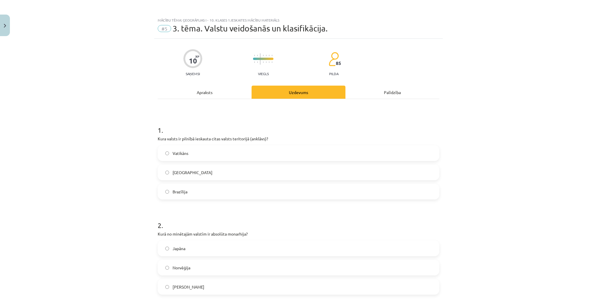
click at [209, 94] on div "Apraksts" at bounding box center [205, 92] width 94 height 13
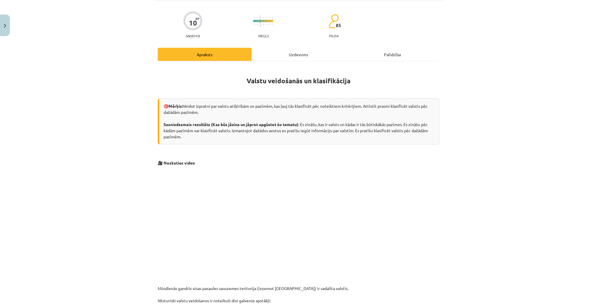
click at [285, 48] on div "Uzdevums" at bounding box center [299, 54] width 94 height 13
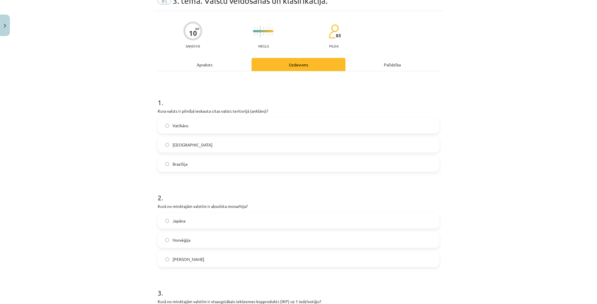
scroll to position [15, 0]
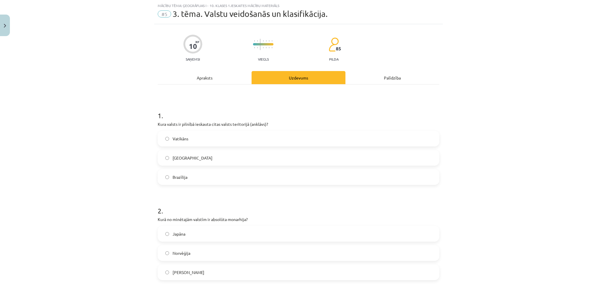
click at [222, 79] on div "Apraksts" at bounding box center [205, 77] width 94 height 13
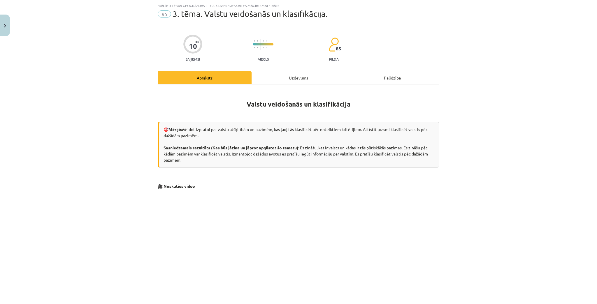
click at [287, 78] on div "Uzdevums" at bounding box center [299, 77] width 94 height 13
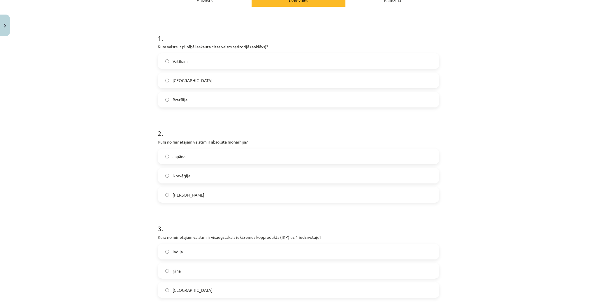
scroll to position [64, 0]
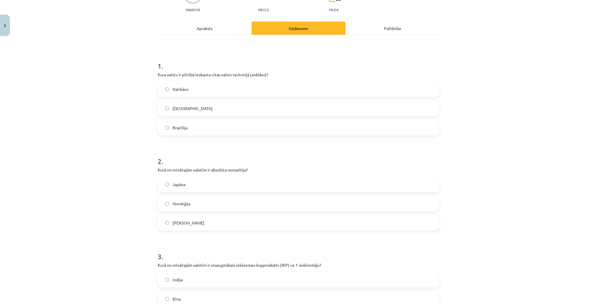
click at [233, 26] on div "Apraksts" at bounding box center [205, 28] width 94 height 13
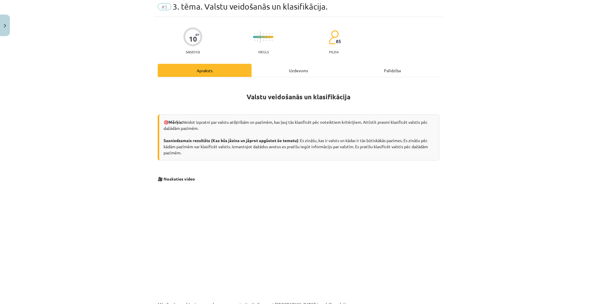
scroll to position [15, 0]
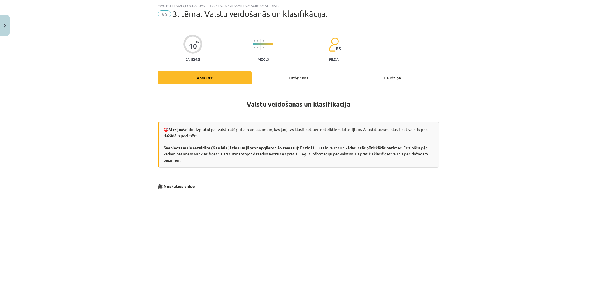
click at [303, 80] on div "Uzdevums" at bounding box center [299, 77] width 94 height 13
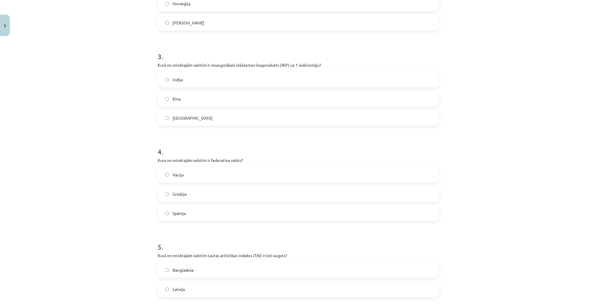
scroll to position [248, 0]
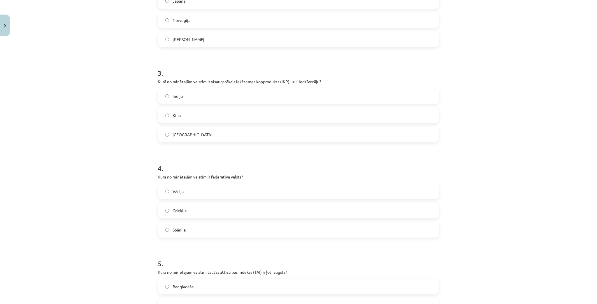
click at [193, 134] on label "ASV" at bounding box center [298, 134] width 281 height 15
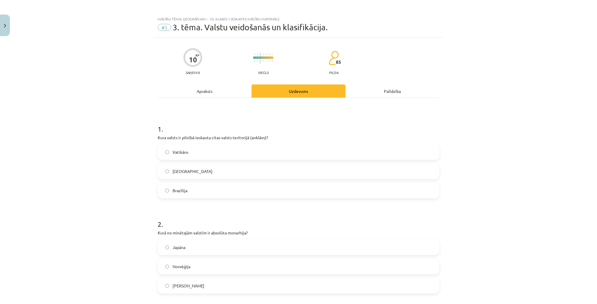
scroll to position [0, 0]
click at [215, 96] on div "Apraksts" at bounding box center [205, 92] width 94 height 13
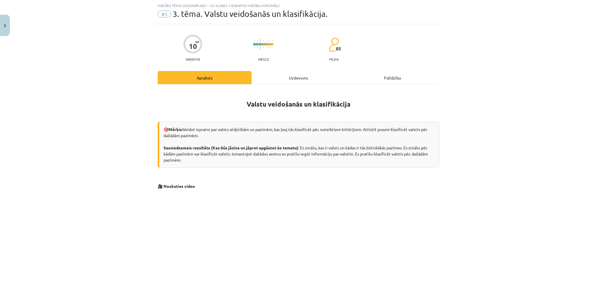
click at [315, 76] on div "Uzdevums" at bounding box center [299, 77] width 94 height 13
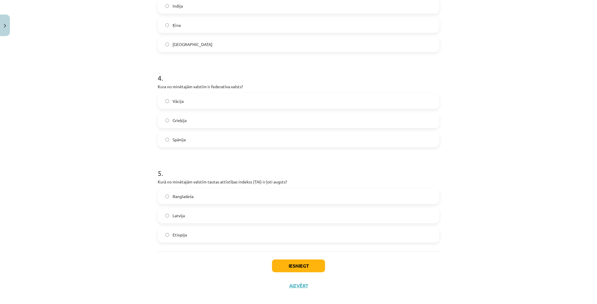
scroll to position [344, 0]
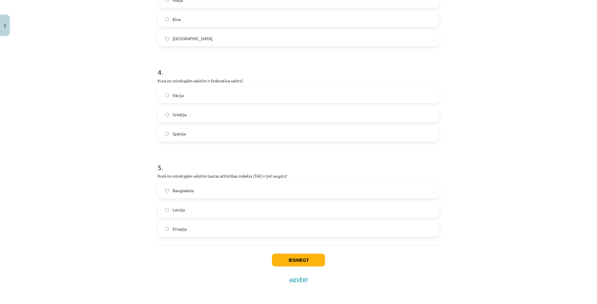
click at [184, 189] on span "Bangladeša" at bounding box center [183, 191] width 21 height 6
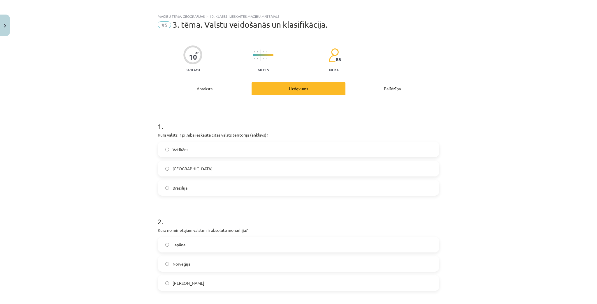
scroll to position [0, 0]
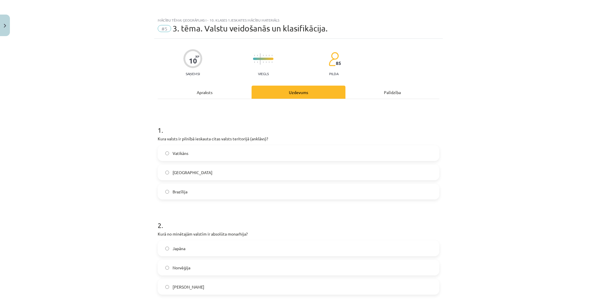
click at [234, 89] on div "Apraksts" at bounding box center [205, 92] width 94 height 13
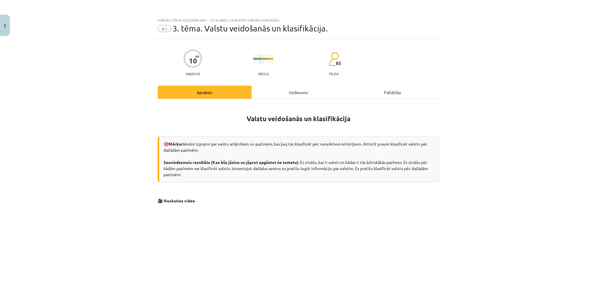
click at [288, 92] on div "Uzdevums" at bounding box center [299, 92] width 94 height 13
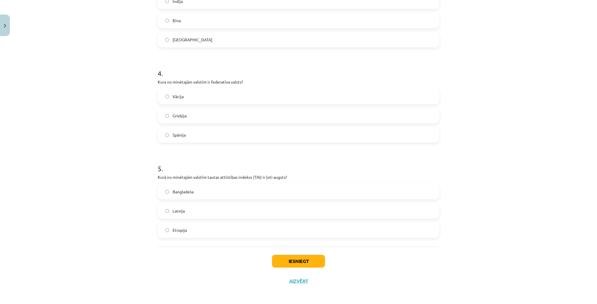
scroll to position [344, 0]
click at [168, 230] on label "Etiopija" at bounding box center [298, 229] width 281 height 15
click at [192, 128] on label "Spānija" at bounding box center [298, 134] width 281 height 15
click at [274, 253] on button "Iesniegt" at bounding box center [298, 260] width 53 height 13
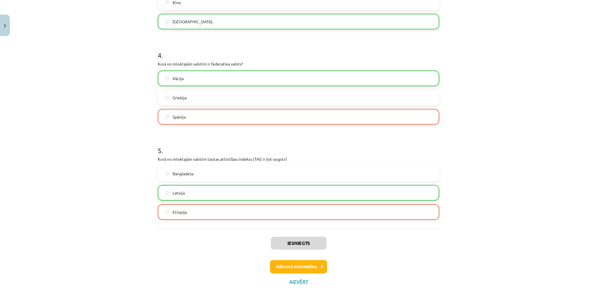
scroll to position [363, 0]
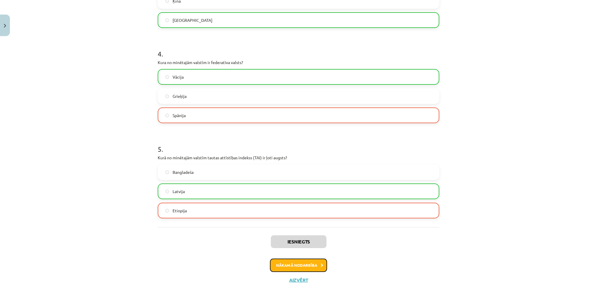
click at [295, 253] on button "Nākamā nodarbība" at bounding box center [298, 265] width 57 height 13
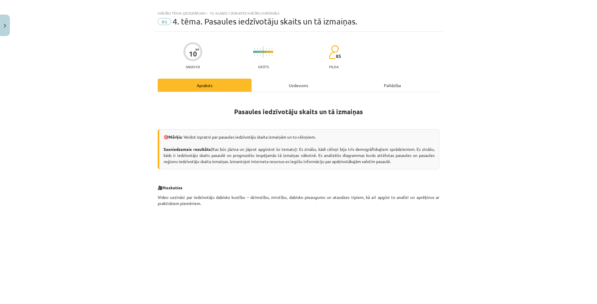
scroll to position [0, 0]
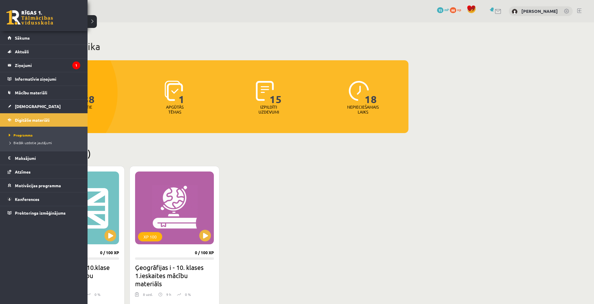
scroll to position [169, 0]
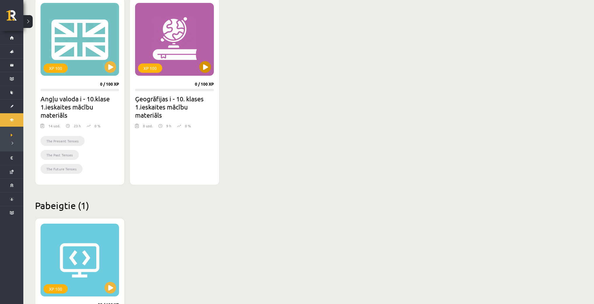
click at [187, 62] on div "XP 100" at bounding box center [174, 39] width 78 height 73
click at [183, 71] on div "XP 100" at bounding box center [174, 39] width 78 height 73
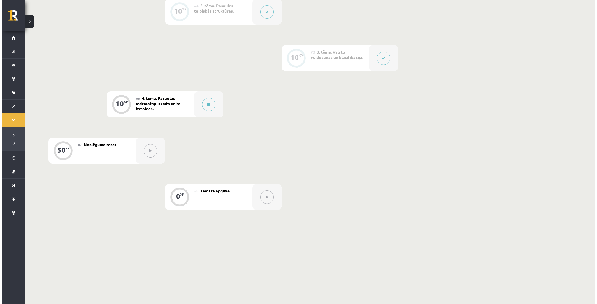
scroll to position [305, 0]
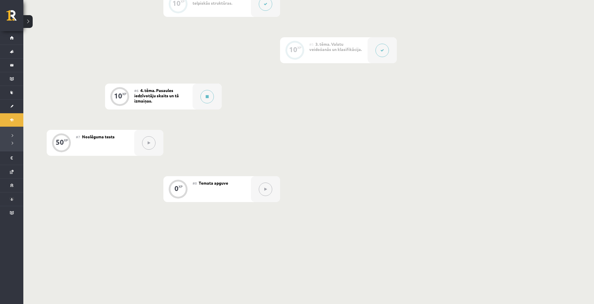
click at [376, 52] on button at bounding box center [381, 50] width 13 height 13
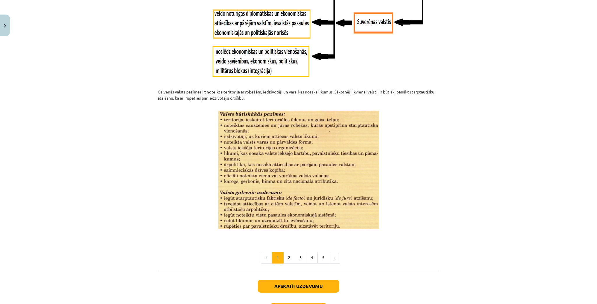
scroll to position [693, 0]
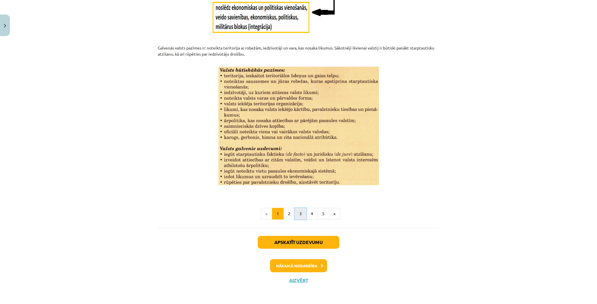
click at [295, 214] on button "3" at bounding box center [301, 214] width 12 height 12
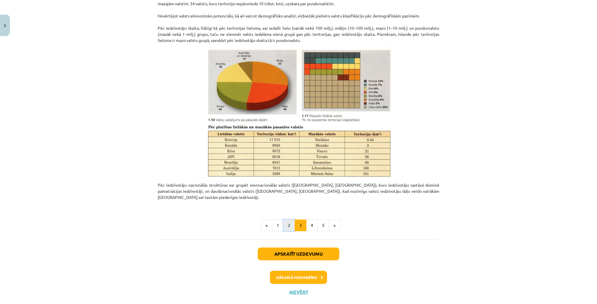
click at [285, 220] on button "2" at bounding box center [289, 226] width 12 height 12
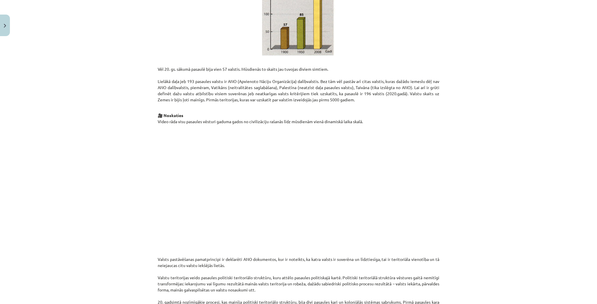
scroll to position [104, 0]
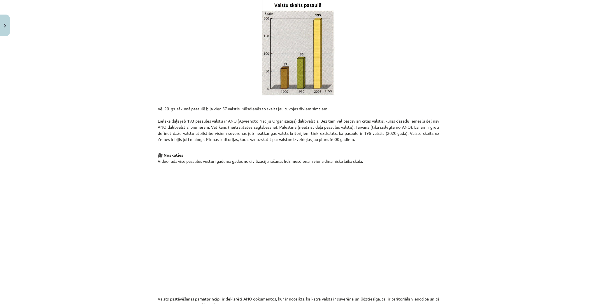
click at [399, 274] on p at bounding box center [299, 230] width 282 height 113
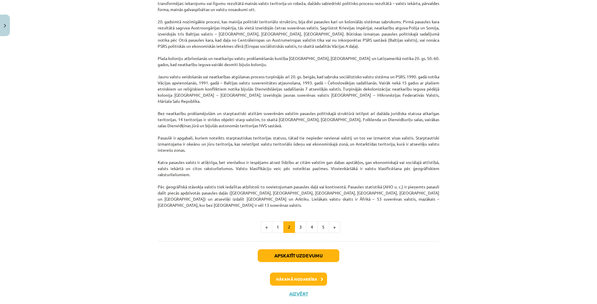
scroll to position [426, 0]
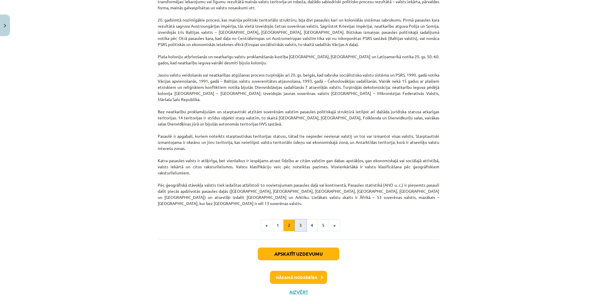
click at [297, 220] on button "3" at bounding box center [301, 226] width 12 height 12
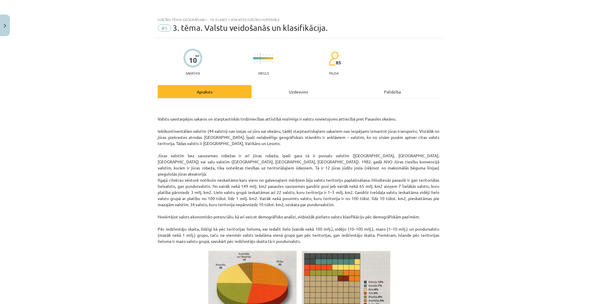
scroll to position [0, 0]
click at [278, 99] on div "Valstu savstarpējos sakaros un starptautiskās tirdzniecības attīstībā nozīmīgs …" at bounding box center [299, 270] width 282 height 342
click at [277, 97] on div "Uzdevums" at bounding box center [299, 92] width 94 height 13
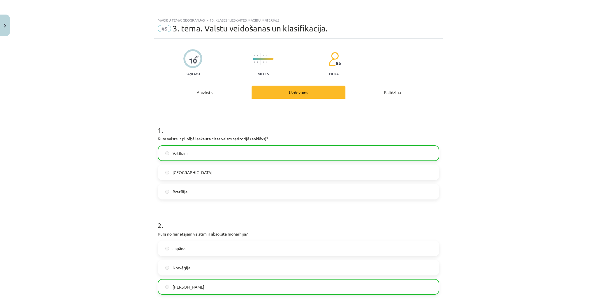
scroll to position [15, 0]
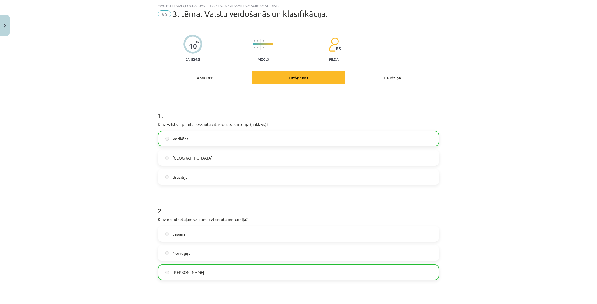
click at [217, 79] on div "Apraksts" at bounding box center [205, 77] width 94 height 13
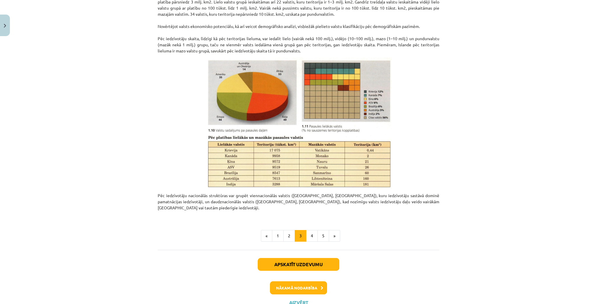
scroll to position [202, 0]
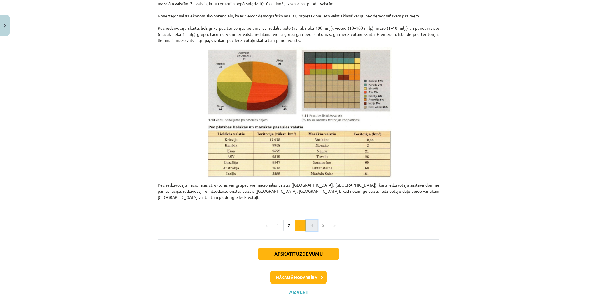
click at [314, 220] on button "4" at bounding box center [312, 226] width 12 height 12
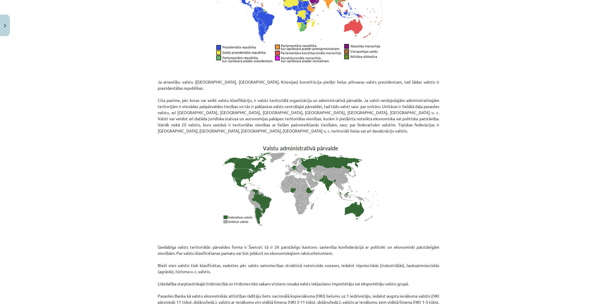
scroll to position [477, 0]
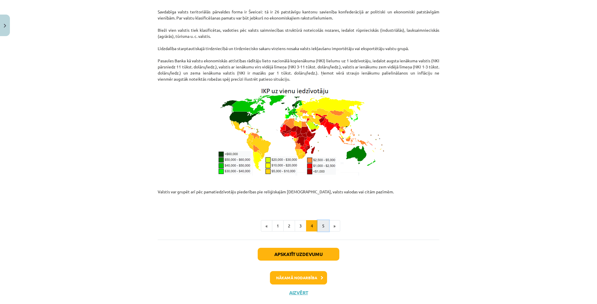
click at [319, 220] on button "5" at bounding box center [324, 226] width 12 height 12
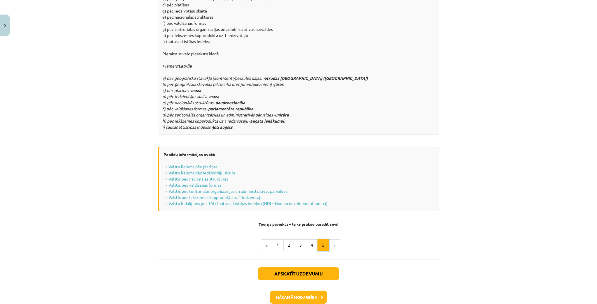
scroll to position [686, 0]
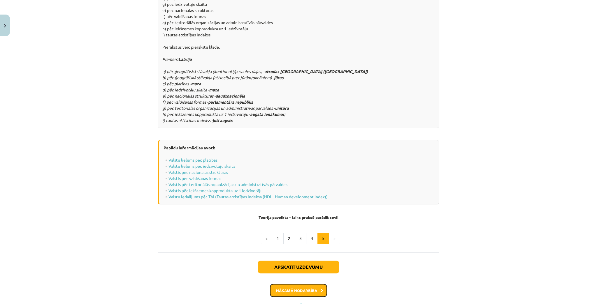
click at [307, 284] on button "Nākamā nodarbība" at bounding box center [298, 290] width 57 height 13
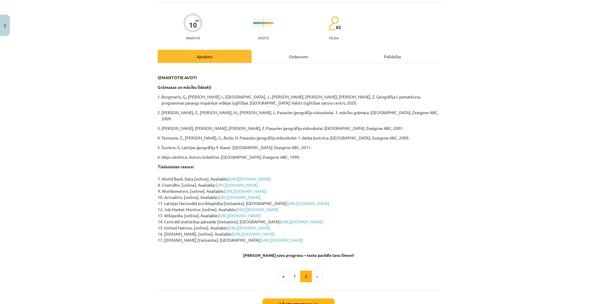
scroll to position [15, 0]
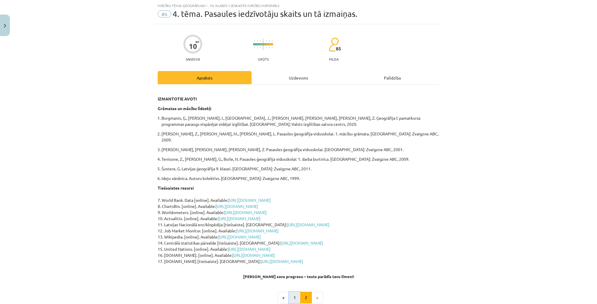
click at [294, 292] on button "1" at bounding box center [295, 298] width 12 height 12
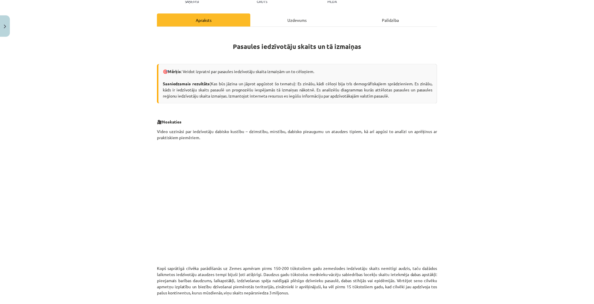
scroll to position [75, 0]
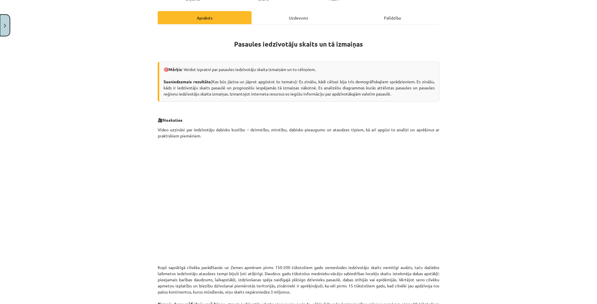
click at [3, 33] on button "Close" at bounding box center [5, 26] width 10 height 22
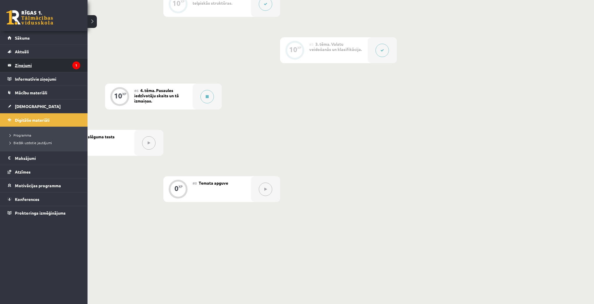
click at [30, 62] on legend "Ziņojumi 1" at bounding box center [47, 65] width 65 height 13
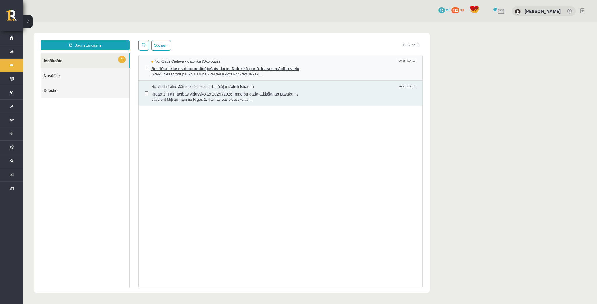
click at [209, 72] on span "Sveiki! Nesaprotu par ko Tu runā - vai tad ir dots konkrēts laiks?..." at bounding box center [283, 75] width 265 height 6
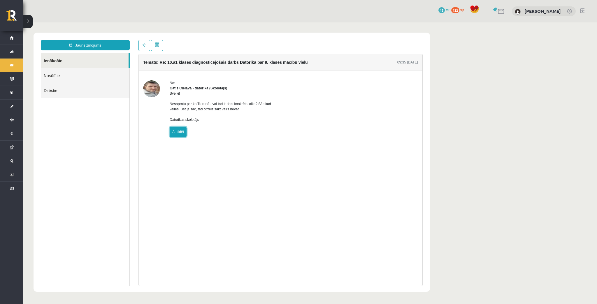
click at [178, 137] on link "Atbildēt" at bounding box center [178, 132] width 17 height 10
type input "**********"
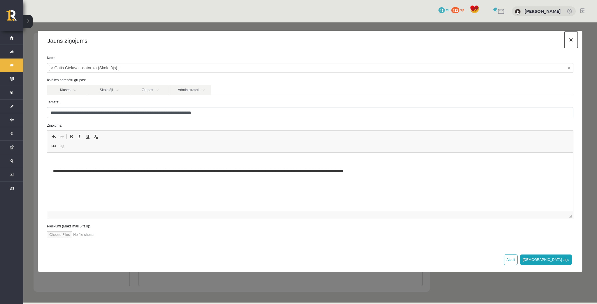
click at [570, 41] on button "×" at bounding box center [571, 40] width 13 height 16
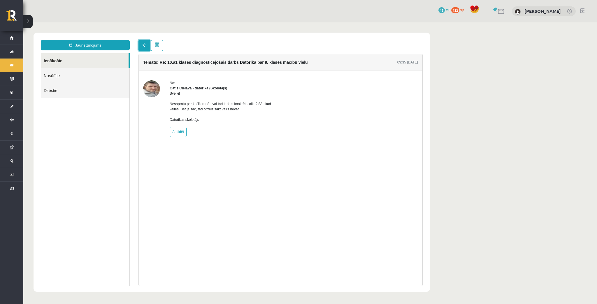
click at [147, 43] on link at bounding box center [145, 45] width 12 height 11
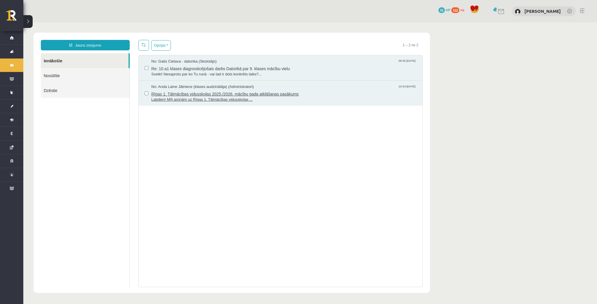
click at [181, 98] on span "Labdien! Mīļi aicinām uz Rīgas 1. Tālmācības vidusskolas ..." at bounding box center [283, 100] width 265 height 6
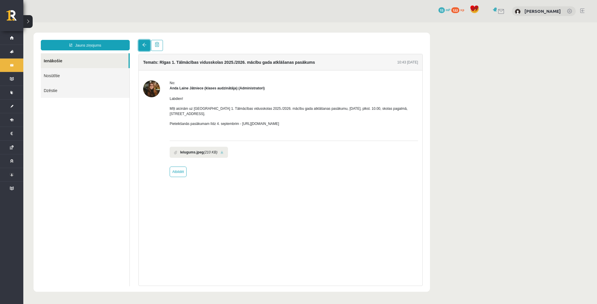
click at [146, 46] on span at bounding box center [144, 45] width 4 height 4
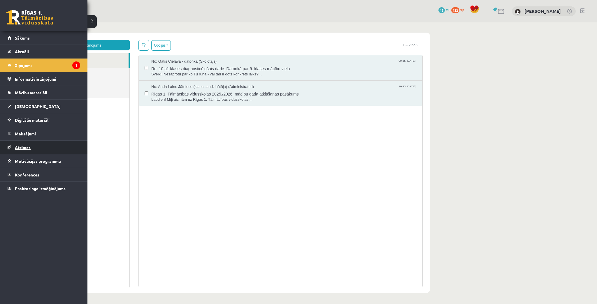
click at [26, 145] on span "Atzīmes" at bounding box center [23, 147] width 16 height 5
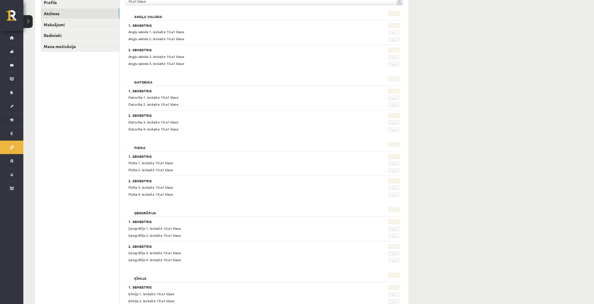
scroll to position [70, 0]
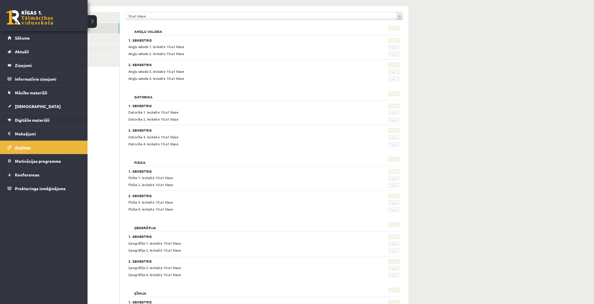
click at [26, 149] on span "Atzīmes" at bounding box center [23, 147] width 16 height 5
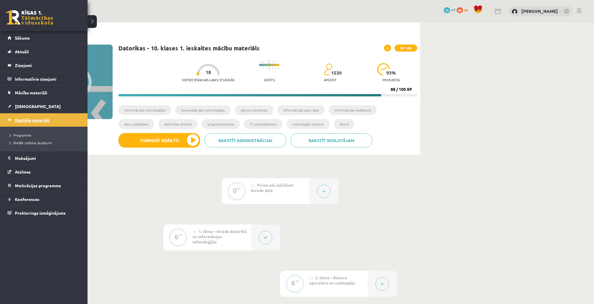
click at [26, 120] on span "Digitālie materiāli" at bounding box center [32, 120] width 35 height 5
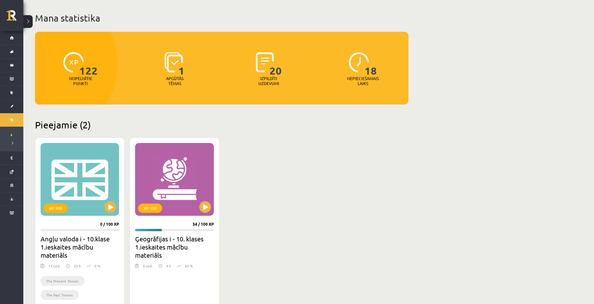
scroll to position [47, 0]
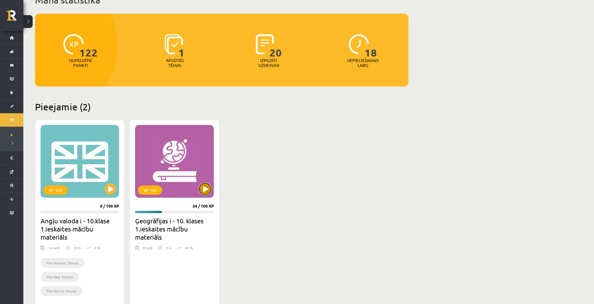
click at [203, 189] on button at bounding box center [205, 189] width 12 height 12
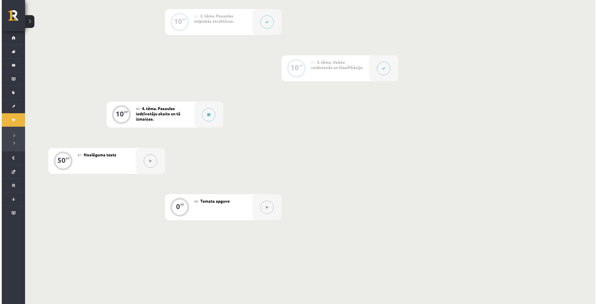
scroll to position [303, 0]
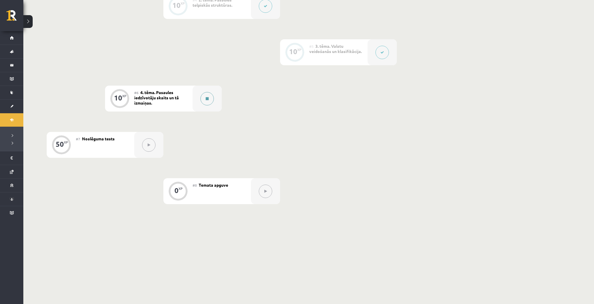
click at [204, 104] on button at bounding box center [206, 98] width 13 height 13
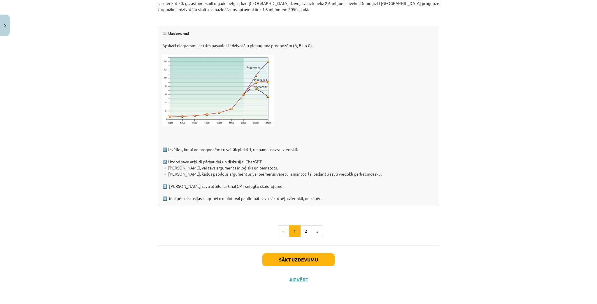
scroll to position [841, 0]
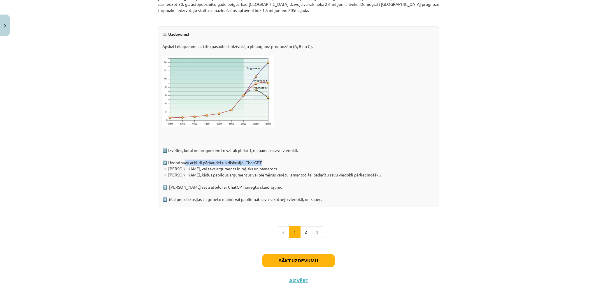
drag, startPoint x: 182, startPoint y: 163, endPoint x: 260, endPoint y: 162, distance: 78.7
click at [260, 162] on div "📖 Uzdevums! Apskati diagrammu ar trim pasaules iedzīvotāju pieauguma prognozēm …" at bounding box center [299, 117] width 282 height 181
click at [306, 170] on div "📖 Uzdevums! Apskati diagrammu ar trim pasaules iedzīvotāju pieauguma prognozēm …" at bounding box center [299, 117] width 282 height 181
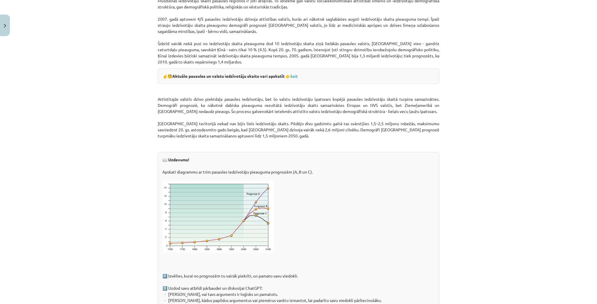
scroll to position [717, 0]
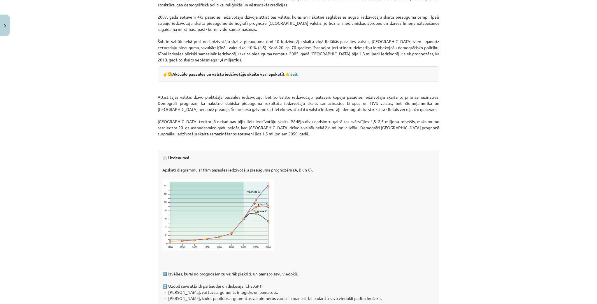
click at [295, 74] on link "šeit" at bounding box center [293, 73] width 7 height 5
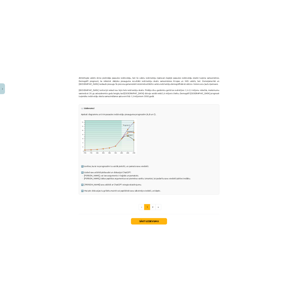
scroll to position [813, 0]
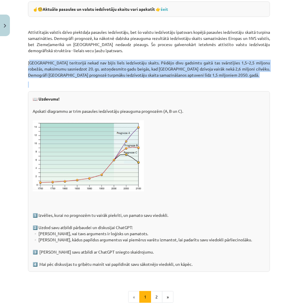
drag, startPoint x: 27, startPoint y: 62, endPoint x: 211, endPoint y: 85, distance: 184.9
copy div "[GEOGRAPHIC_DATA] teritorijā nekad nav bijis liels iedzīvotāju skaits. Pēdējo d…"
click at [214, 86] on p at bounding box center [149, 85] width 242 height 6
drag, startPoint x: 27, startPoint y: 61, endPoint x: 217, endPoint y: 84, distance: 191.9
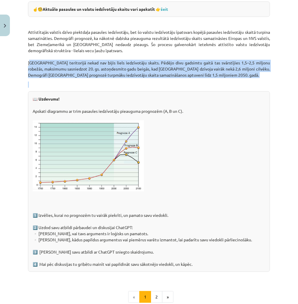
copy div "[GEOGRAPHIC_DATA] teritorijā nekad nav bijis liels iedzīvotāju skaits. Pēdējo d…"
drag, startPoint x: 39, startPoint y: 214, endPoint x: 199, endPoint y: 268, distance: 169.0
click at [199, 268] on div "📖 Uzdevums! Apskati diagrammu ar trim pasaules iedzīvotāju pieauguma prognozēm …" at bounding box center [149, 181] width 242 height 181
copy div "Izvēlies, kurai no prognozēm tu vairāk piekrīti, un pamato savu viedokli. 2️⃣ […"
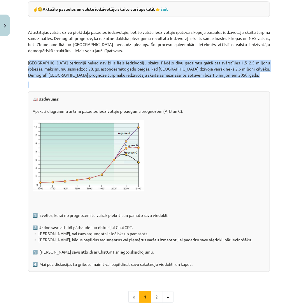
click at [145, 249] on div "📖 Uzdevums! Apskati diagrammu ar trim pasaules iedzīvotāju pieauguma prognozēm …" at bounding box center [149, 181] width 242 height 181
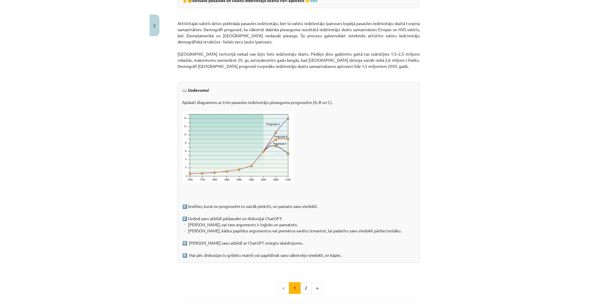
scroll to position [836, 0]
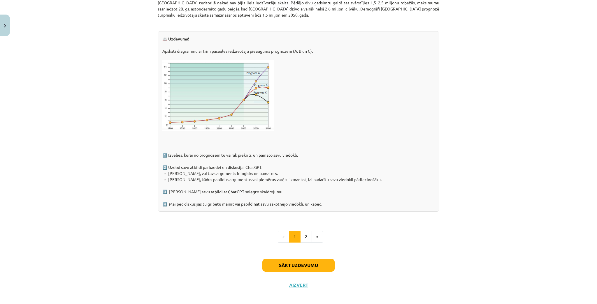
click at [468, 205] on div "Mācību tēma: Ģeogrāfijas i - 10. klases 1.ieskaites mācību materiāls #6 4. tēma…" at bounding box center [298, 152] width 597 height 304
click at [304, 236] on button "2" at bounding box center [306, 237] width 12 height 12
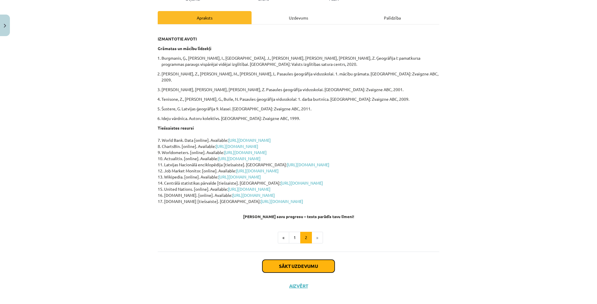
click at [269, 260] on button "Sākt uzdevumu" at bounding box center [298, 266] width 72 height 13
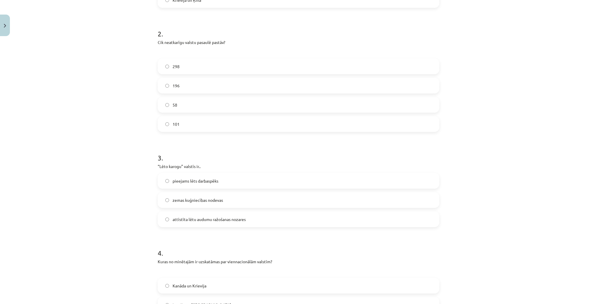
scroll to position [225, 0]
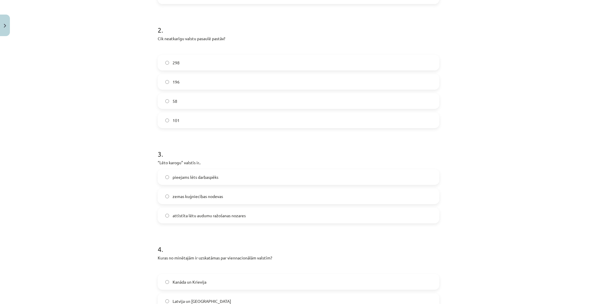
click at [545, 143] on div "Mācību tēma: Ģeogrāfijas i - 10. klases 1.ieskaites mācību materiāls #6 4. tēma…" at bounding box center [298, 152] width 597 height 304
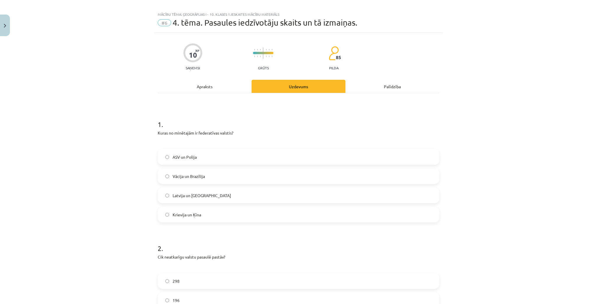
scroll to position [0, 0]
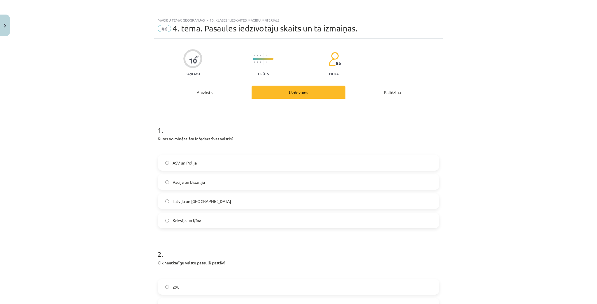
click at [200, 86] on div "Apraksts" at bounding box center [205, 92] width 94 height 13
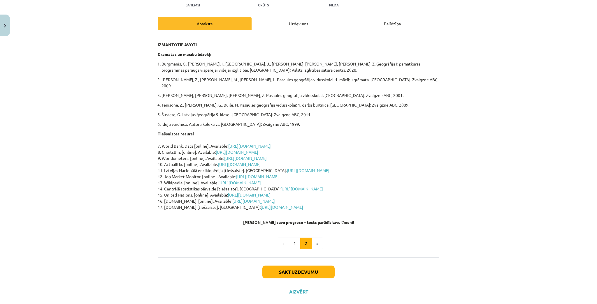
scroll to position [75, 0]
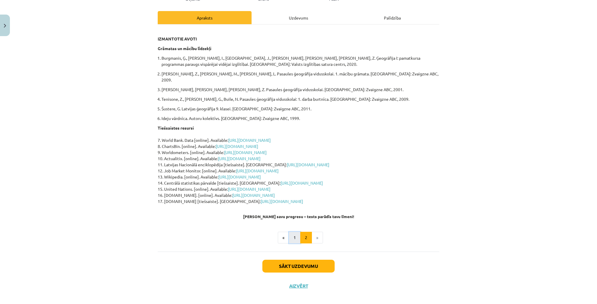
click at [294, 234] on button "1" at bounding box center [295, 238] width 12 height 12
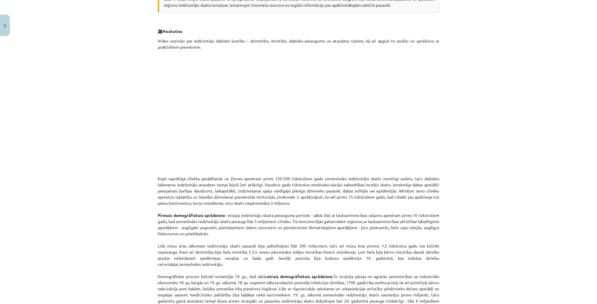
scroll to position [168, 0]
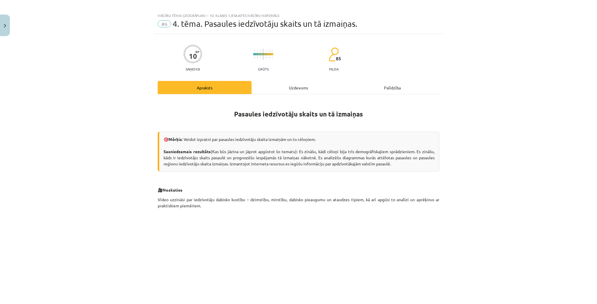
click at [264, 88] on div "Uzdevums" at bounding box center [299, 87] width 94 height 13
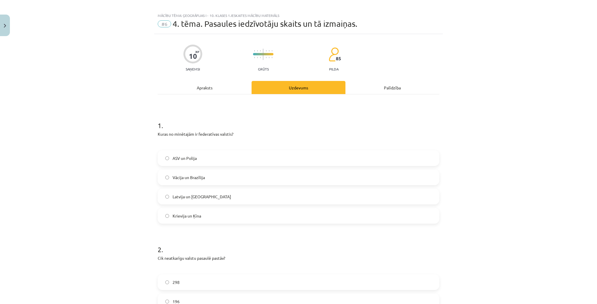
scroll to position [15, 0]
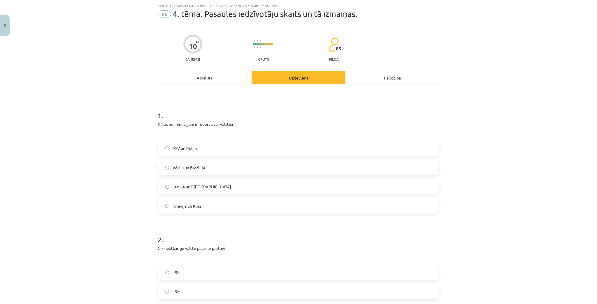
click at [186, 78] on div "Apraksts" at bounding box center [205, 77] width 94 height 13
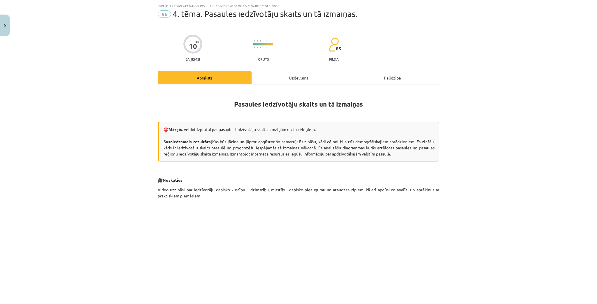
click at [282, 79] on div "Uzdevums" at bounding box center [299, 77] width 94 height 13
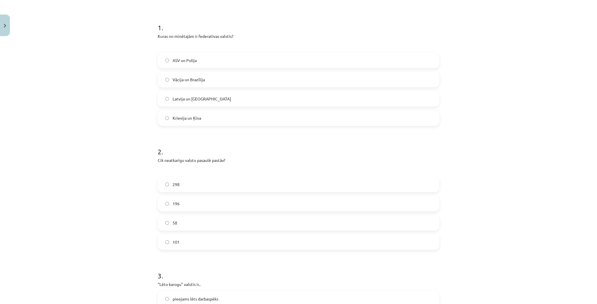
scroll to position [0, 0]
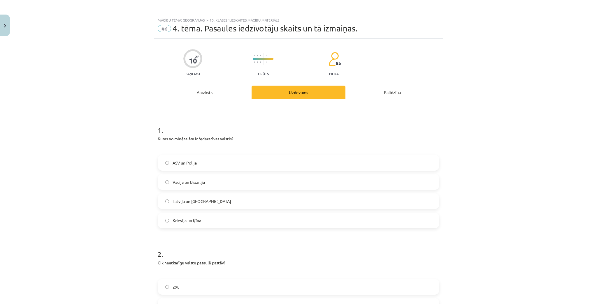
click at [210, 96] on div "Apraksts" at bounding box center [205, 92] width 94 height 13
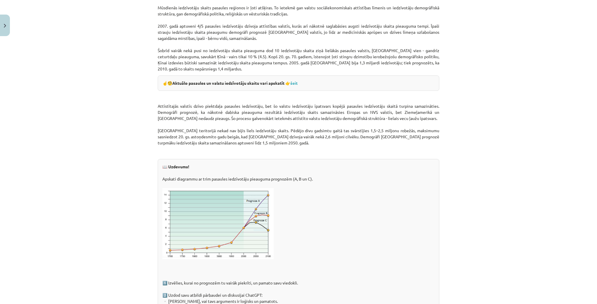
scroll to position [841, 0]
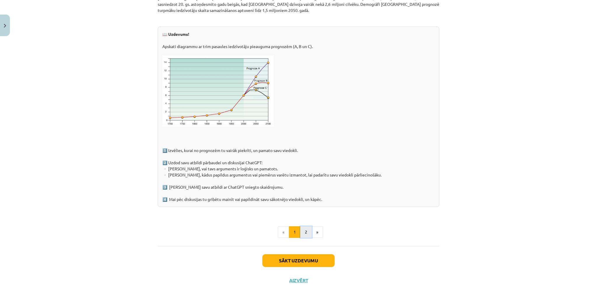
click at [302, 232] on button "2" at bounding box center [306, 233] width 12 height 12
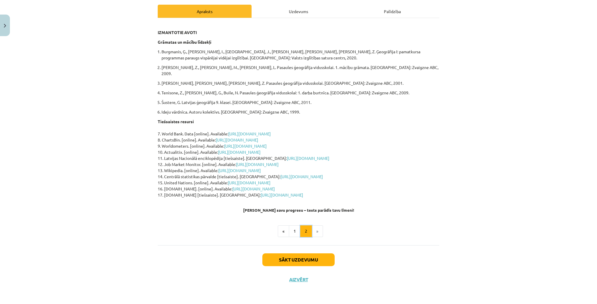
scroll to position [75, 0]
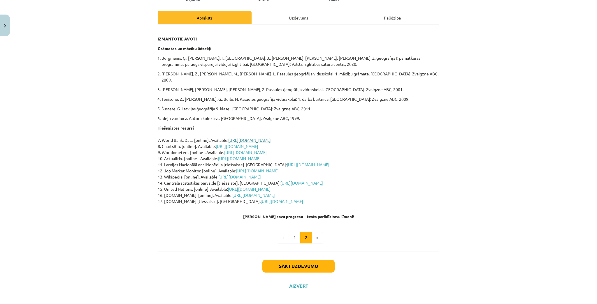
click at [252, 138] on link "https://data.worldbank.org/" at bounding box center [249, 140] width 43 height 5
click at [293, 22] on div "Uzdevums" at bounding box center [299, 17] width 94 height 13
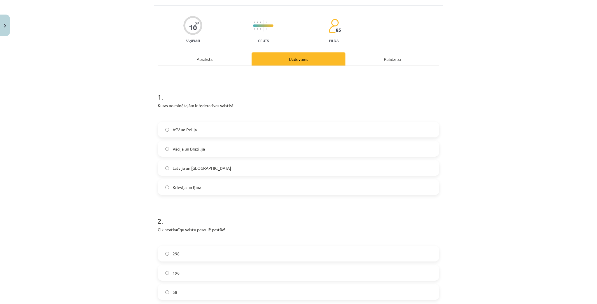
scroll to position [15, 0]
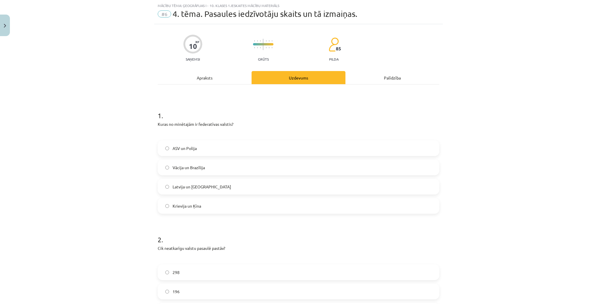
drag, startPoint x: 512, startPoint y: 82, endPoint x: 527, endPoint y: 59, distance: 27.6
click at [512, 81] on div "Mācību tēma: Ģeogrāfijas i - 10. klases 1.ieskaites mācību materiāls #6 4. tēma…" at bounding box center [298, 152] width 597 height 304
click at [556, 0] on div "Mācību tēma: Ģeogrāfijas i - 10. klases 1.ieskaites mācību materiāls #6 4. tēma…" at bounding box center [298, 152] width 597 height 304
drag, startPoint x: 553, startPoint y: 38, endPoint x: 553, endPoint y: 18, distance: 20.1
click at [552, 33] on div "Mācību tēma: Ģeogrāfijas i - 10. klases 1.ieskaites mācību materiāls #6 4. tēma…" at bounding box center [298, 152] width 597 height 304
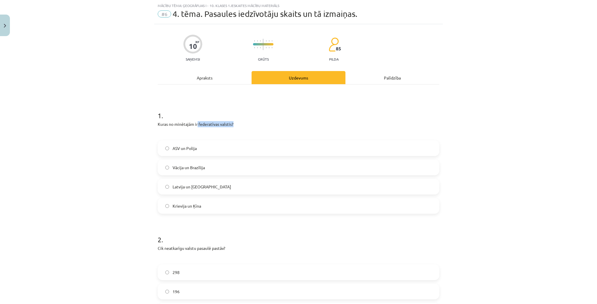
drag, startPoint x: 199, startPoint y: 123, endPoint x: 234, endPoint y: 122, distance: 35.9
click at [234, 122] on p "Kuras no minētajām ir federatīvas valstis?" at bounding box center [299, 124] width 282 height 6
copy p "federatīvas valstis?"
click at [279, 128] on div "Kuras no minētajām ir federatīvas valstis?" at bounding box center [299, 129] width 282 height 16
click at [206, 148] on label "ASV un Polija" at bounding box center [298, 148] width 281 height 15
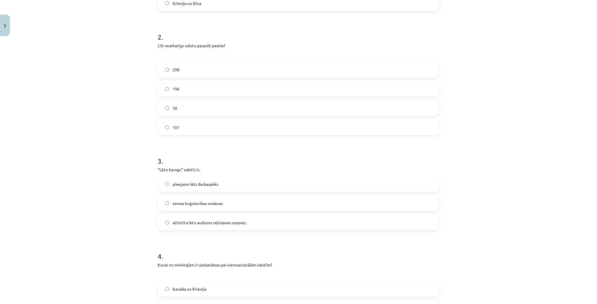
scroll to position [225, 0]
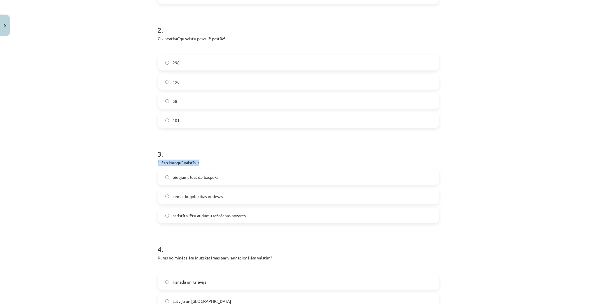
drag, startPoint x: 156, startPoint y: 162, endPoint x: 198, endPoint y: 165, distance: 42.1
click at [198, 165] on p "“Lēto karogu” valstīs ir.." at bounding box center [299, 163] width 282 height 6
click at [221, 165] on p "“Lēto karogu” valstīs ir.." at bounding box center [299, 163] width 282 height 6
click at [202, 181] on label "pieejams lēts darbaspēks" at bounding box center [298, 177] width 281 height 15
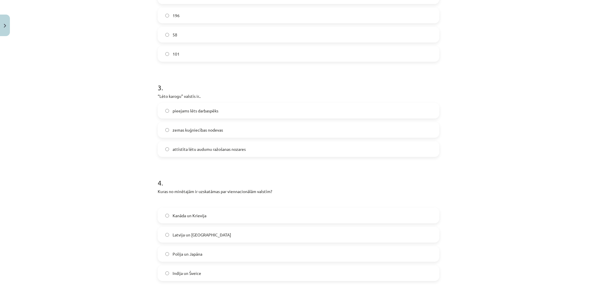
scroll to position [341, 0]
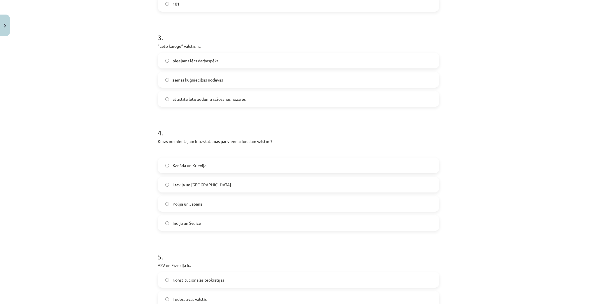
click at [484, 217] on div "Mācību tēma: Ģeogrāfijas i - 10. klases 1.ieskaites mācību materiāls #6 4. tēma…" at bounding box center [298, 152] width 597 height 304
click at [190, 204] on span "Polija un Japāna" at bounding box center [188, 204] width 30 height 6
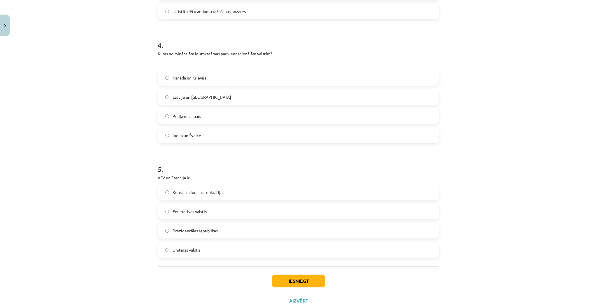
scroll to position [450, 0]
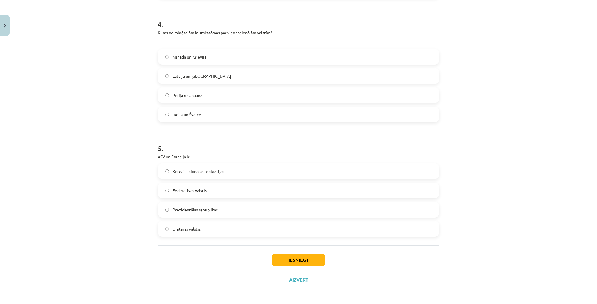
click at [185, 191] on span "Federatīvas valstis" at bounding box center [190, 191] width 34 height 6
click at [291, 261] on button "Iesniegt" at bounding box center [298, 260] width 53 height 13
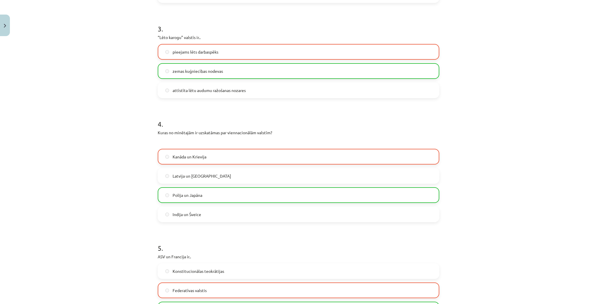
scroll to position [468, 0]
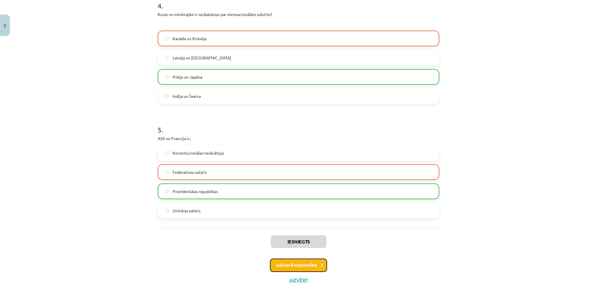
click at [307, 264] on button "Nākamā nodarbība" at bounding box center [298, 265] width 57 height 13
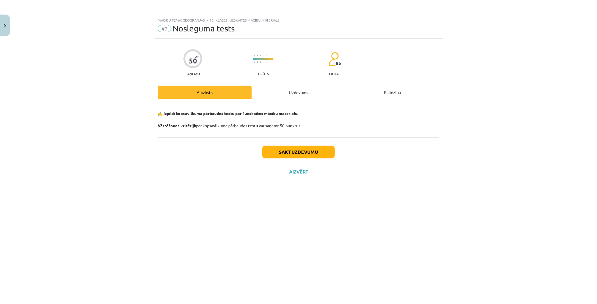
scroll to position [0, 0]
drag, startPoint x: 331, startPoint y: 227, endPoint x: 316, endPoint y: 225, distance: 15.3
click at [330, 228] on div "50 XP Saņemsi Grūts 85 pilda Apraksts Uzdevums Palīdzība ✍️ Izpildi kopsavilkum…" at bounding box center [298, 164] width 289 height 251
click at [295, 94] on div "Uzdevums" at bounding box center [299, 92] width 94 height 13
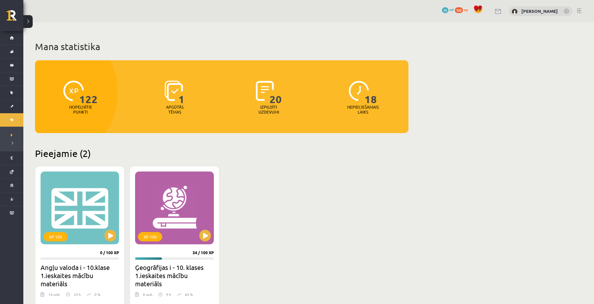
scroll to position [46, 0]
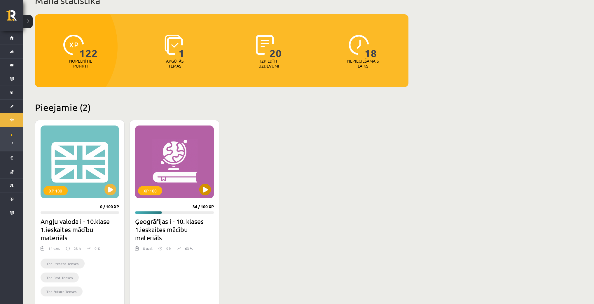
click at [200, 178] on div "XP 100" at bounding box center [174, 162] width 78 height 73
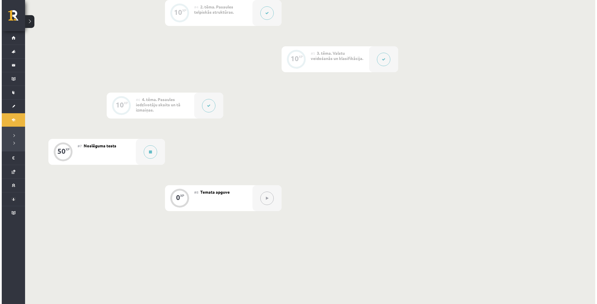
scroll to position [305, 0]
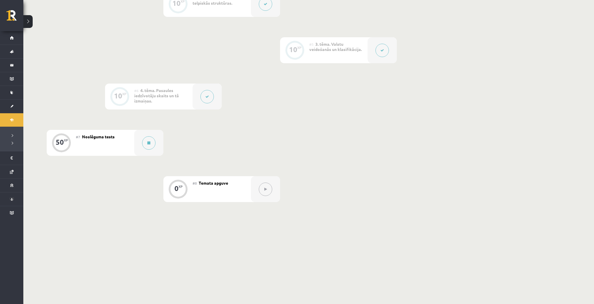
click at [204, 96] on button at bounding box center [206, 96] width 13 height 13
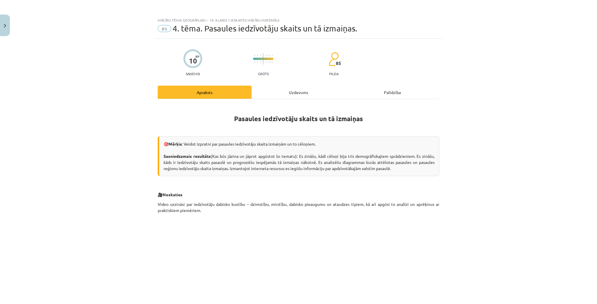
click at [280, 94] on div "Uzdevums" at bounding box center [299, 92] width 94 height 13
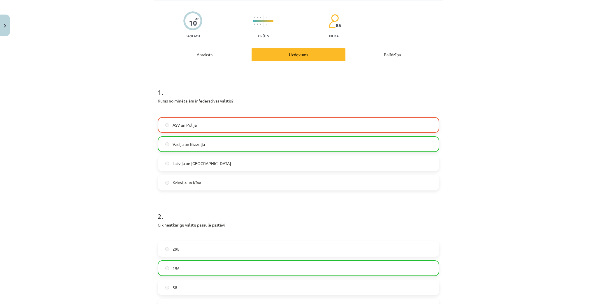
click at [219, 56] on div "Apraksts" at bounding box center [205, 54] width 94 height 13
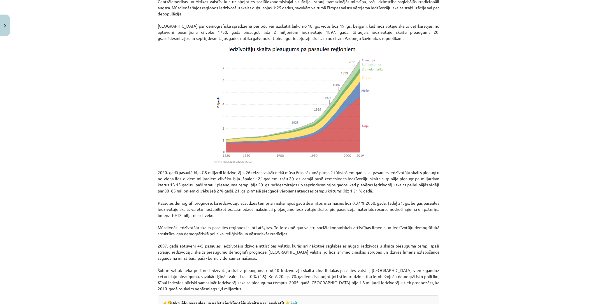
scroll to position [458, 0]
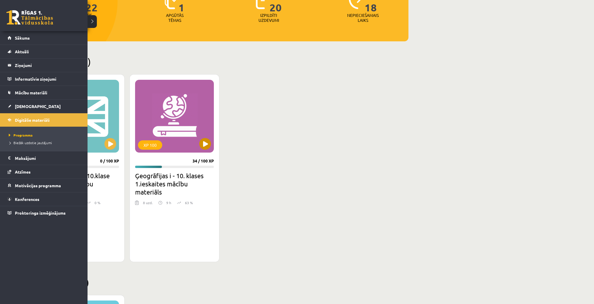
scroll to position [92, 0]
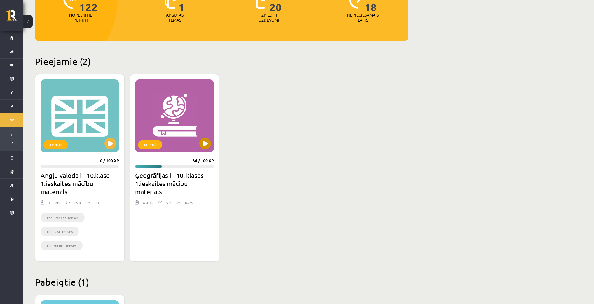
click at [192, 104] on div "XP 100" at bounding box center [174, 116] width 78 height 73
click at [188, 125] on div "XP 100" at bounding box center [174, 116] width 78 height 73
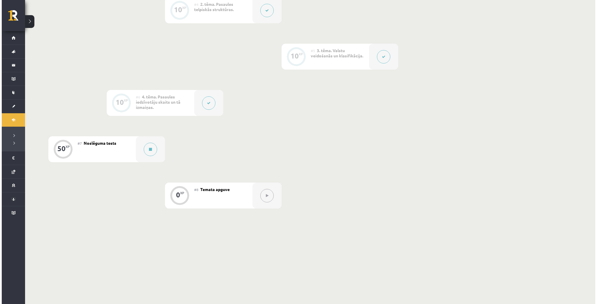
scroll to position [305, 0]
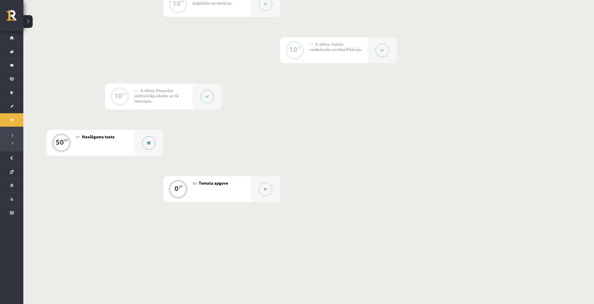
click at [144, 144] on button at bounding box center [148, 142] width 13 height 13
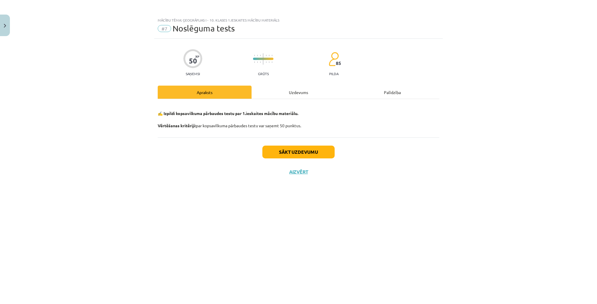
click at [283, 94] on div "Uzdevums" at bounding box center [299, 92] width 94 height 13
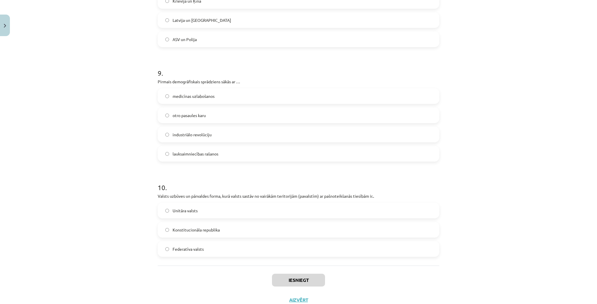
scroll to position [1147, 0]
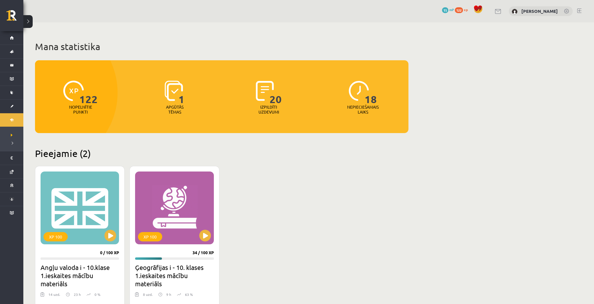
scroll to position [92, 0]
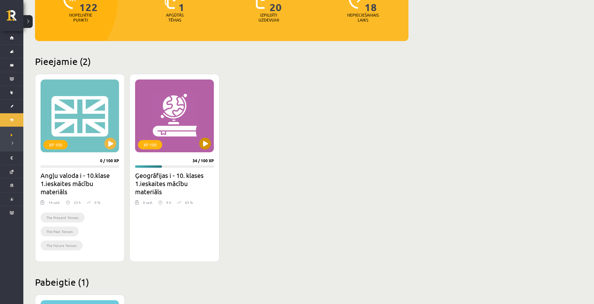
click at [178, 133] on div "XP 100" at bounding box center [174, 116] width 78 height 73
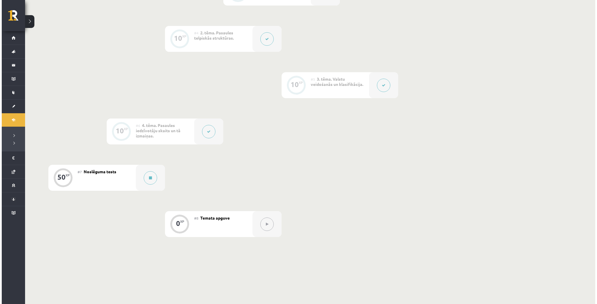
scroll to position [305, 0]
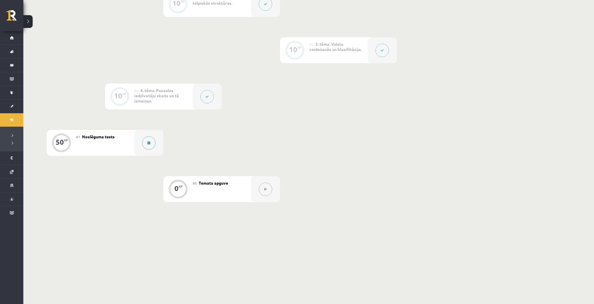
click at [139, 143] on div at bounding box center [148, 143] width 29 height 26
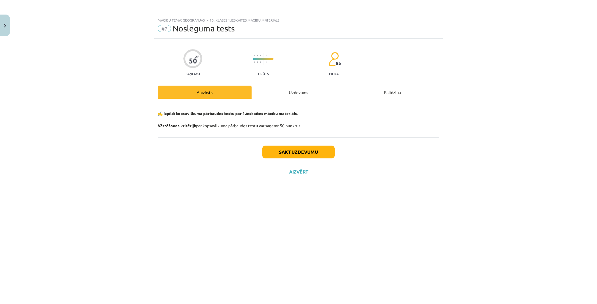
click at [294, 93] on div "Uzdevums" at bounding box center [299, 92] width 94 height 13
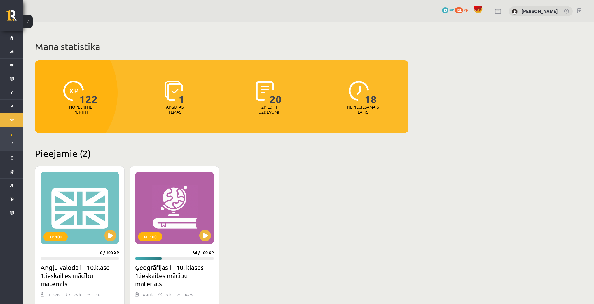
scroll to position [92, 0]
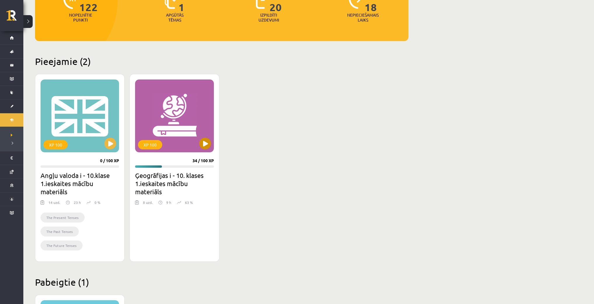
click at [177, 134] on div "XP 100" at bounding box center [174, 116] width 78 height 73
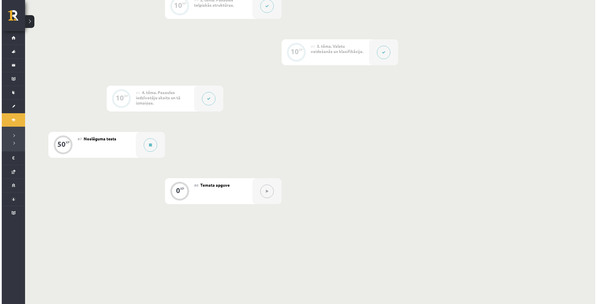
scroll to position [305, 0]
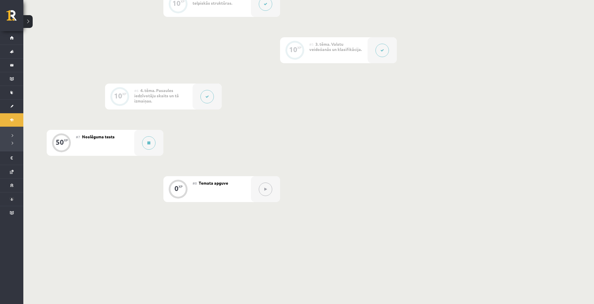
click at [204, 103] on div at bounding box center [206, 97] width 29 height 26
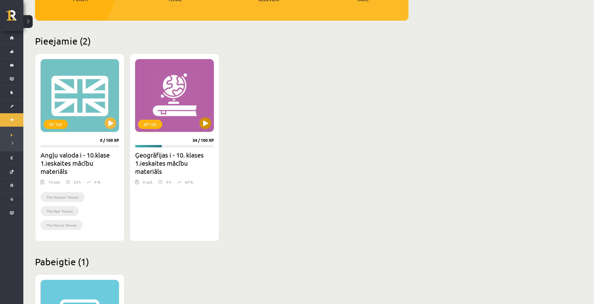
scroll to position [115, 0]
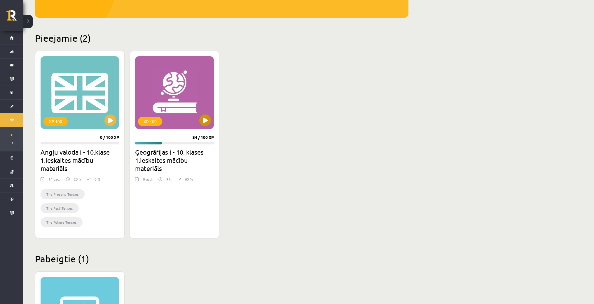
click at [173, 90] on div "XP 100" at bounding box center [174, 92] width 78 height 73
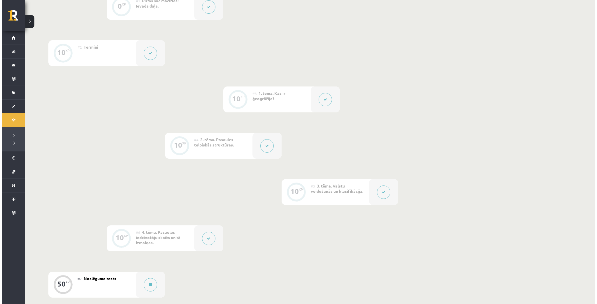
scroll to position [305, 0]
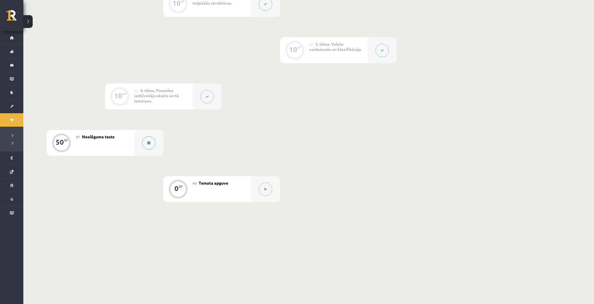
click at [148, 144] on icon at bounding box center [148, 142] width 3 height 3
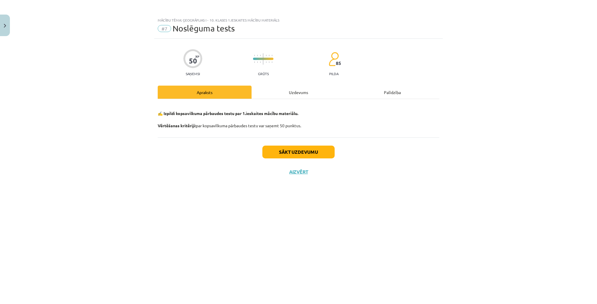
drag, startPoint x: 290, startPoint y: 140, endPoint x: 290, endPoint y: 145, distance: 4.4
click at [290, 141] on div "Sākt uzdevumu Aizvērt" at bounding box center [299, 158] width 282 height 41
click at [291, 150] on button "Sākt uzdevumu" at bounding box center [298, 152] width 72 height 13
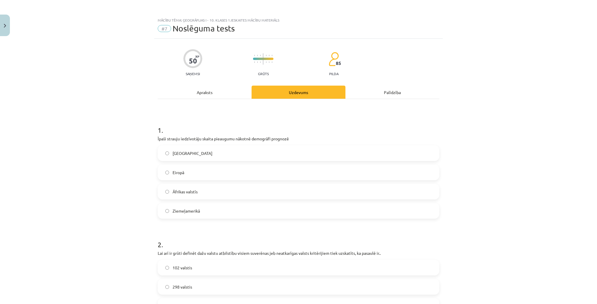
click at [188, 193] on span "Āfrikas valstīs" at bounding box center [185, 192] width 25 height 6
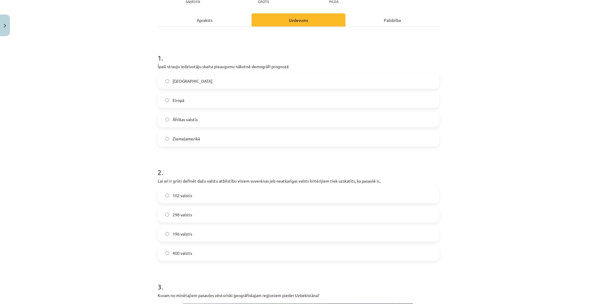
scroll to position [93, 0]
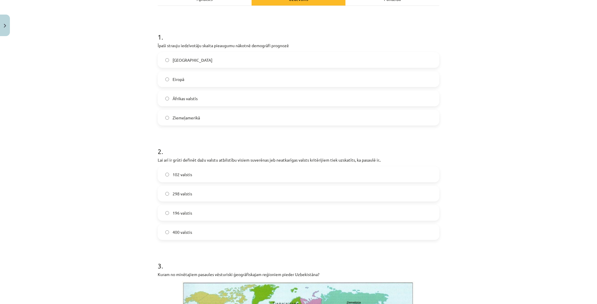
click at [193, 214] on label "196 valstis" at bounding box center [298, 213] width 281 height 15
click at [191, 197] on label "298 valstis" at bounding box center [298, 194] width 281 height 15
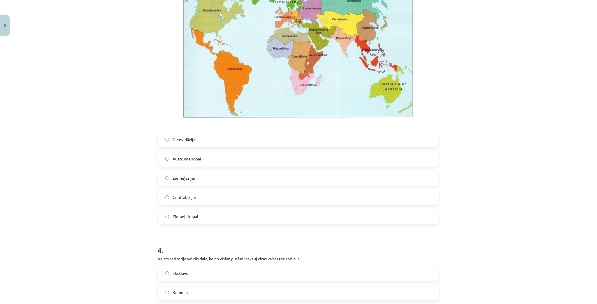
scroll to position [397, 0]
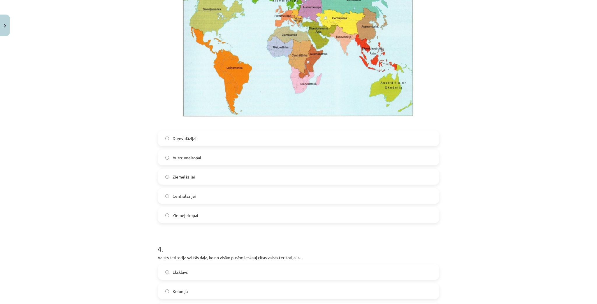
click at [194, 198] on label "Centrālāzijai" at bounding box center [298, 196] width 281 height 15
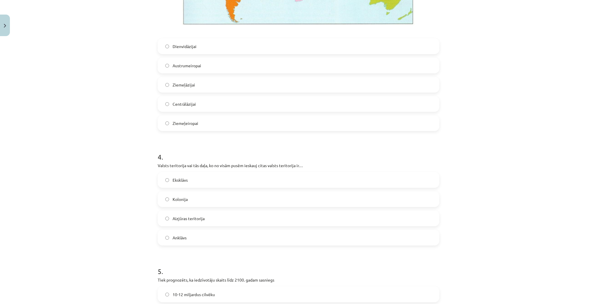
scroll to position [490, 0]
click at [195, 236] on label "Anklāvs" at bounding box center [298, 237] width 281 height 15
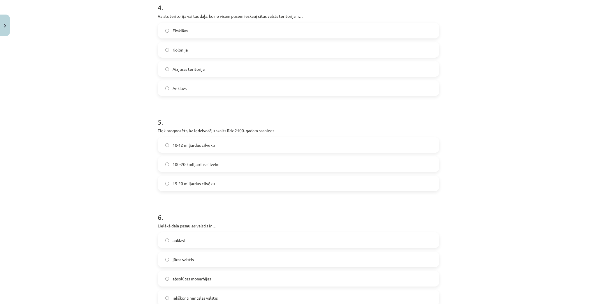
scroll to position [653, 0]
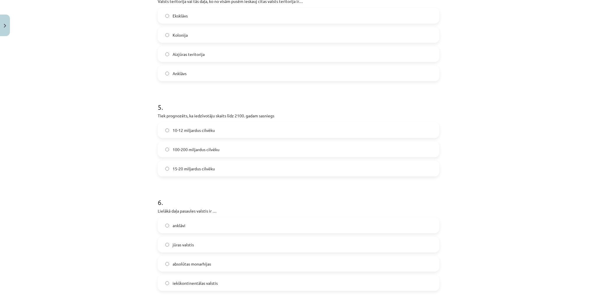
click at [222, 130] on label "10-12 miljardus cilvēku" at bounding box center [298, 130] width 281 height 15
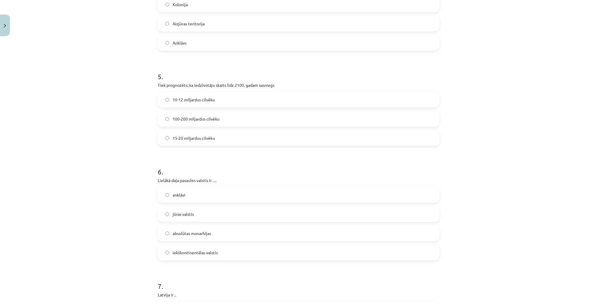
scroll to position [723, 0]
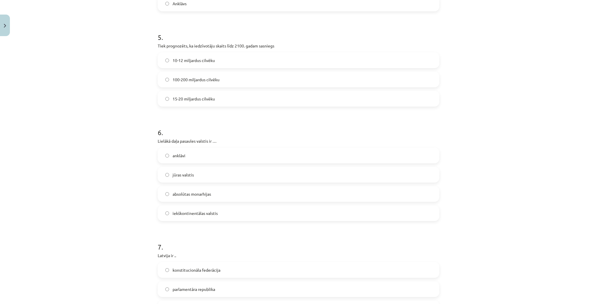
click at [202, 176] on label "jūras valstis" at bounding box center [298, 175] width 281 height 15
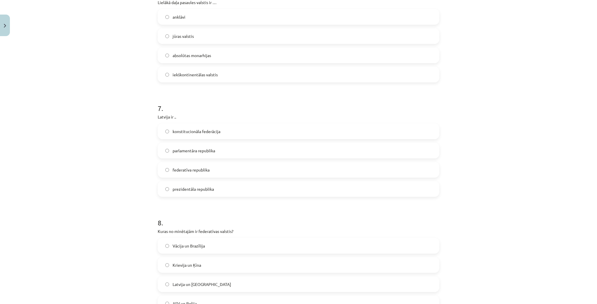
scroll to position [863, 0]
click at [202, 150] on span "parlamentāra republika" at bounding box center [194, 150] width 43 height 6
click at [169, 149] on label "parlamentāra republika" at bounding box center [298, 149] width 281 height 15
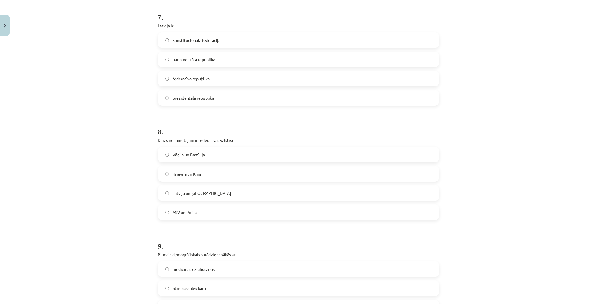
scroll to position [957, 0]
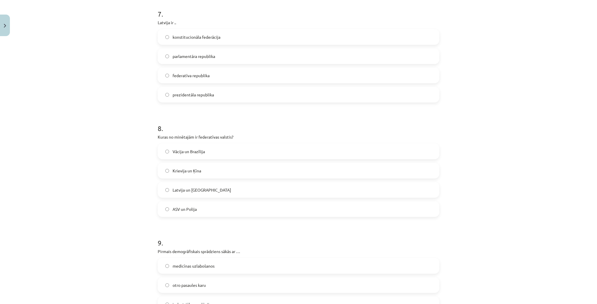
click at [219, 171] on label "Krievija un Ķīna" at bounding box center [298, 171] width 281 height 15
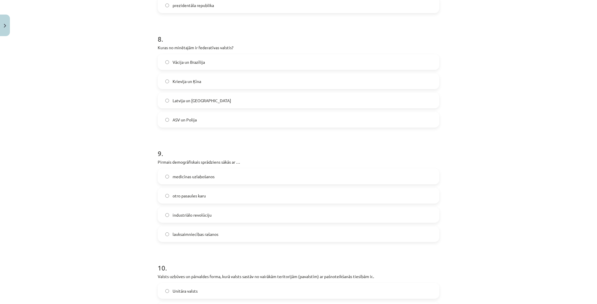
scroll to position [1050, 0]
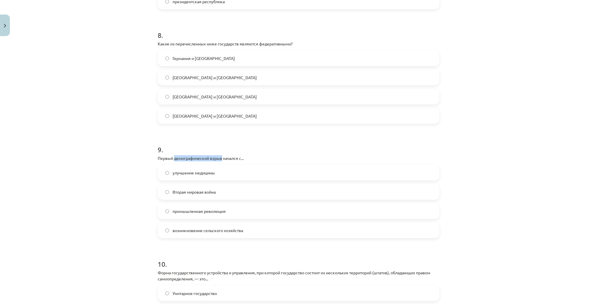
drag, startPoint x: 172, startPoint y: 157, endPoint x: 220, endPoint y: 160, distance: 48.2
click at [220, 160] on p "Первый демографический взрыв начался с..." at bounding box center [299, 158] width 282 height 6
copy font "демографический взрыв"
click at [299, 149] on h1 "9 ." at bounding box center [299, 145] width 282 height 18
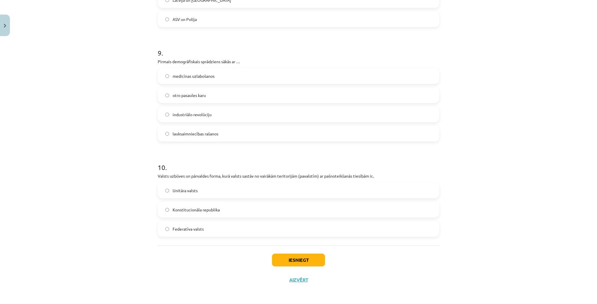
scroll to position [1147, 0]
drag, startPoint x: 212, startPoint y: 232, endPoint x: 218, endPoint y: 235, distance: 7.7
click at [212, 232] on label "Federatīva valsts" at bounding box center [298, 229] width 281 height 15
click at [298, 259] on button "Iesniegt" at bounding box center [298, 260] width 53 height 13
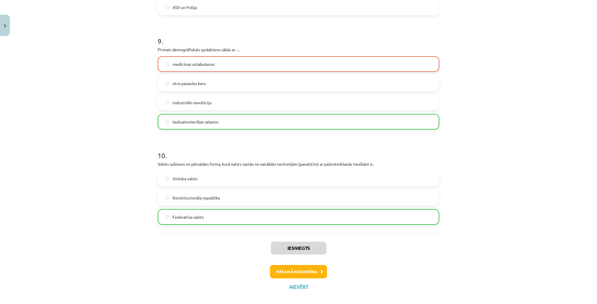
scroll to position [1165, 0]
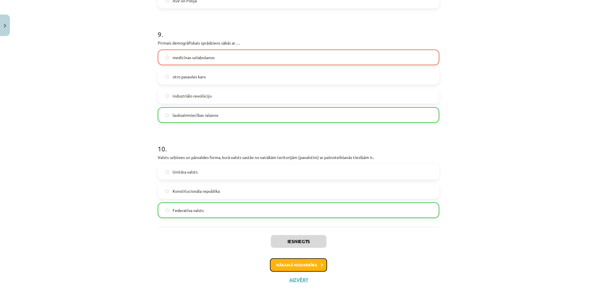
click at [306, 267] on button "Nākamā nodarbība" at bounding box center [298, 265] width 57 height 13
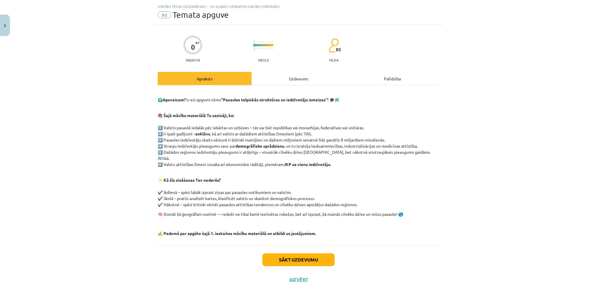
scroll to position [7, 0]
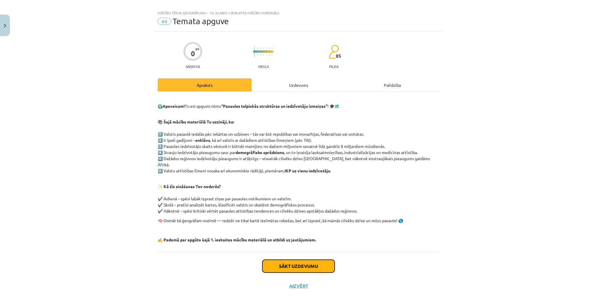
click at [285, 260] on button "Sākt uzdevumu" at bounding box center [298, 266] width 72 height 13
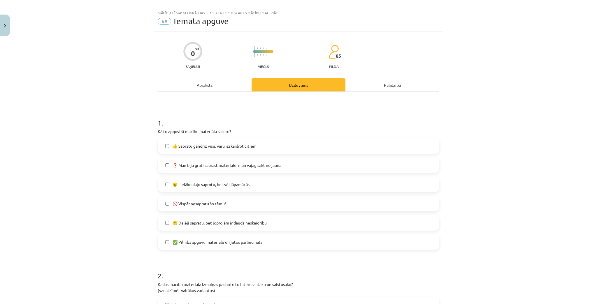
click at [195, 185] on span "🙂 Lielāko daļu saprotu, bet vēl jāpamācās" at bounding box center [211, 185] width 77 height 6
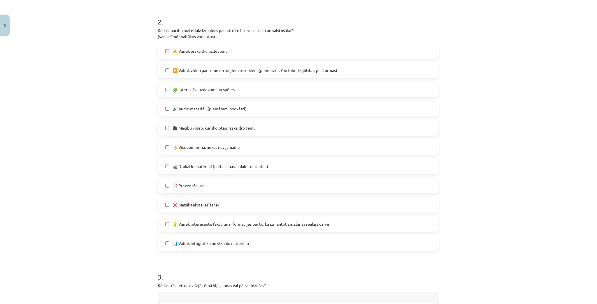
scroll to position [264, 0]
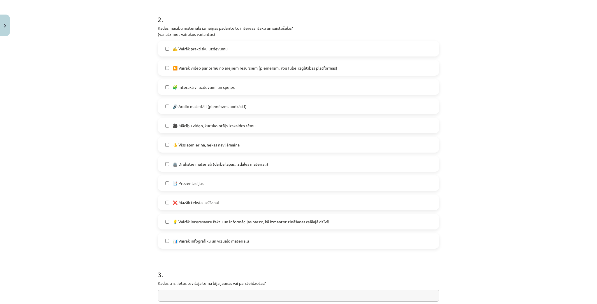
click at [192, 203] on span "❌ Mazāk teksta lasīšanai" at bounding box center [196, 203] width 46 height 6
click at [208, 241] on span "📊 Vairāk infografiku un vizuālo materiālu" at bounding box center [211, 241] width 76 height 6
click at [164, 65] on label "▶️ Vairāk video par tēmu no ārējiem resursiem (piemēram, YouTube, izglītības pl…" at bounding box center [298, 68] width 281 height 15
click at [164, 123] on label "🎥 Mācību video, kur skolotājs izskaidro tēmu" at bounding box center [298, 125] width 281 height 15
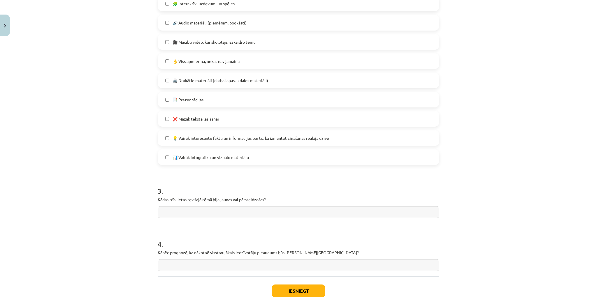
scroll to position [379, 0]
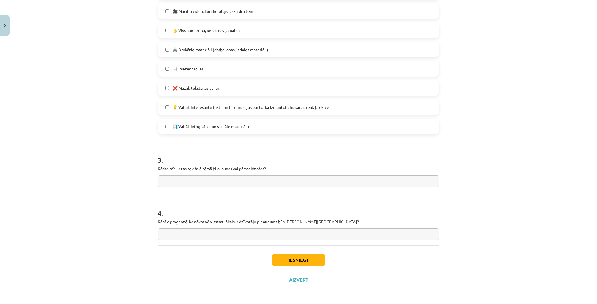
click at [209, 186] on input "text" at bounding box center [299, 182] width 282 height 12
click at [201, 180] on input "text" at bounding box center [299, 182] width 282 height 12
click at [552, 76] on div "Mācību tēma: Ģeogrāfijas i - 10. klases 1.ieskaites mācību materiāls #8 Temata …" at bounding box center [298, 152] width 597 height 304
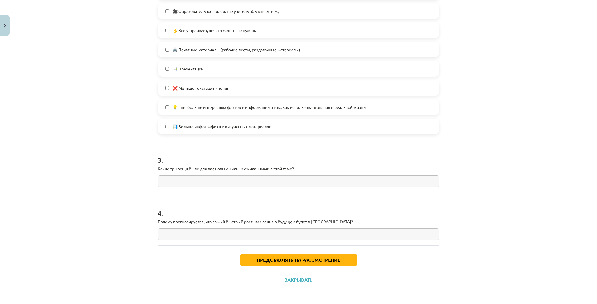
click at [310, 230] on input "text" at bounding box center [299, 235] width 282 height 12
type input "*"
type input "**********"
click at [248, 184] on input "text" at bounding box center [299, 182] width 282 height 12
click at [541, 50] on div "Тема: География I - 10 класс. Тестовый материал для 1-го класса. #8 Изучение те…" at bounding box center [298, 152] width 597 height 304
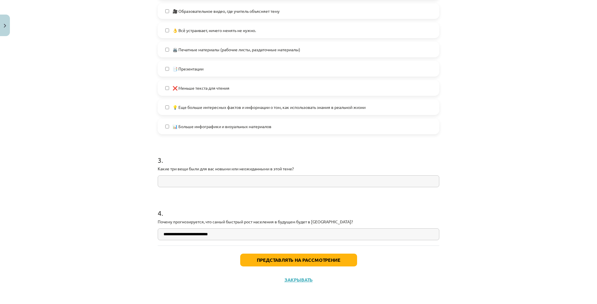
click at [283, 180] on input "text" at bounding box center [299, 182] width 282 height 12
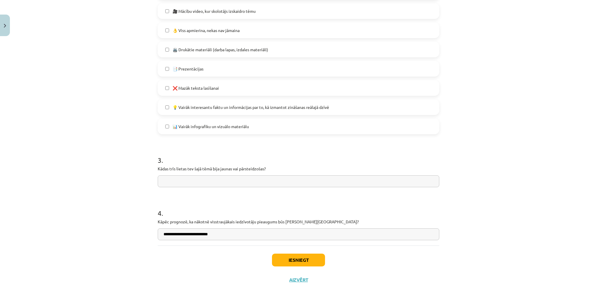
click at [309, 177] on input "text" at bounding box center [299, 182] width 282 height 12
click at [247, 181] on input "**********" at bounding box center [299, 182] width 282 height 12
click at [272, 180] on input "**********" at bounding box center [299, 182] width 282 height 12
type input "**********"
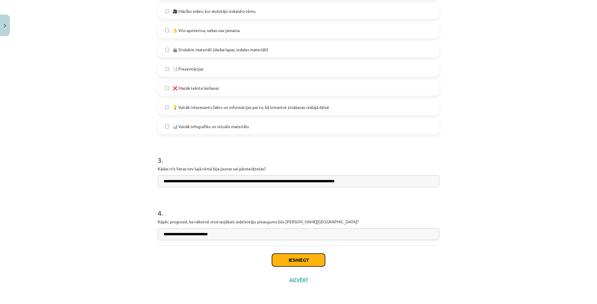
click at [289, 261] on button "Iesniegt" at bounding box center [298, 260] width 53 height 13
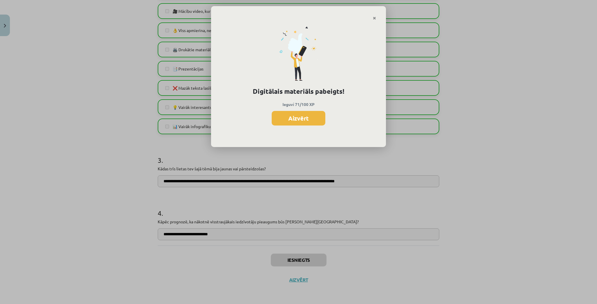
click at [549, 50] on div "Digitālais materiāls pabeigts! Ieguvi 71/100 XP Aizvērt" at bounding box center [298, 152] width 597 height 304
click at [531, 78] on div "Digitālais materiāls pabeigts! Ieguvi 71/100 XP Aizvērt" at bounding box center [298, 152] width 597 height 304
click at [309, 116] on button "Aizvērt" at bounding box center [299, 118] width 54 height 15
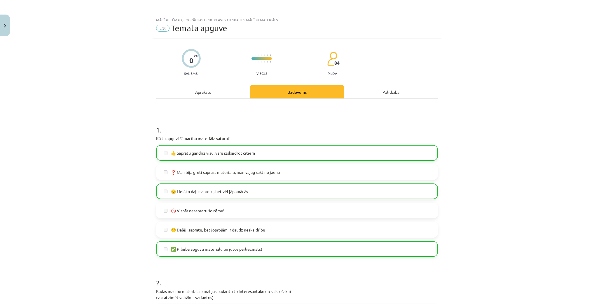
scroll to position [0, 0]
click at [161, 27] on span "#8" at bounding box center [162, 28] width 13 height 7
click at [177, 27] on span "Temata apguve" at bounding box center [199, 29] width 56 height 10
click at [0, 20] on button "Close" at bounding box center [5, 26] width 10 height 22
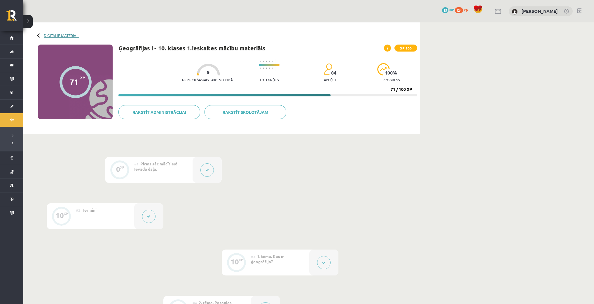
click at [44, 36] on link "Digitālie materiāli" at bounding box center [62, 35] width 36 height 4
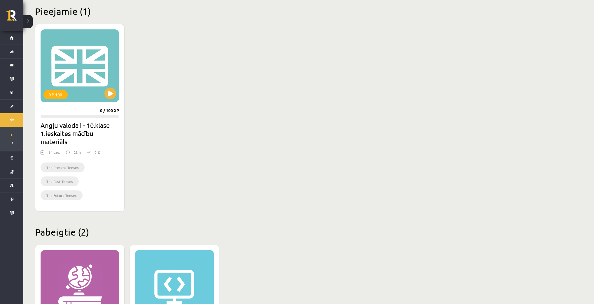
scroll to position [117, 0]
